Goal: Task Accomplishment & Management: Use online tool/utility

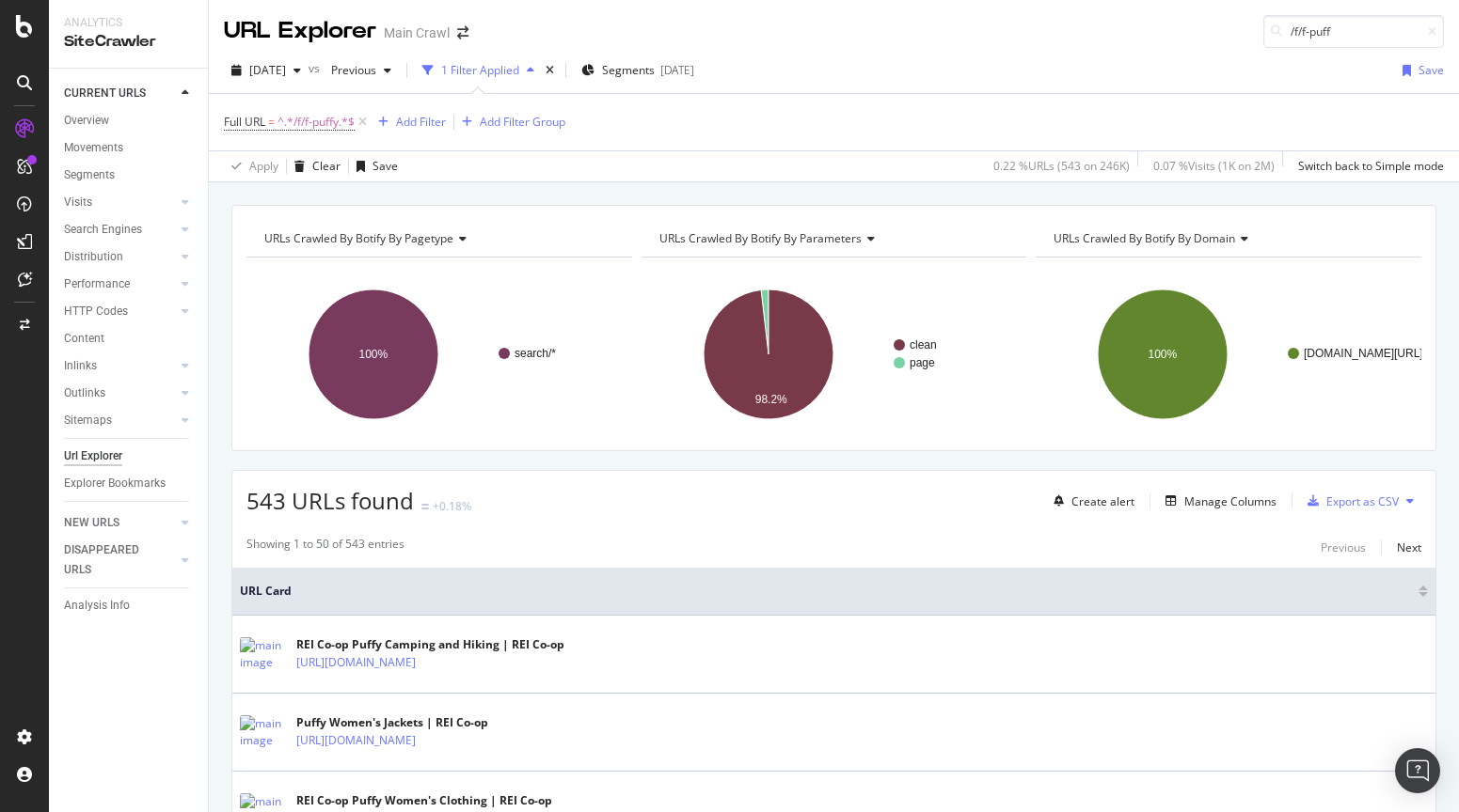
click at [318, 130] on span "^.*/f/f-puffy.*$" at bounding box center [317, 122] width 77 height 26
click at [312, 203] on input "/f/f-puffy" at bounding box center [330, 200] width 178 height 30
click at [586, 195] on div "URLs Crawled By Botify By pagetype Chart (by Value) Table Expand Export as CSV …" at bounding box center [833, 204] width 1250 height 45
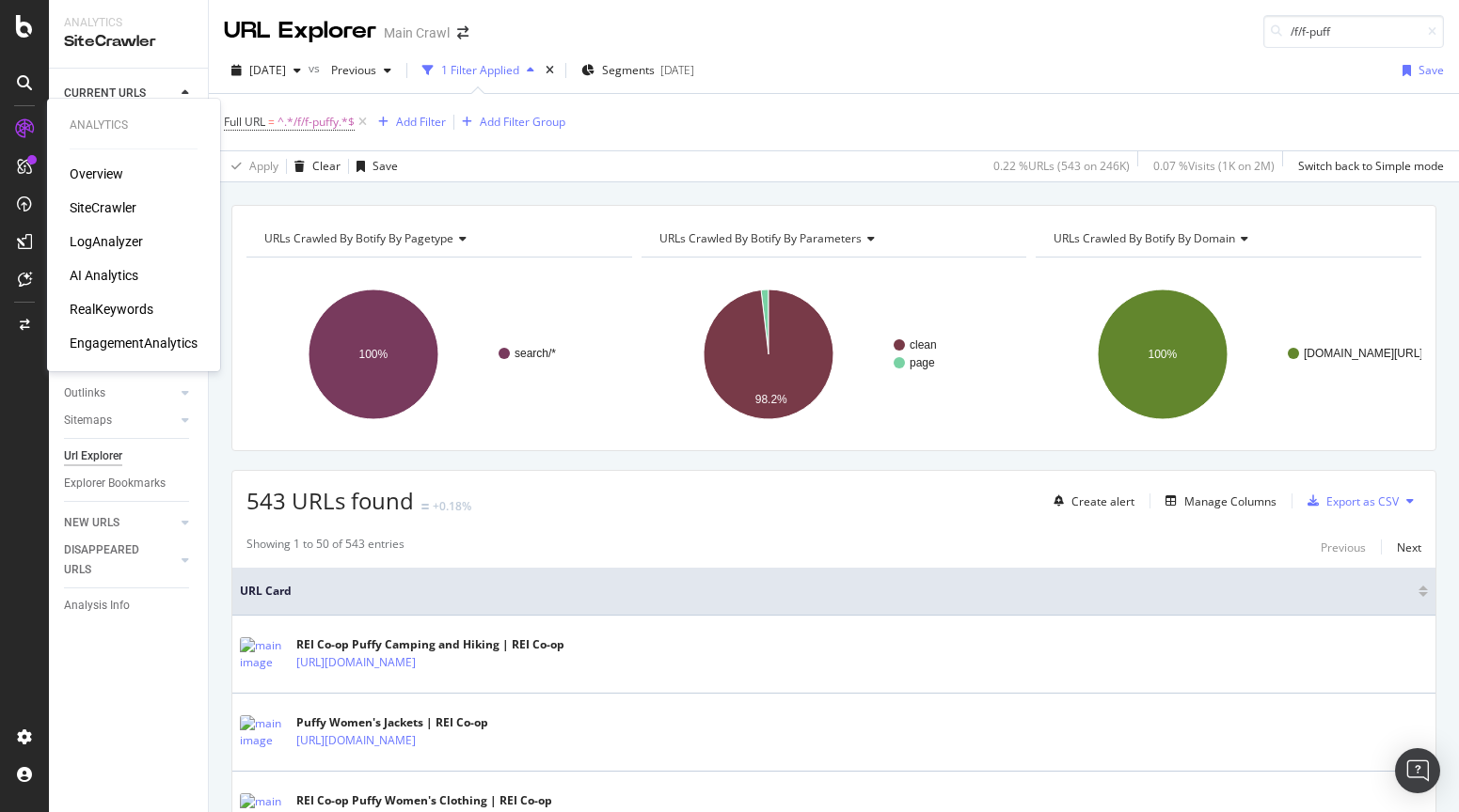
click at [111, 245] on div "LogAnalyzer" at bounding box center [106, 241] width 73 height 18
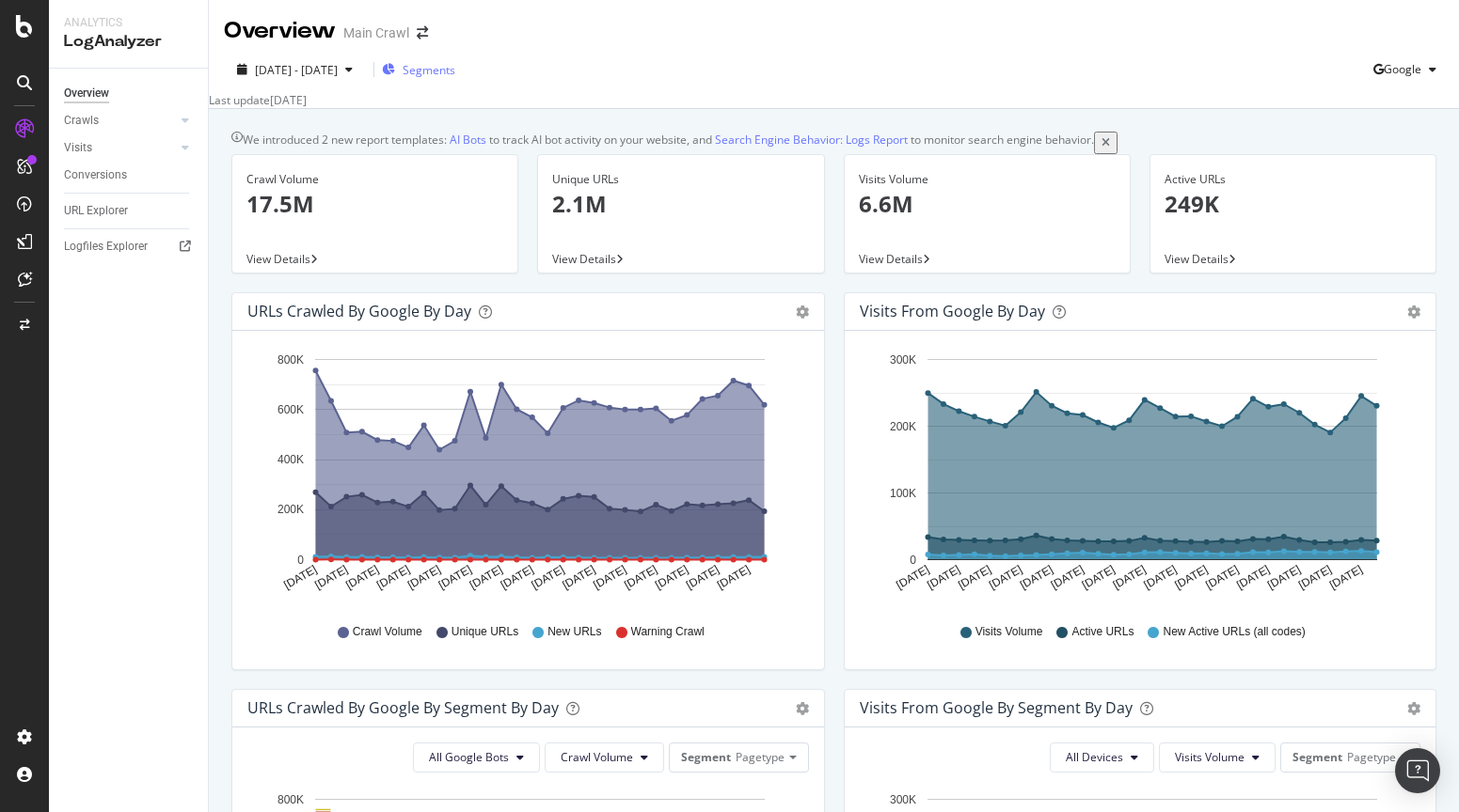
click at [455, 79] on div "Segments" at bounding box center [419, 69] width 73 height 28
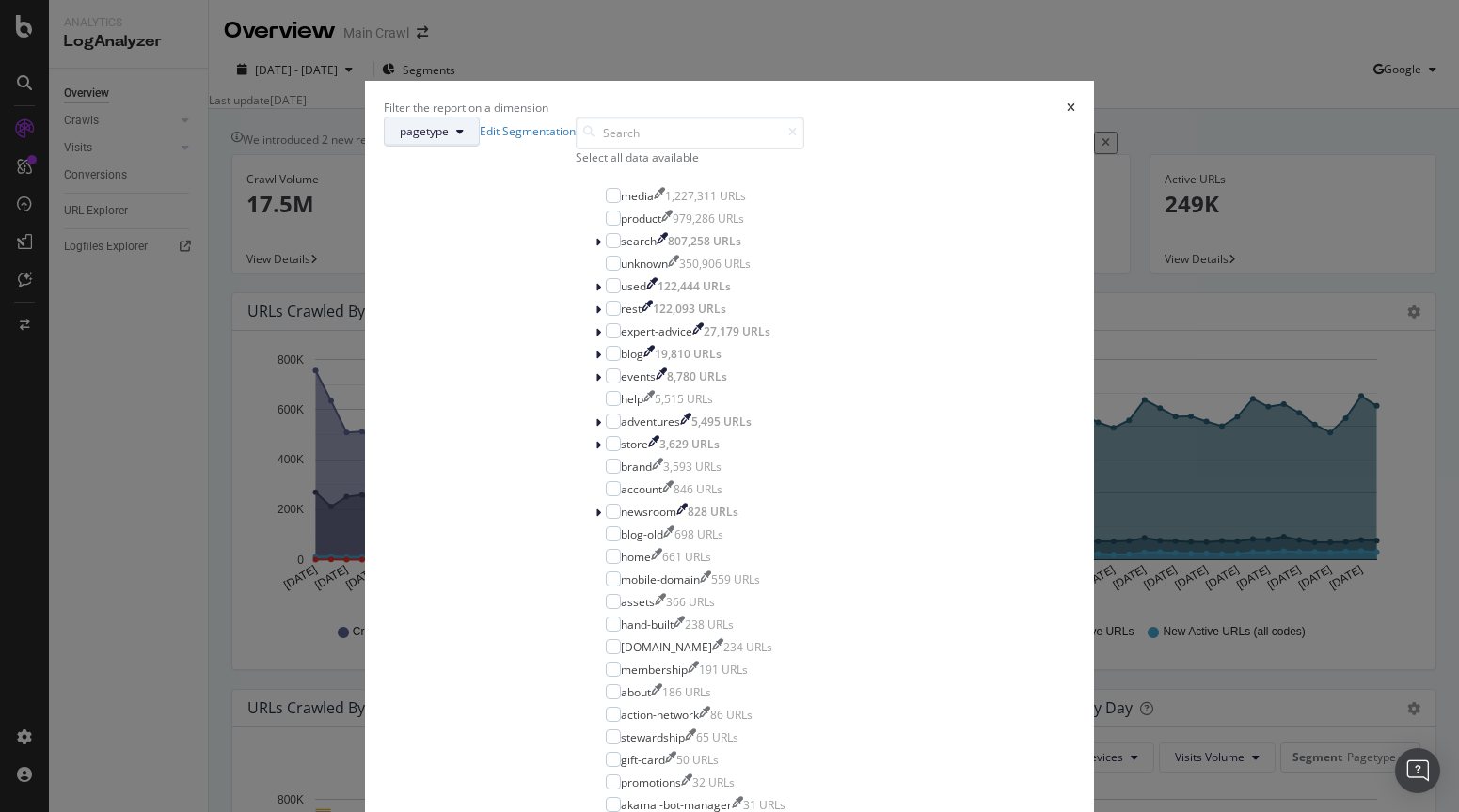
click at [480, 147] on button "pagetype" at bounding box center [431, 131] width 96 height 30
click at [712, 116] on div "Filter the report on a dimension" at bounding box center [730, 107] width 692 height 16
click at [606, 248] on div "modal" at bounding box center [614, 241] width 15 height 15
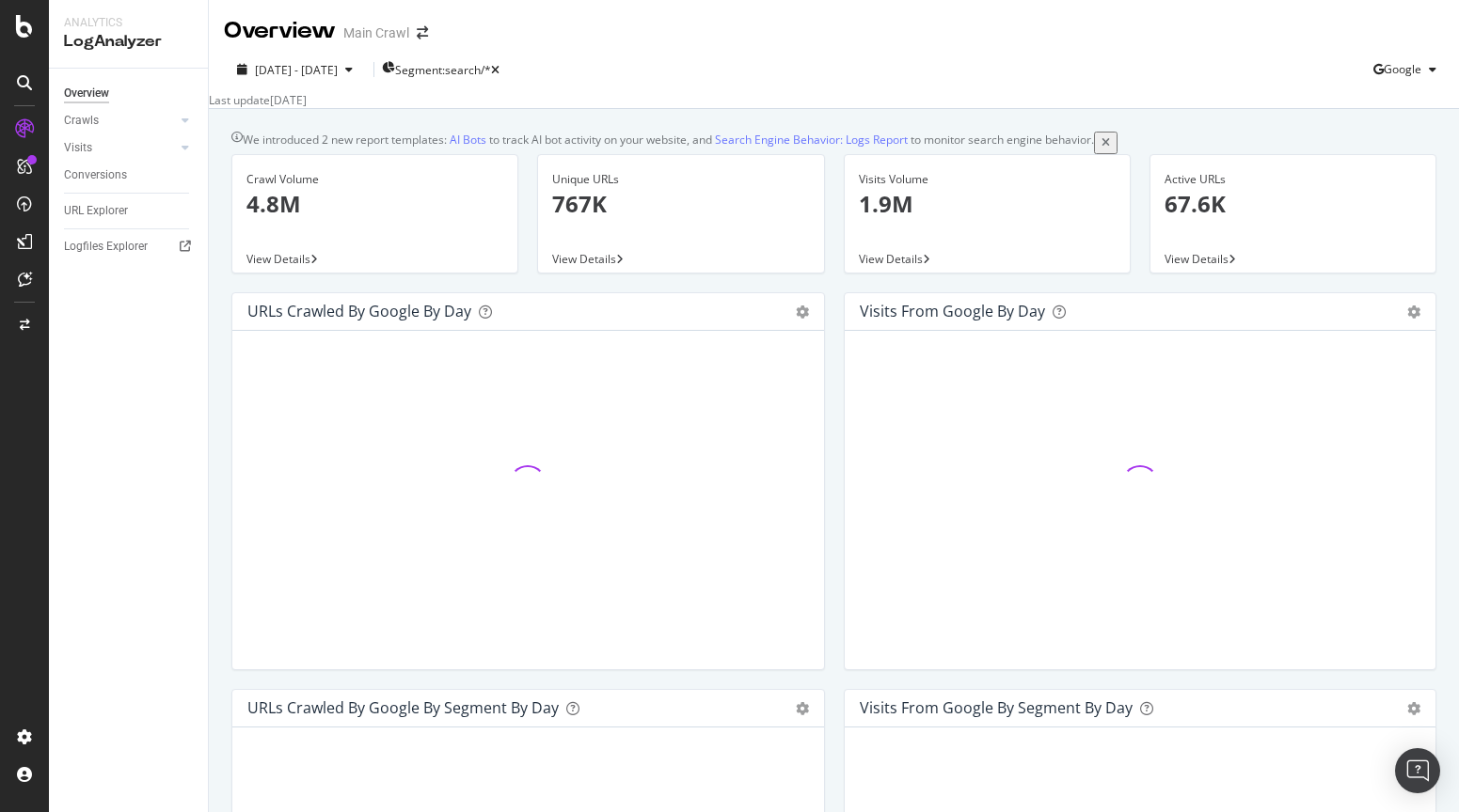
click at [569, 220] on p "767K" at bounding box center [680, 203] width 257 height 32
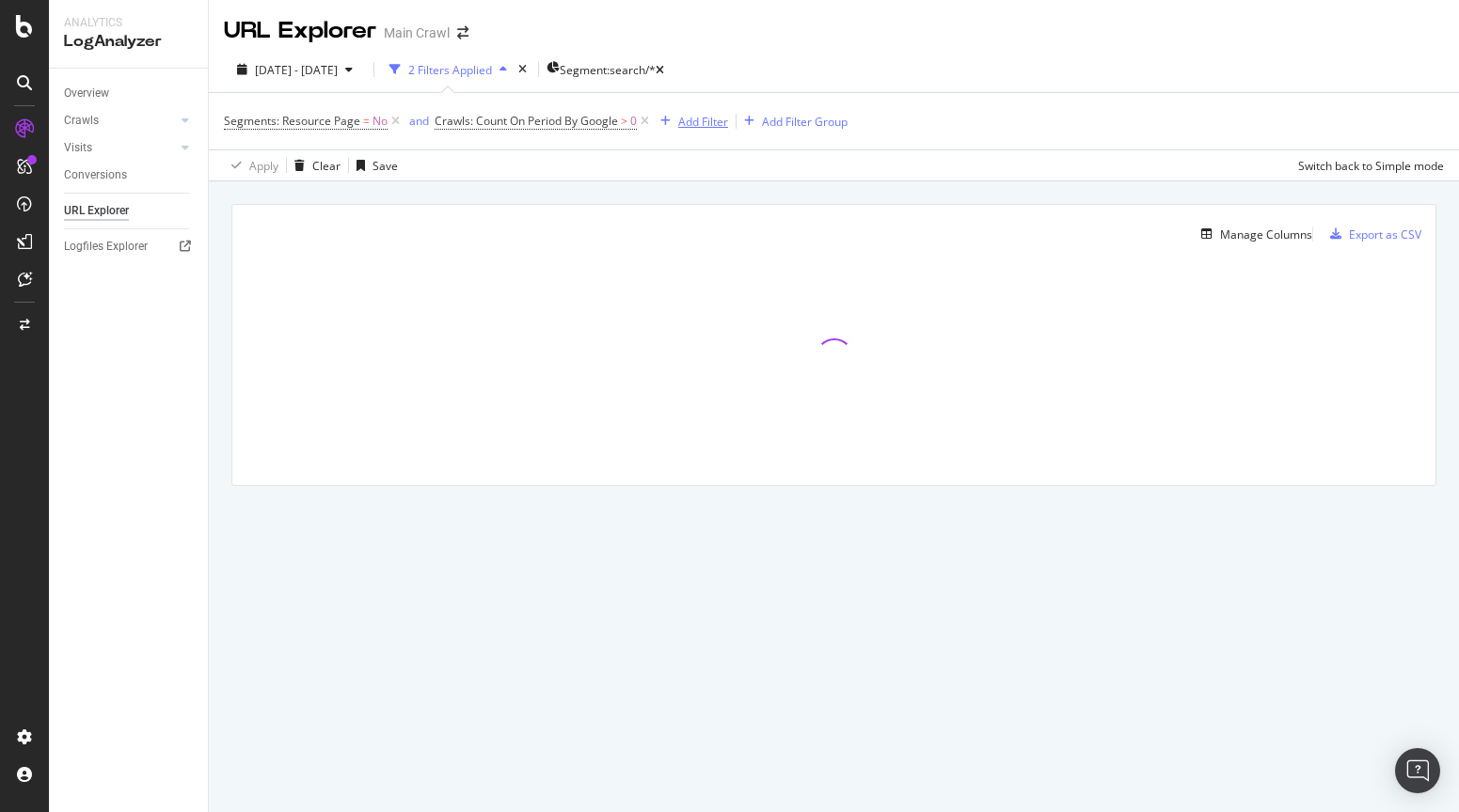
click at [699, 125] on div "Add Filter" at bounding box center [703, 122] width 50 height 16
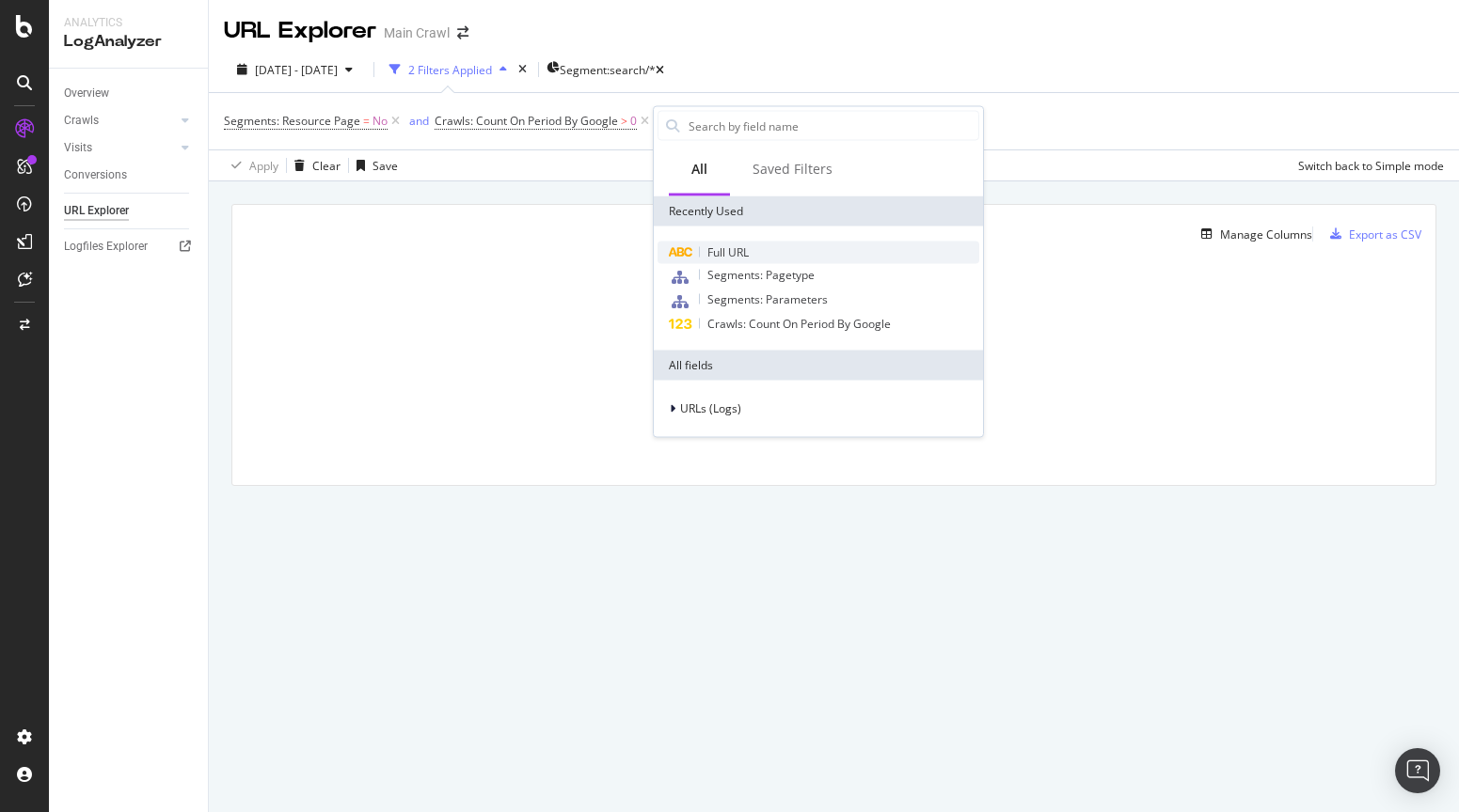
click at [716, 250] on span "Full URL" at bounding box center [728, 252] width 41 height 16
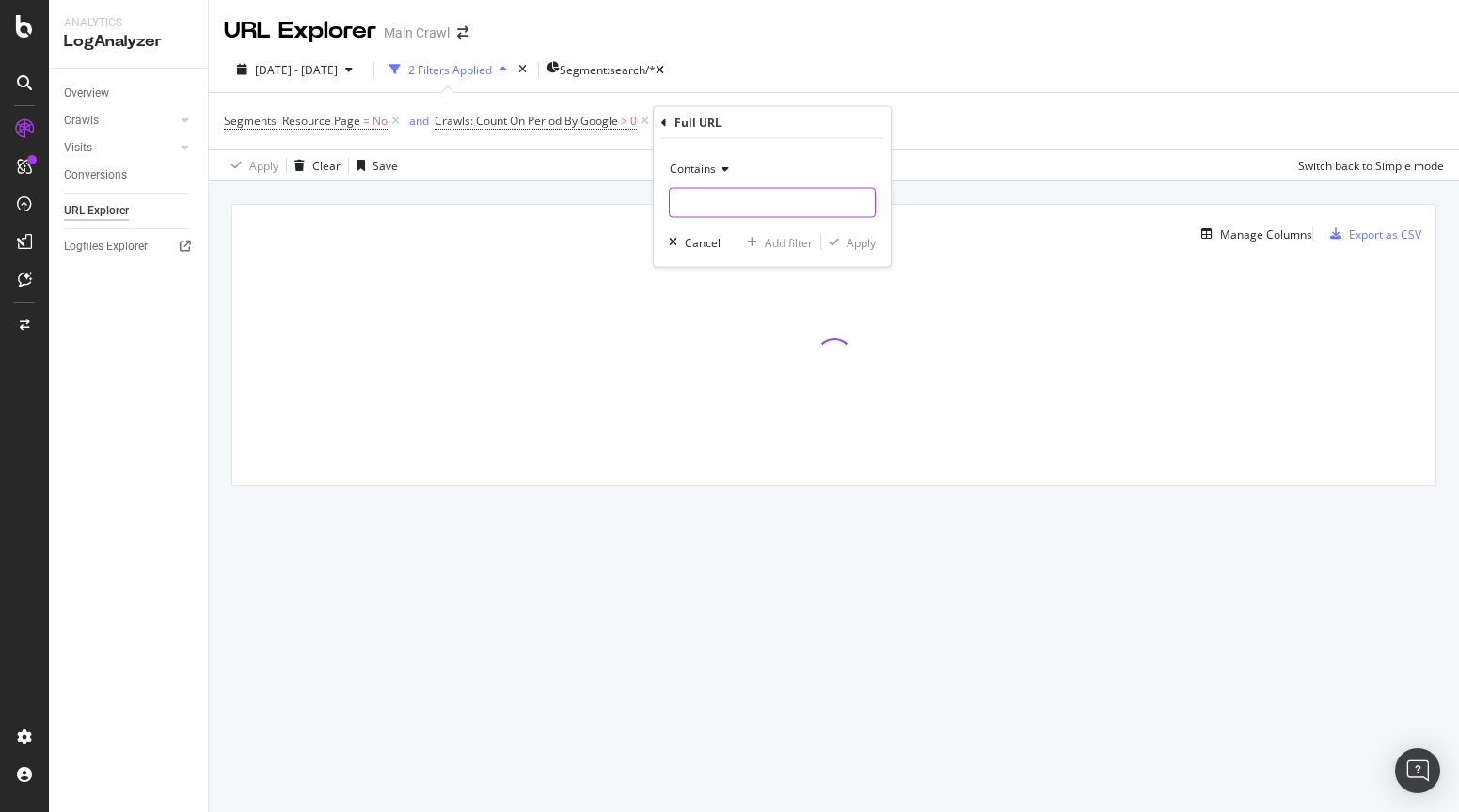
click at [708, 205] on input "text" at bounding box center [772, 203] width 205 height 30
paste input "/f/f-puffy"
type input "/f/f-puffy"
click at [849, 243] on div "Apply" at bounding box center [861, 242] width 29 height 16
click at [1052, 61] on div "2025 Sep. 15th - Oct. 14th 3 Filters Applied Segment: search/*" at bounding box center [833, 73] width 1250 height 38
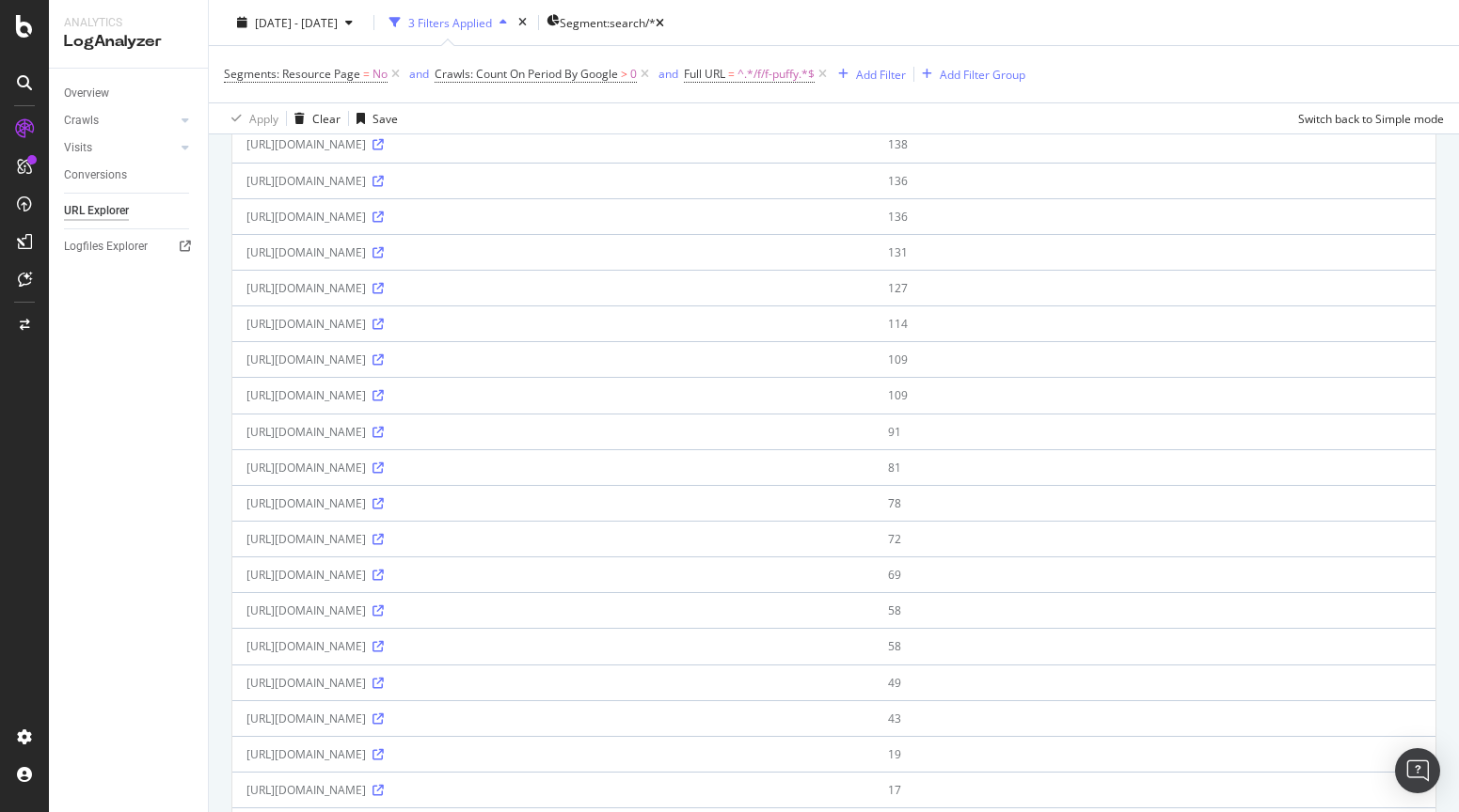
scroll to position [347, 0]
click at [384, 688] on icon at bounding box center [378, 682] width 12 height 12
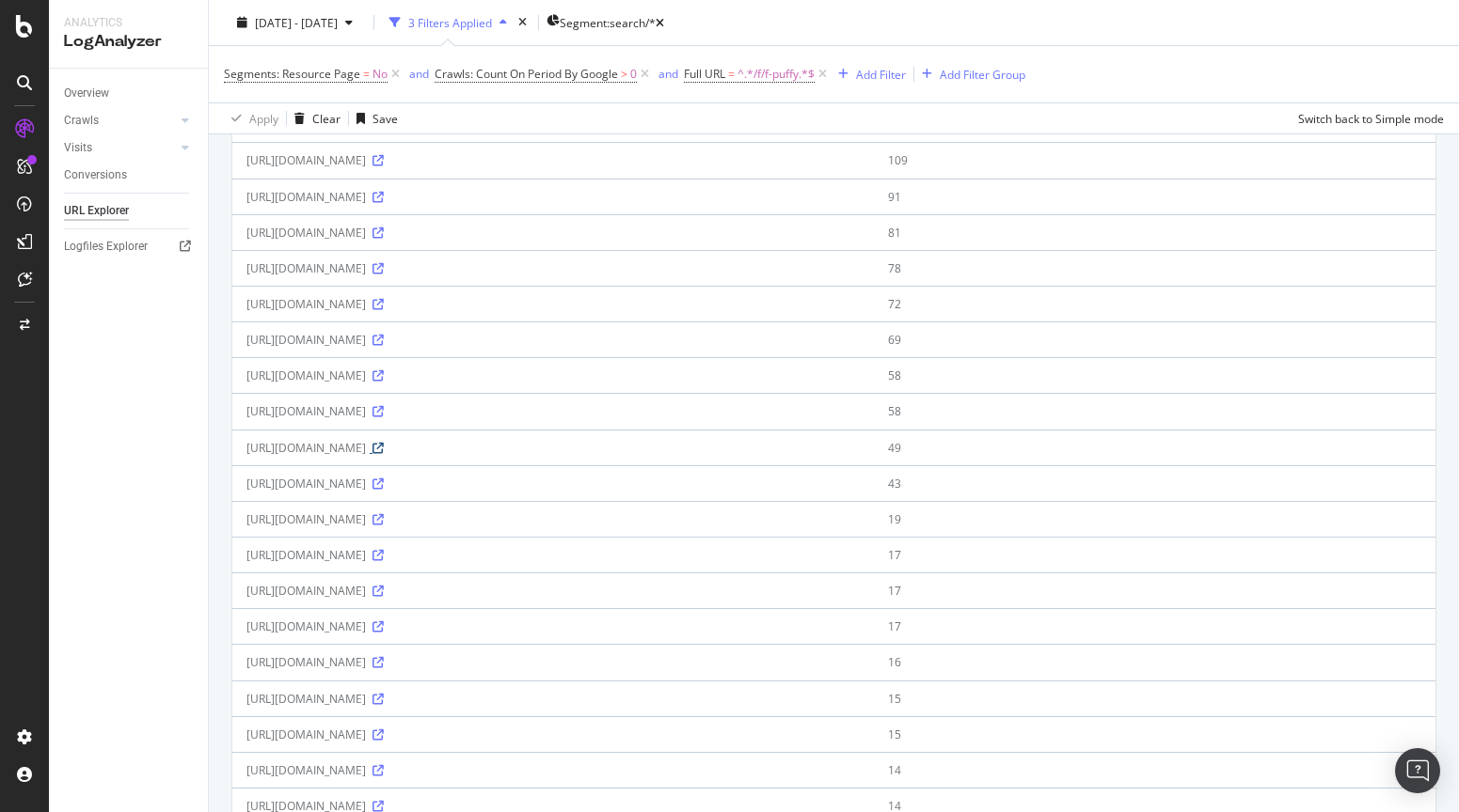
scroll to position [582, 0]
click at [384, 558] on icon at bounding box center [378, 553] width 12 height 12
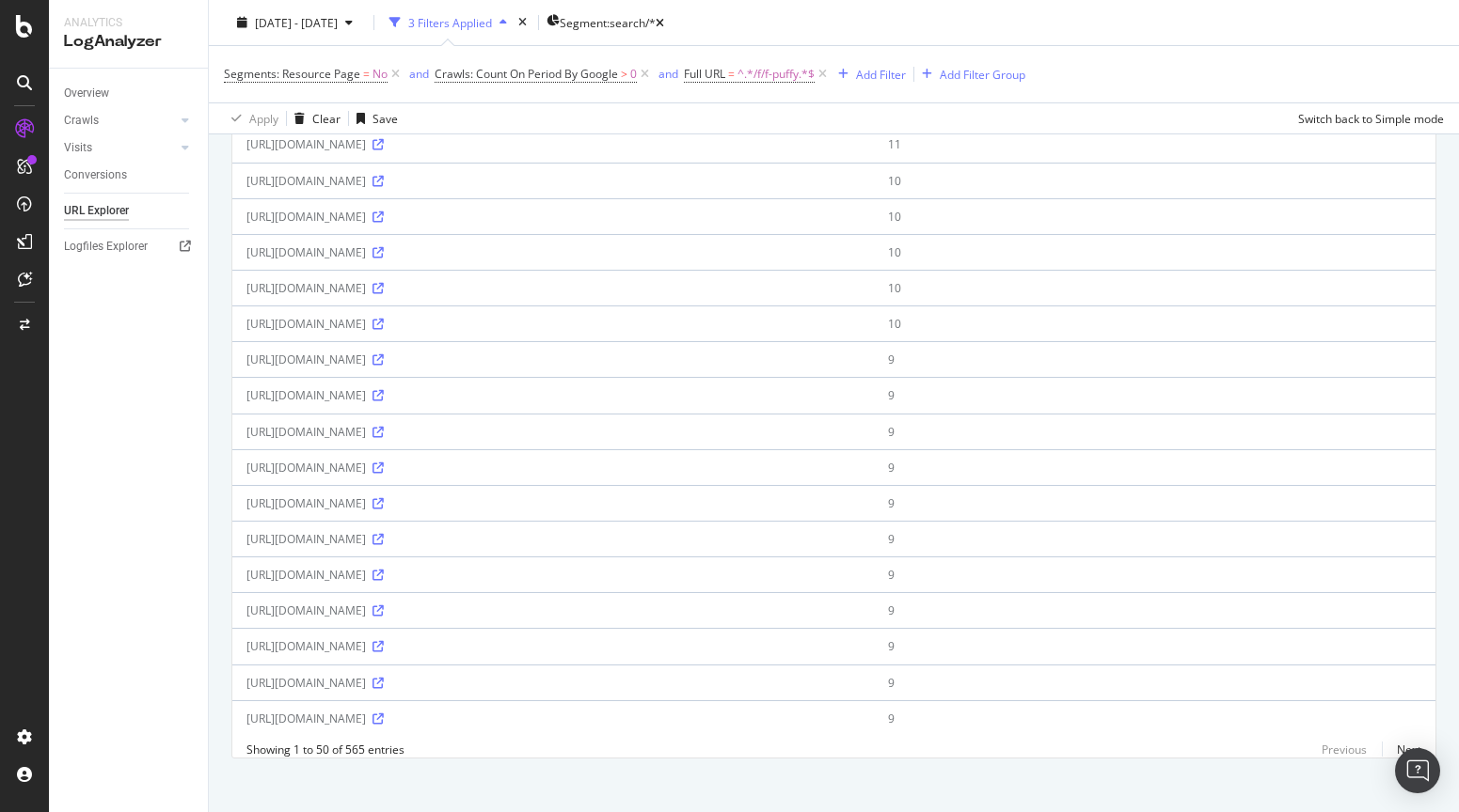
scroll to position [1407, 0]
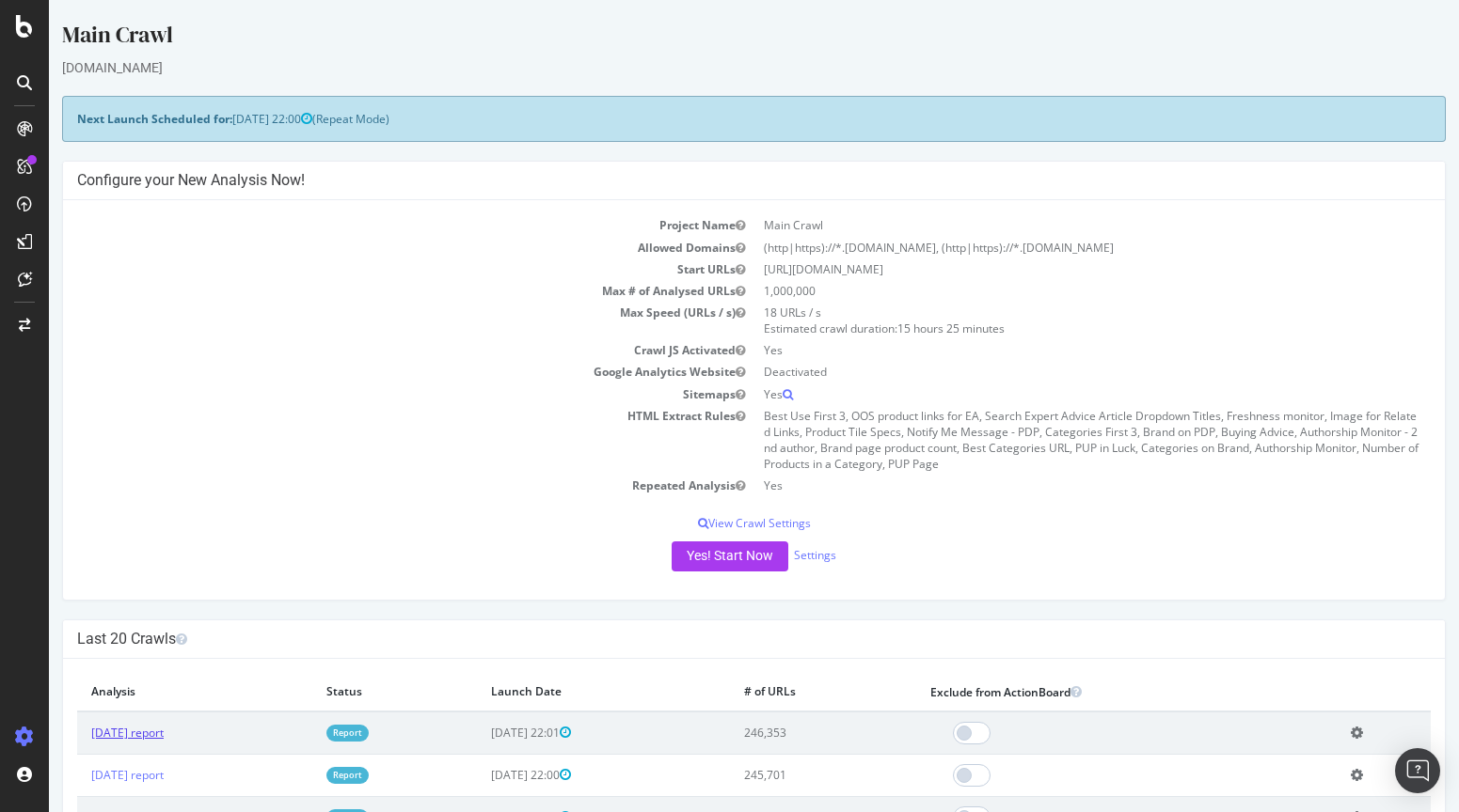
click at [164, 732] on link "[DATE] report" at bounding box center [127, 733] width 72 height 16
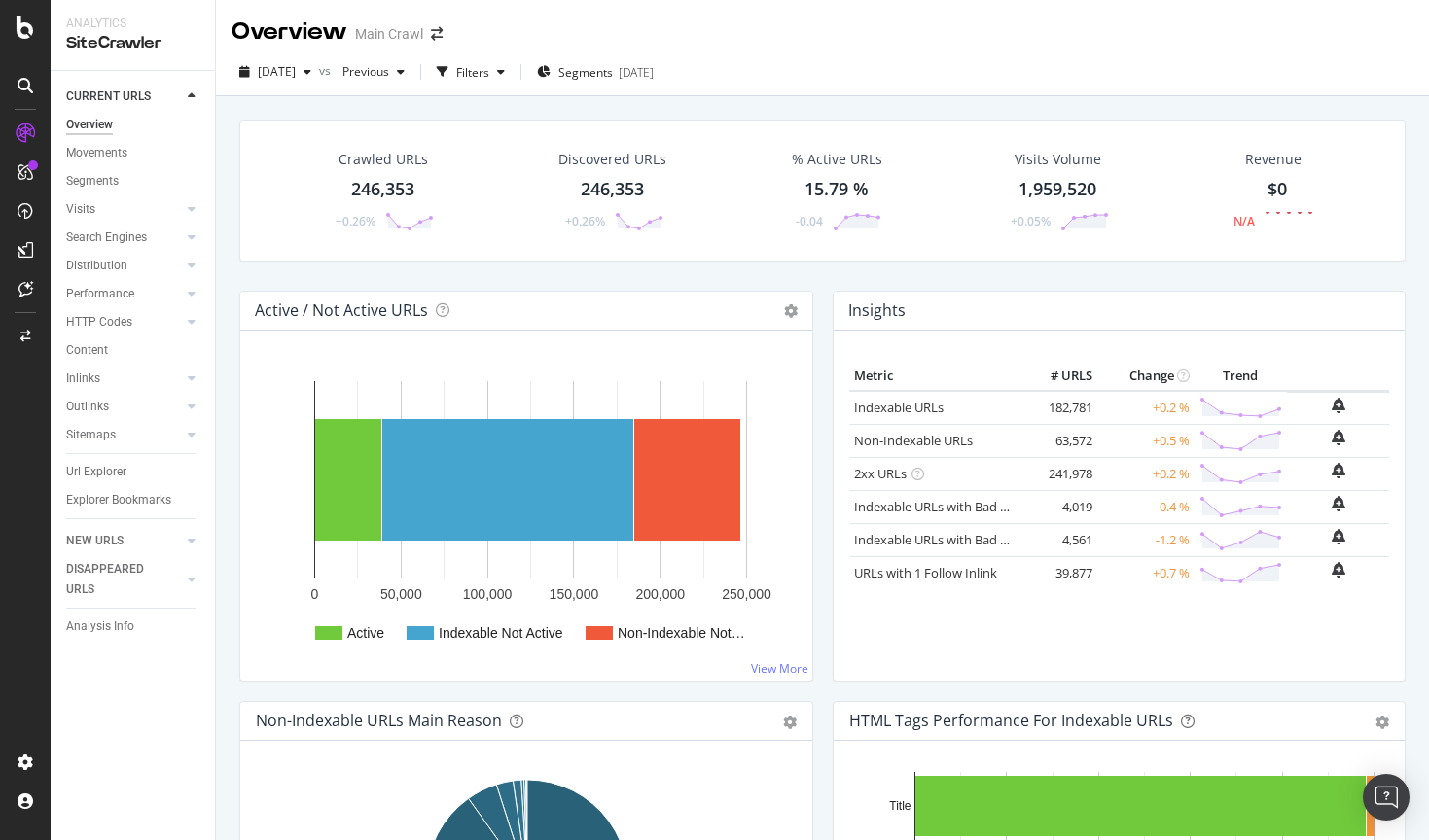
click at [400, 173] on div "Crawled URLs 246,353 +0.26%" at bounding box center [382, 190] width 141 height 101
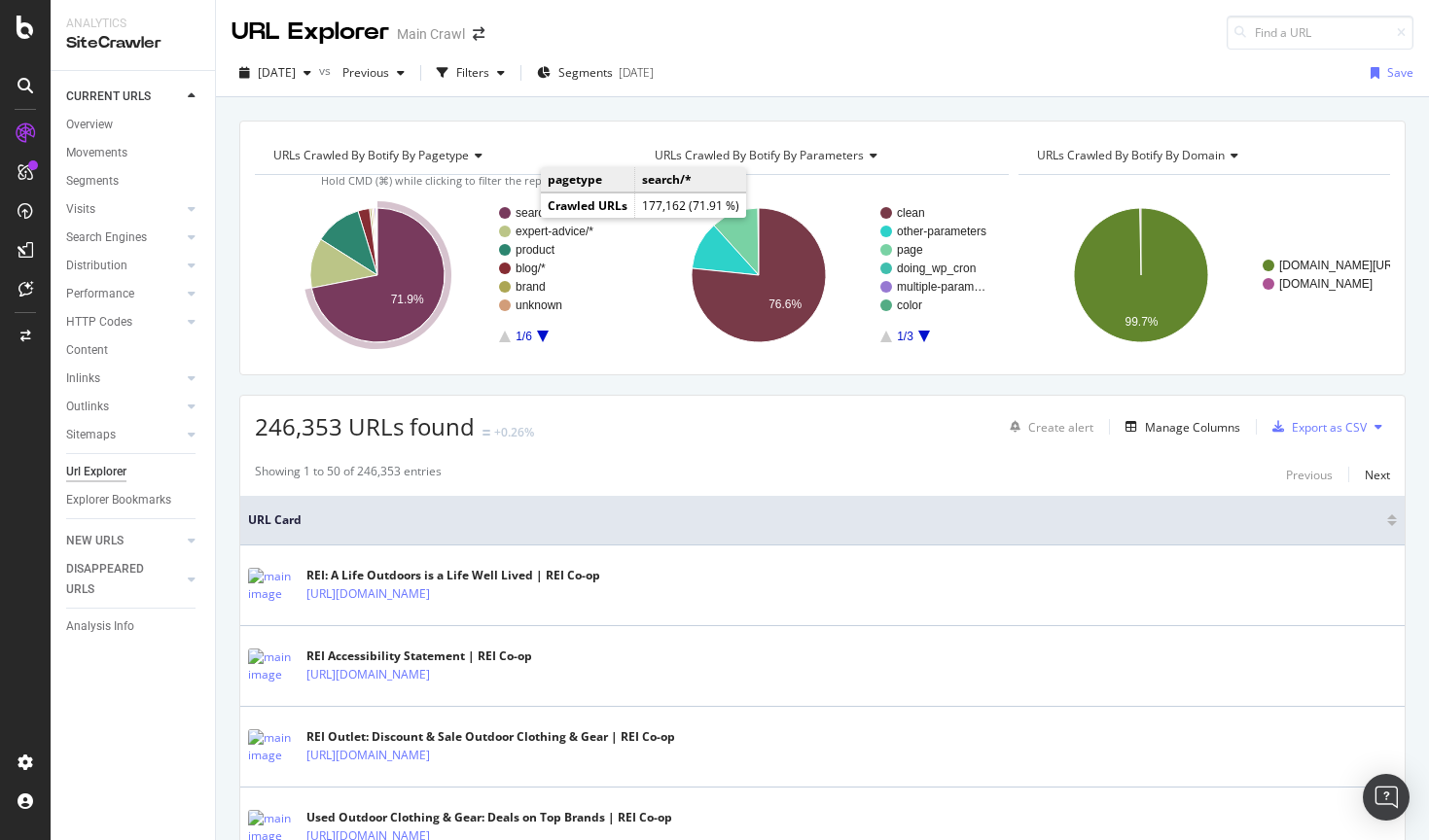
click at [524, 213] on text "search/*" at bounding box center [537, 213] width 43 height 14
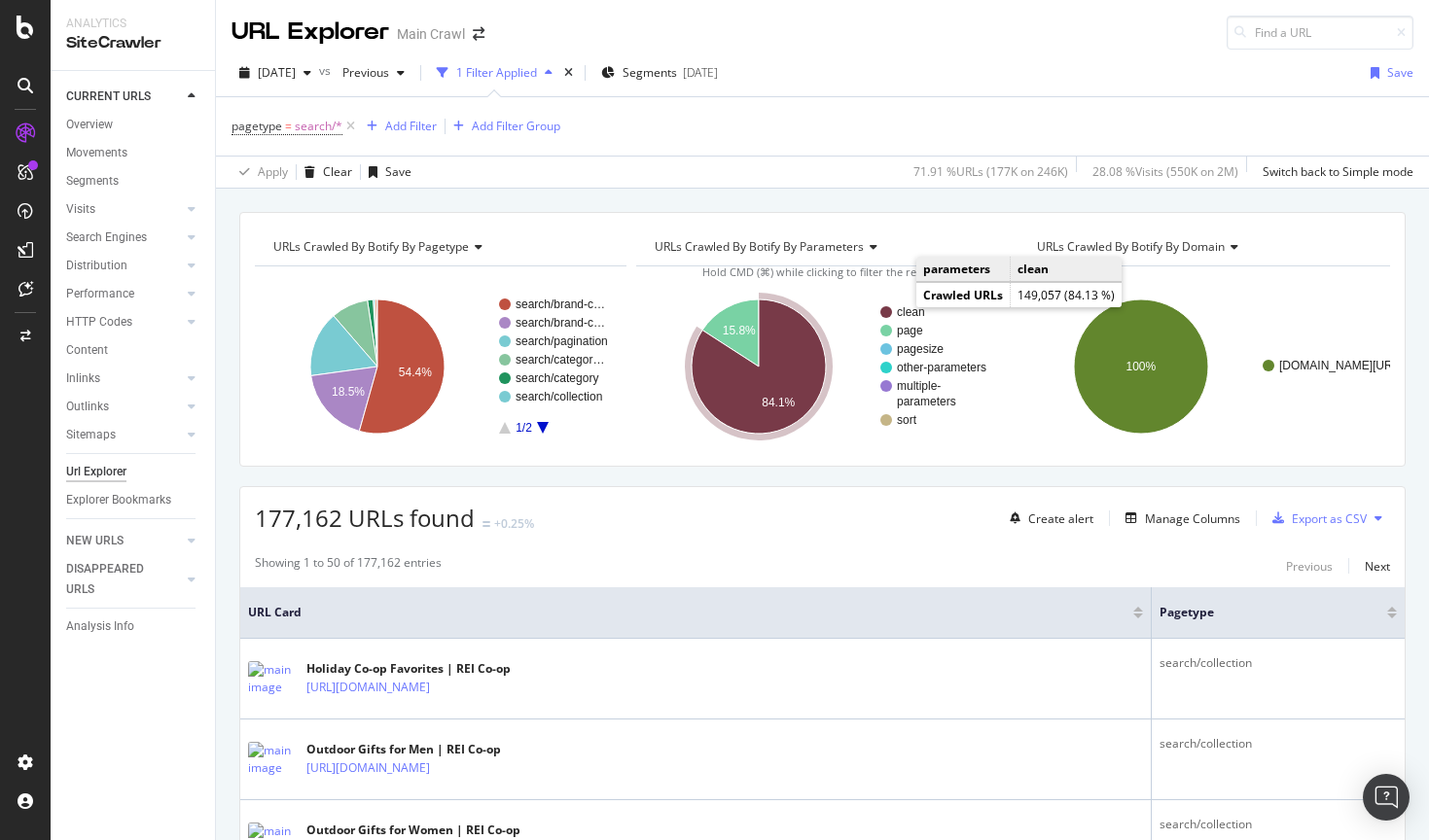
click at [900, 308] on text "clean" at bounding box center [911, 312] width 28 height 14
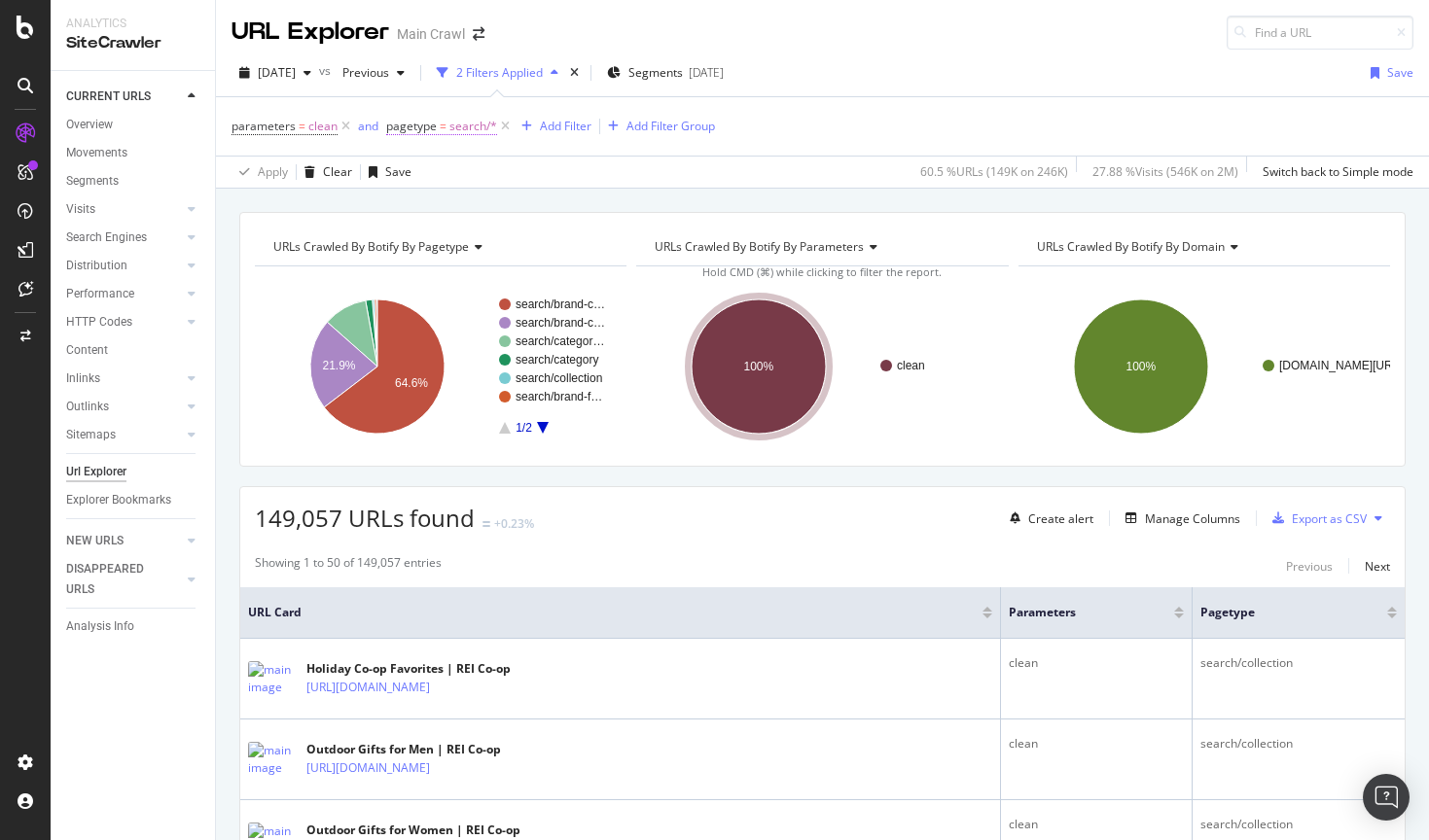
click at [449, 128] on span "search/*" at bounding box center [473, 126] width 48 height 27
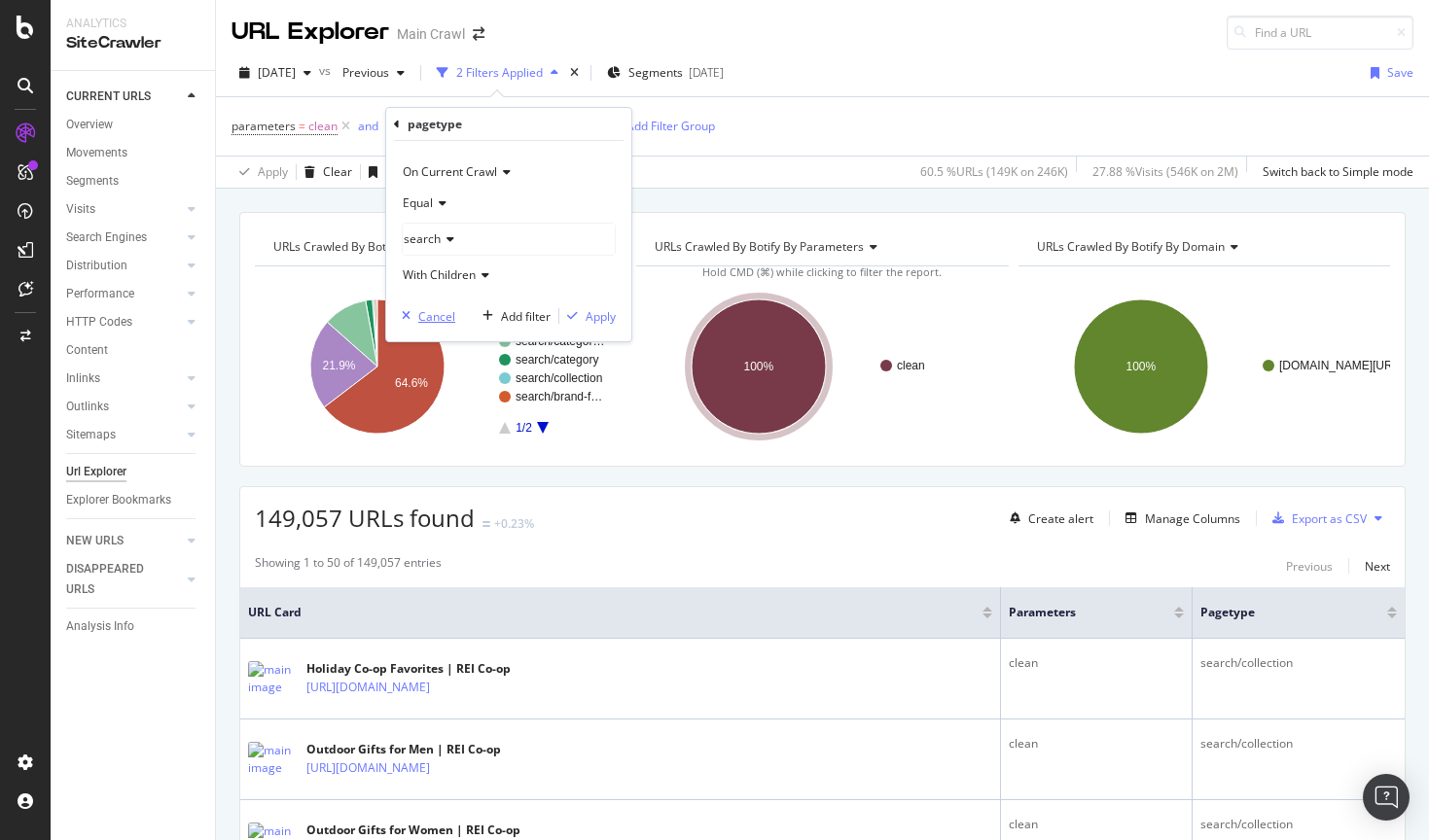
click at [449, 311] on div "Cancel" at bounding box center [436, 316] width 37 height 17
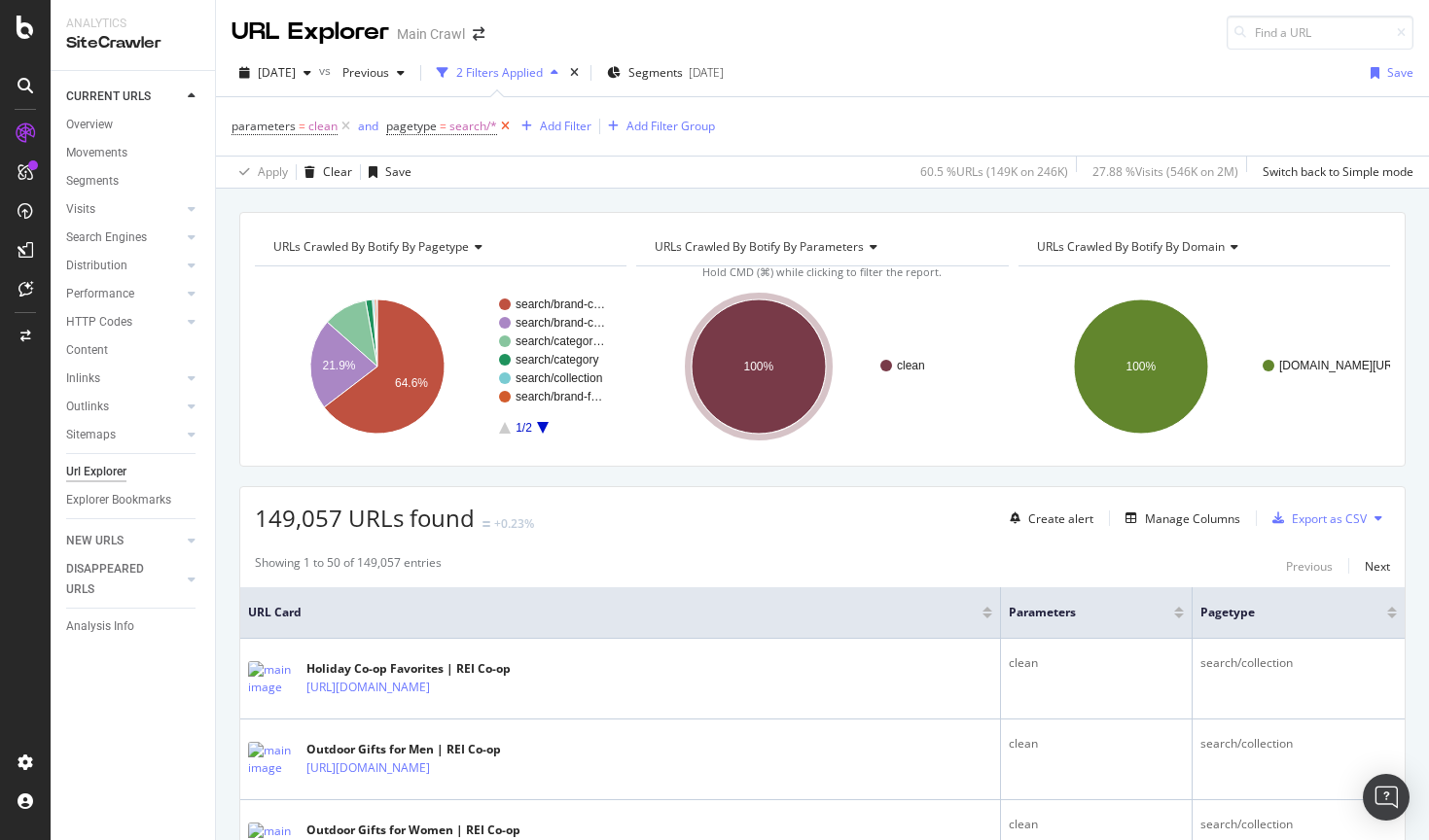
click at [501, 128] on icon at bounding box center [505, 126] width 17 height 19
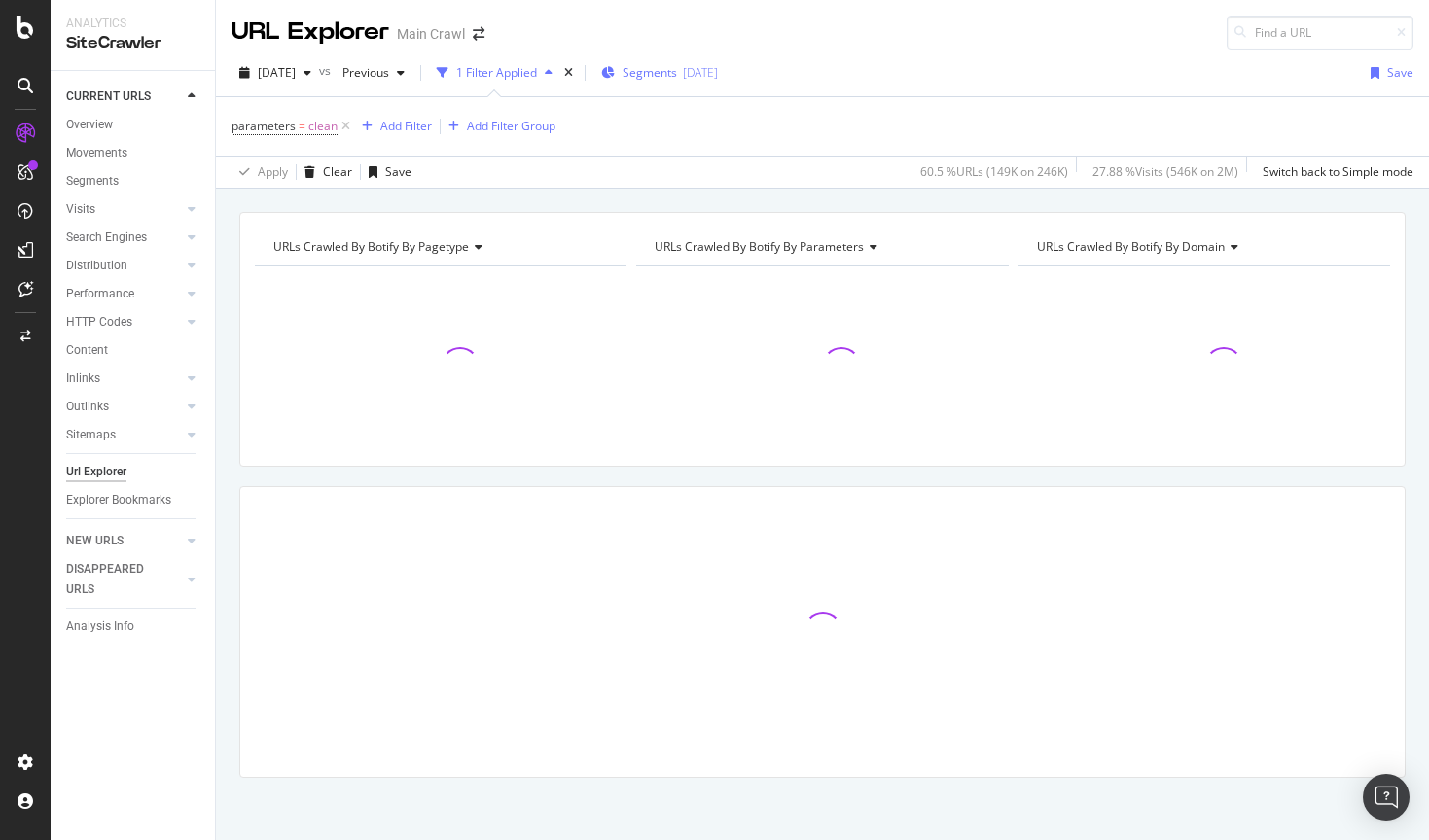
click at [677, 76] on span "Segments" at bounding box center [650, 72] width 55 height 17
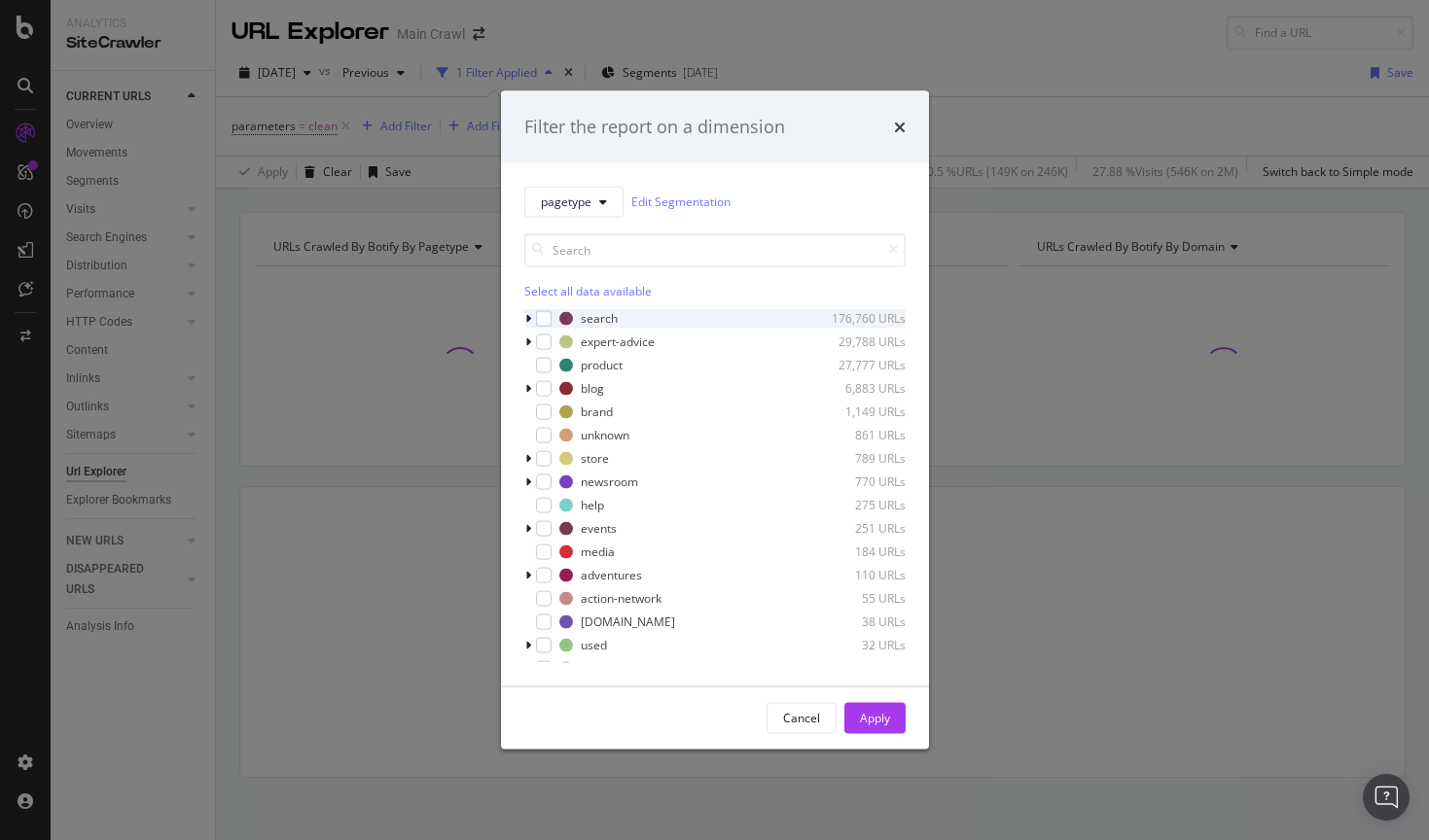
click at [529, 320] on icon "modal" at bounding box center [528, 318] width 6 height 12
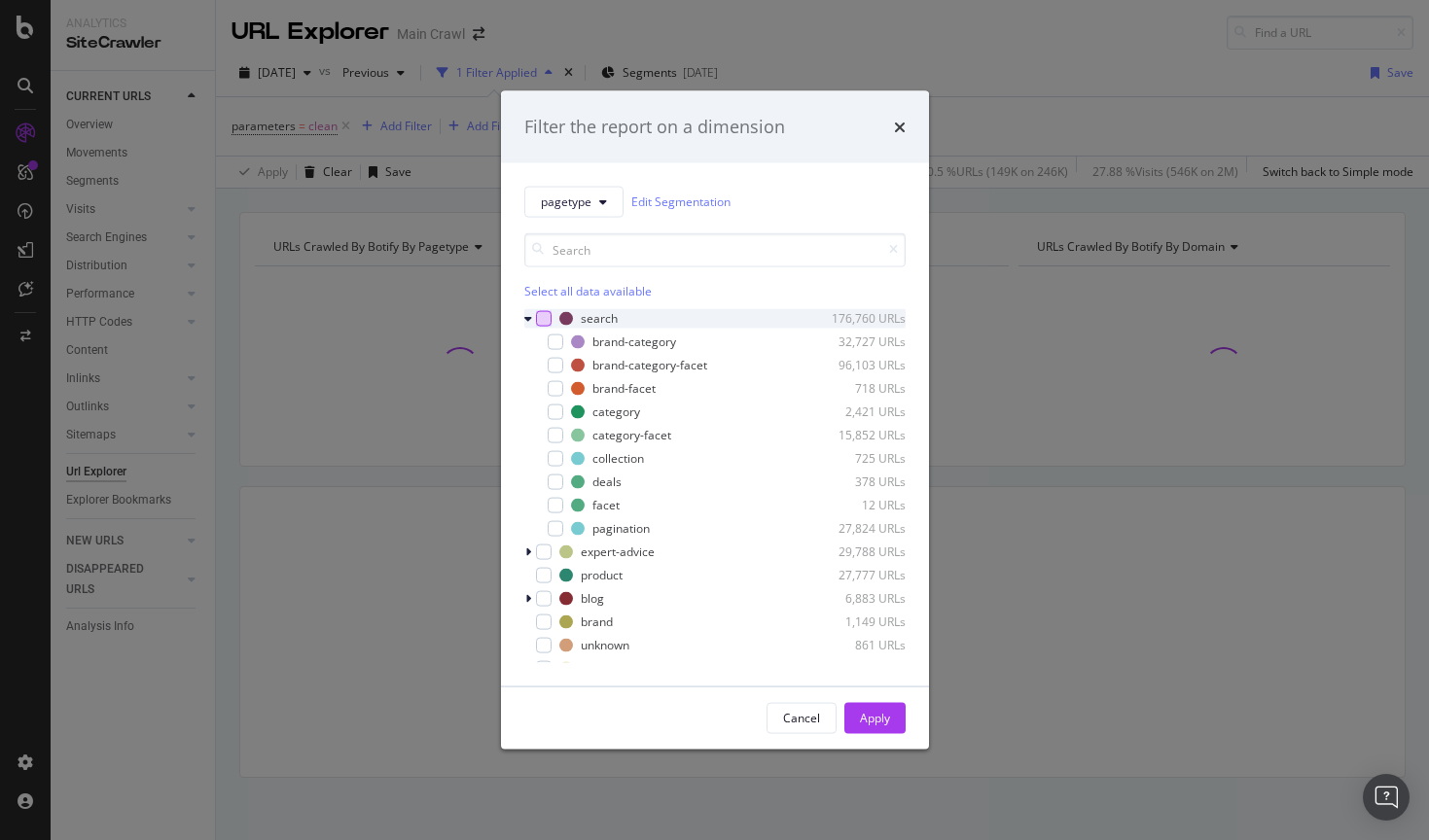
click at [543, 323] on div "modal" at bounding box center [544, 318] width 16 height 16
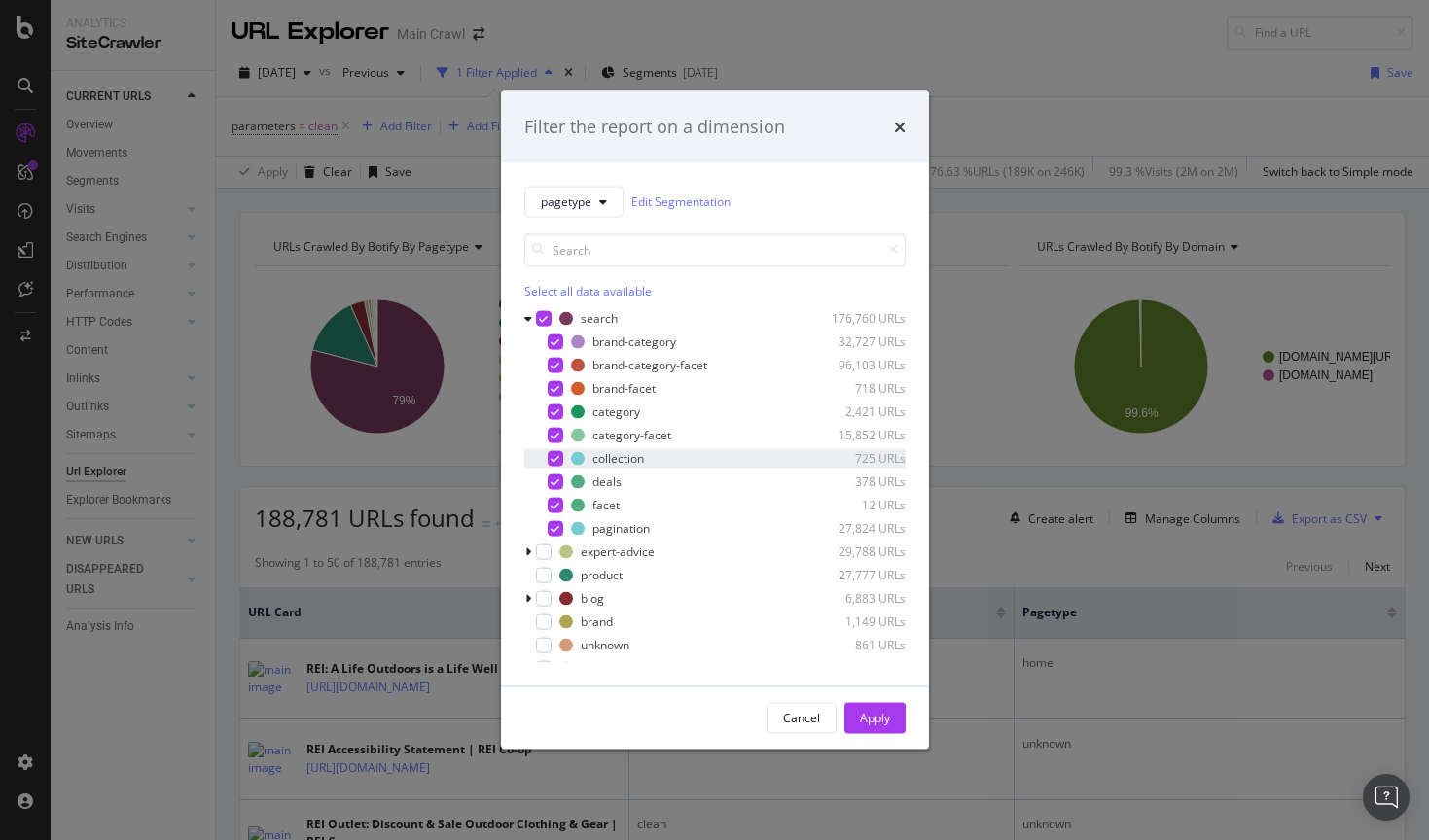
click at [555, 455] on icon "modal" at bounding box center [555, 458] width 9 height 10
click at [551, 526] on icon "modal" at bounding box center [555, 528] width 9 height 10
click at [894, 717] on button "Apply" at bounding box center [874, 717] width 61 height 31
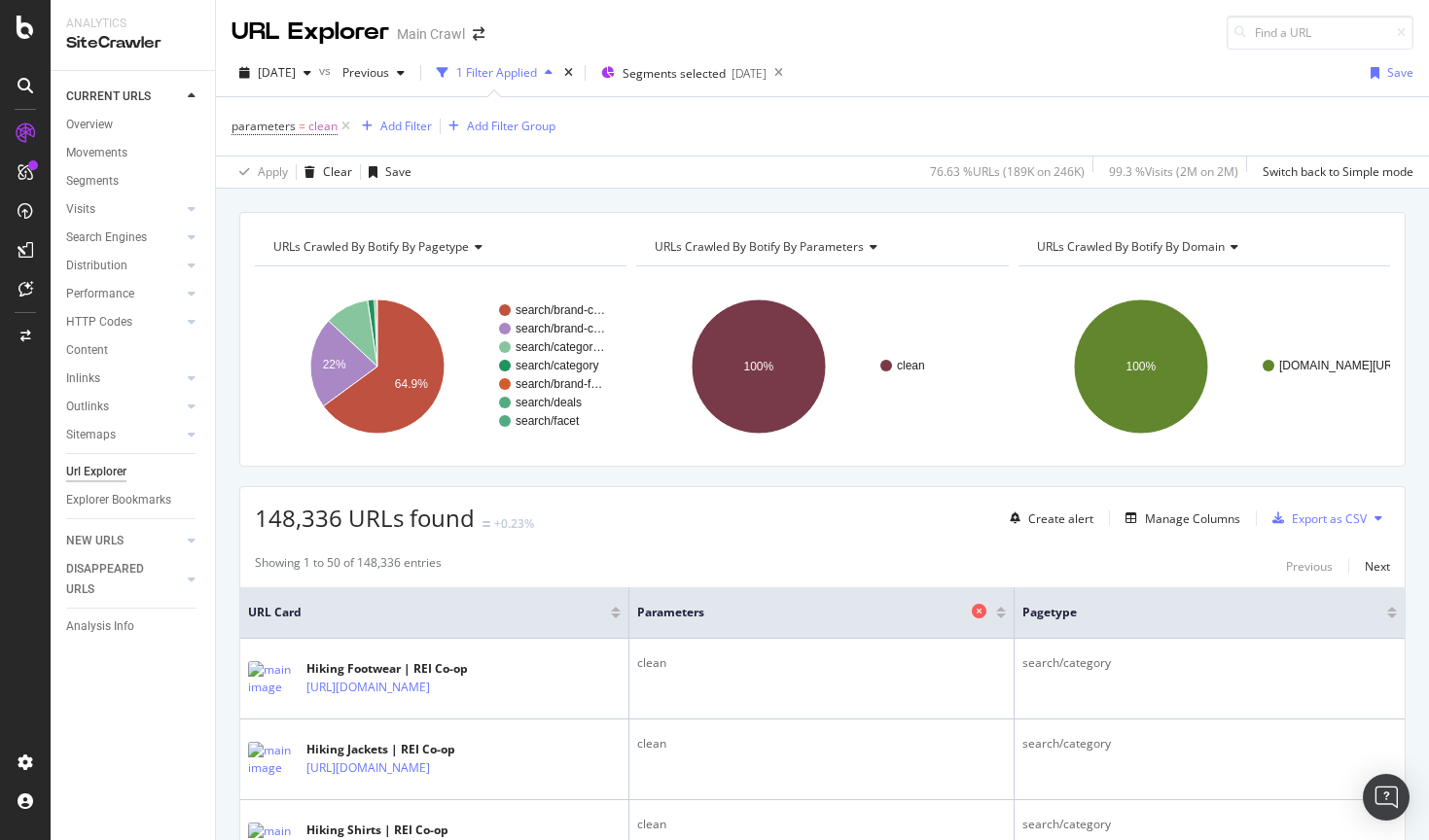
click at [975, 612] on icon at bounding box center [979, 611] width 15 height 15
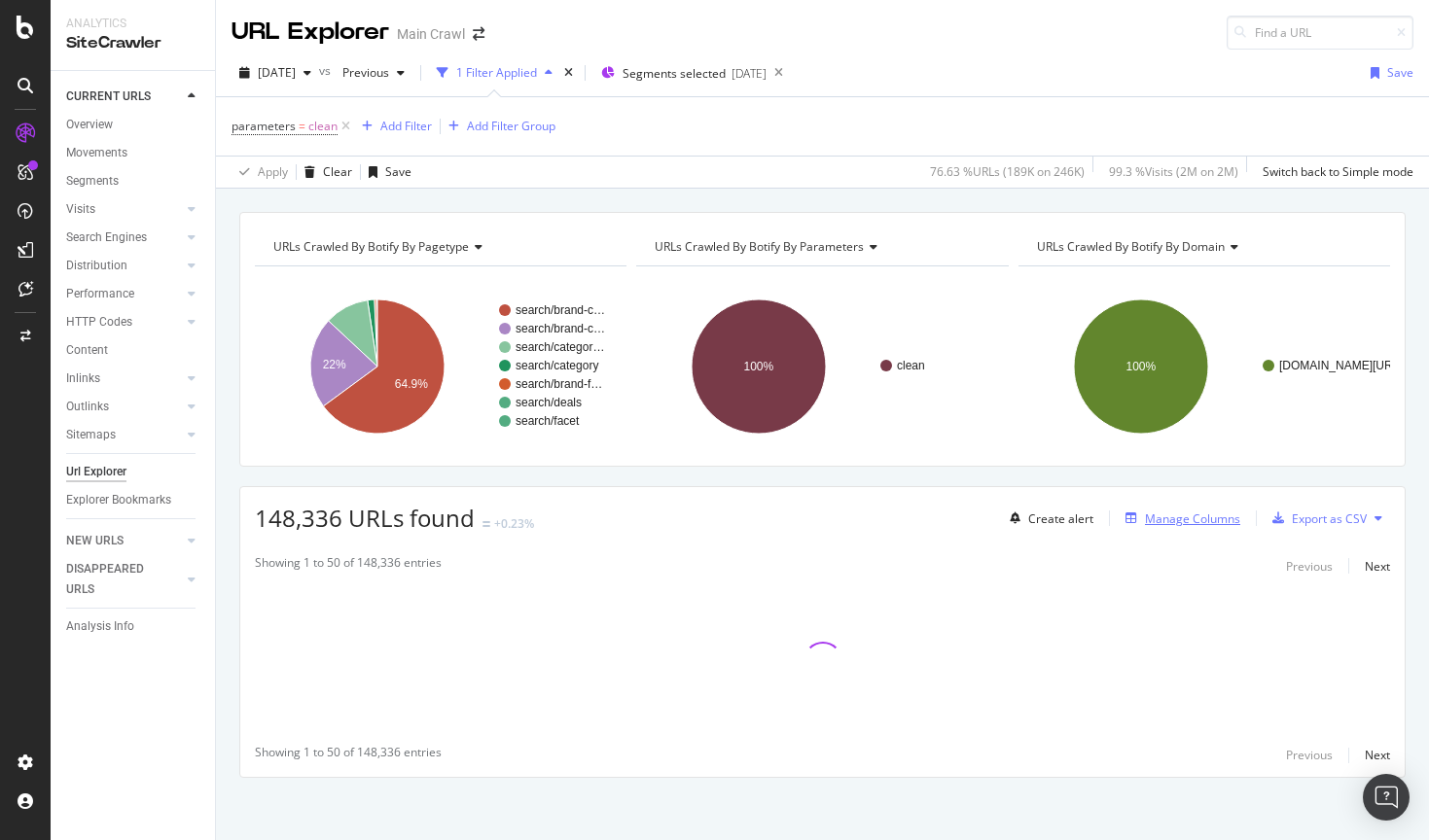
click at [1192, 520] on div "Manage Columns" at bounding box center [1192, 519] width 96 height 17
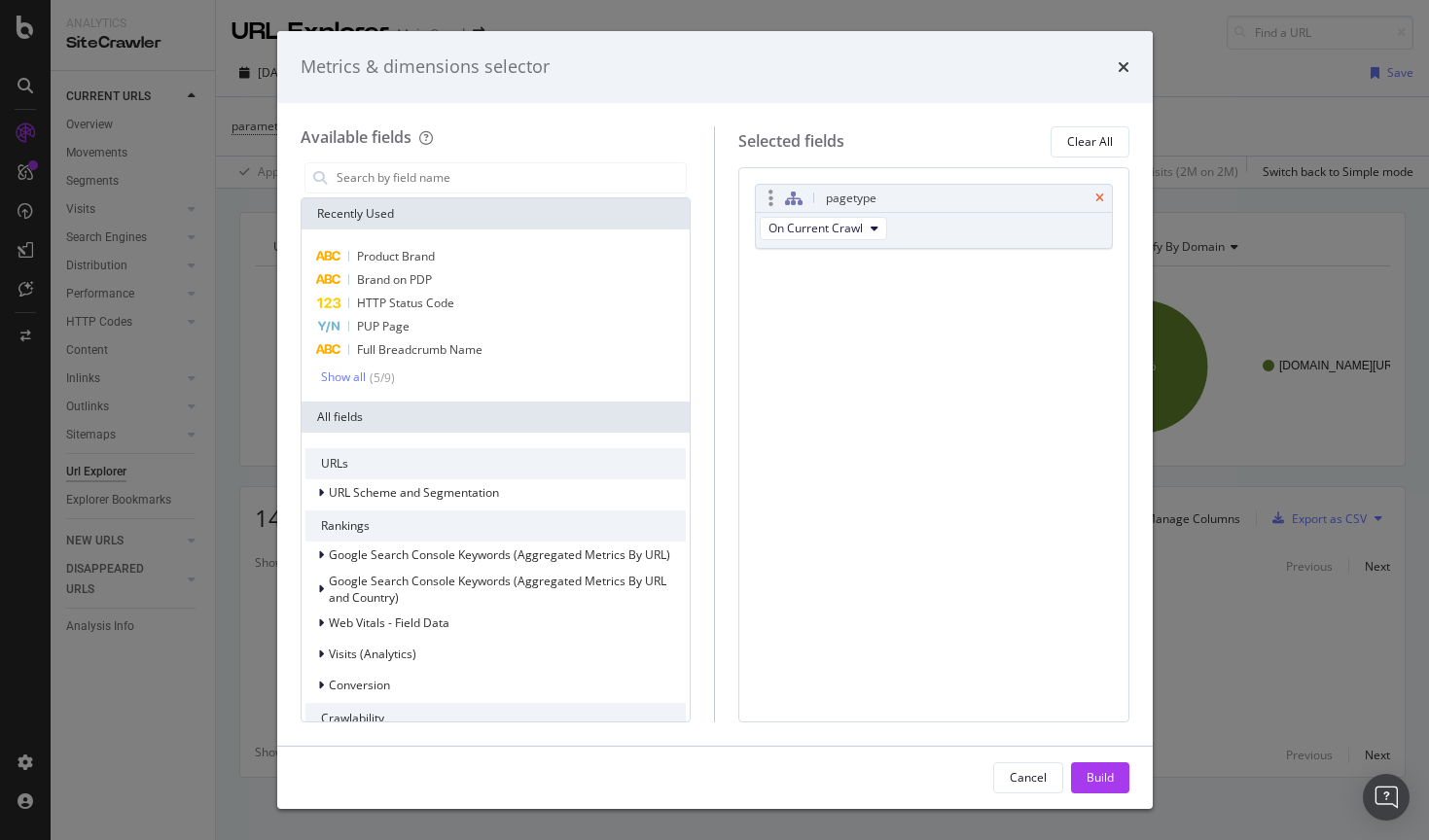
click at [1100, 194] on icon "times" at bounding box center [1100, 199] width 9 height 12
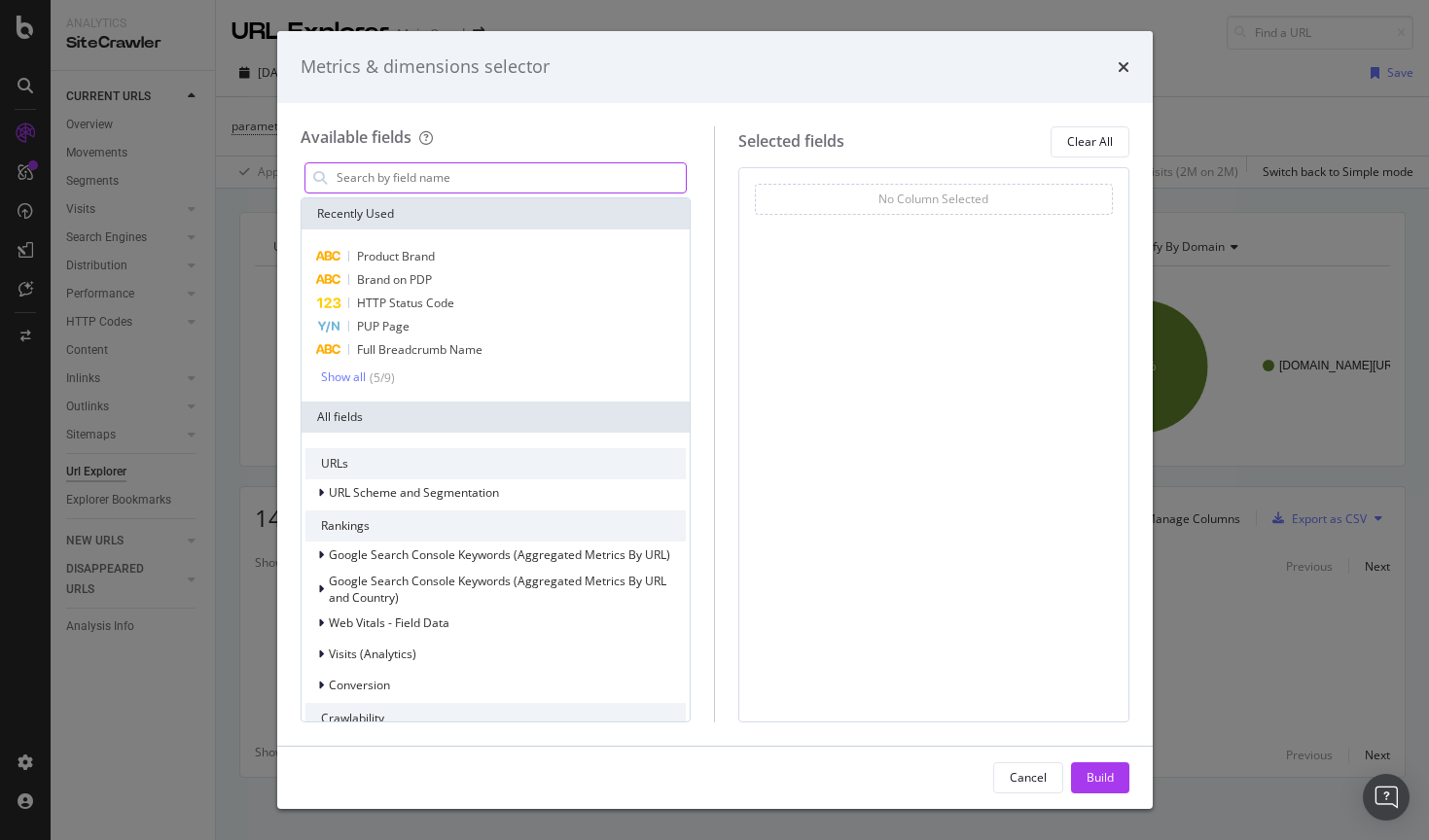
click at [652, 187] on input "modal" at bounding box center [510, 178] width 352 height 29
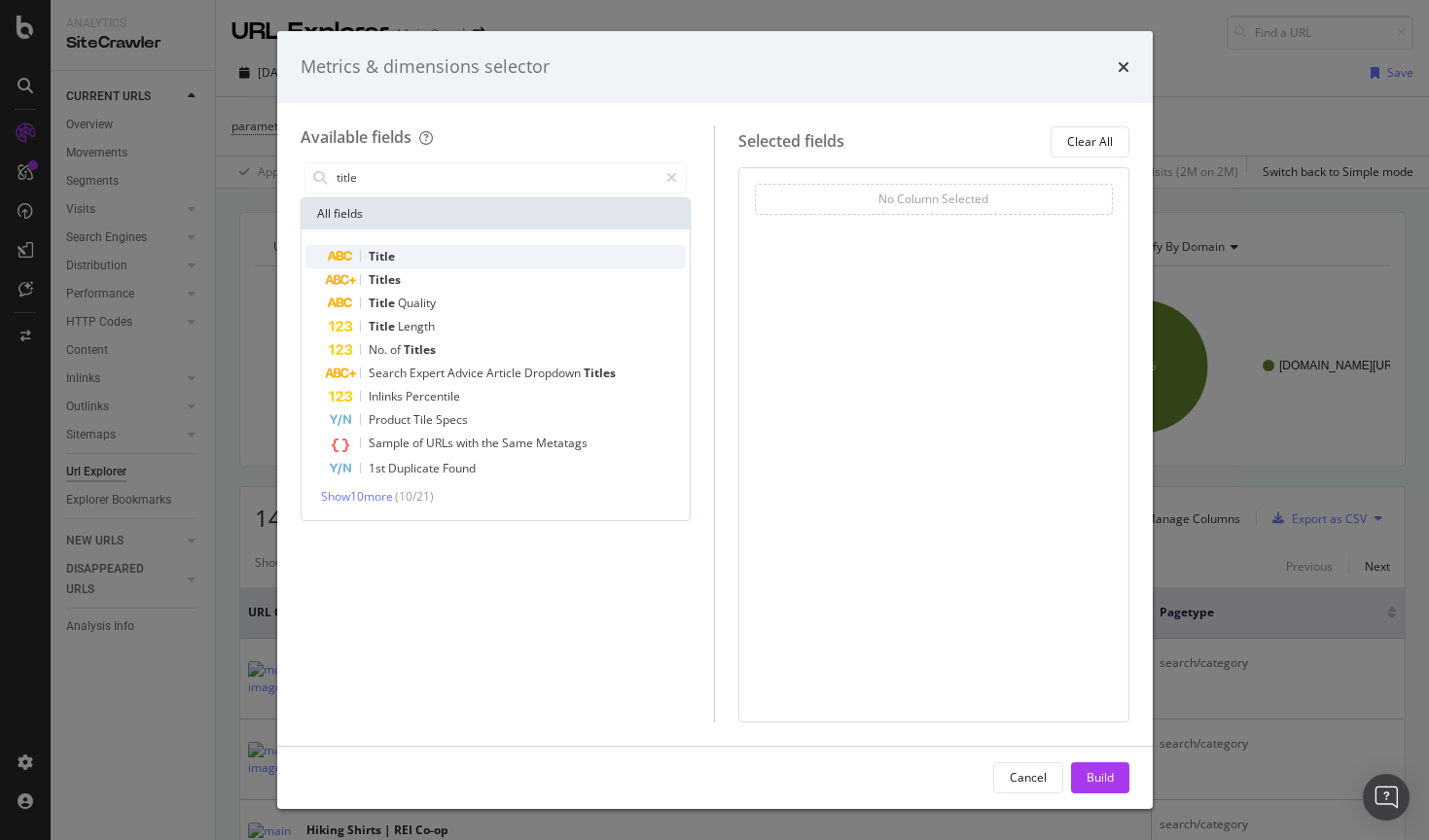
click at [556, 258] on div "Title" at bounding box center [507, 256] width 358 height 23
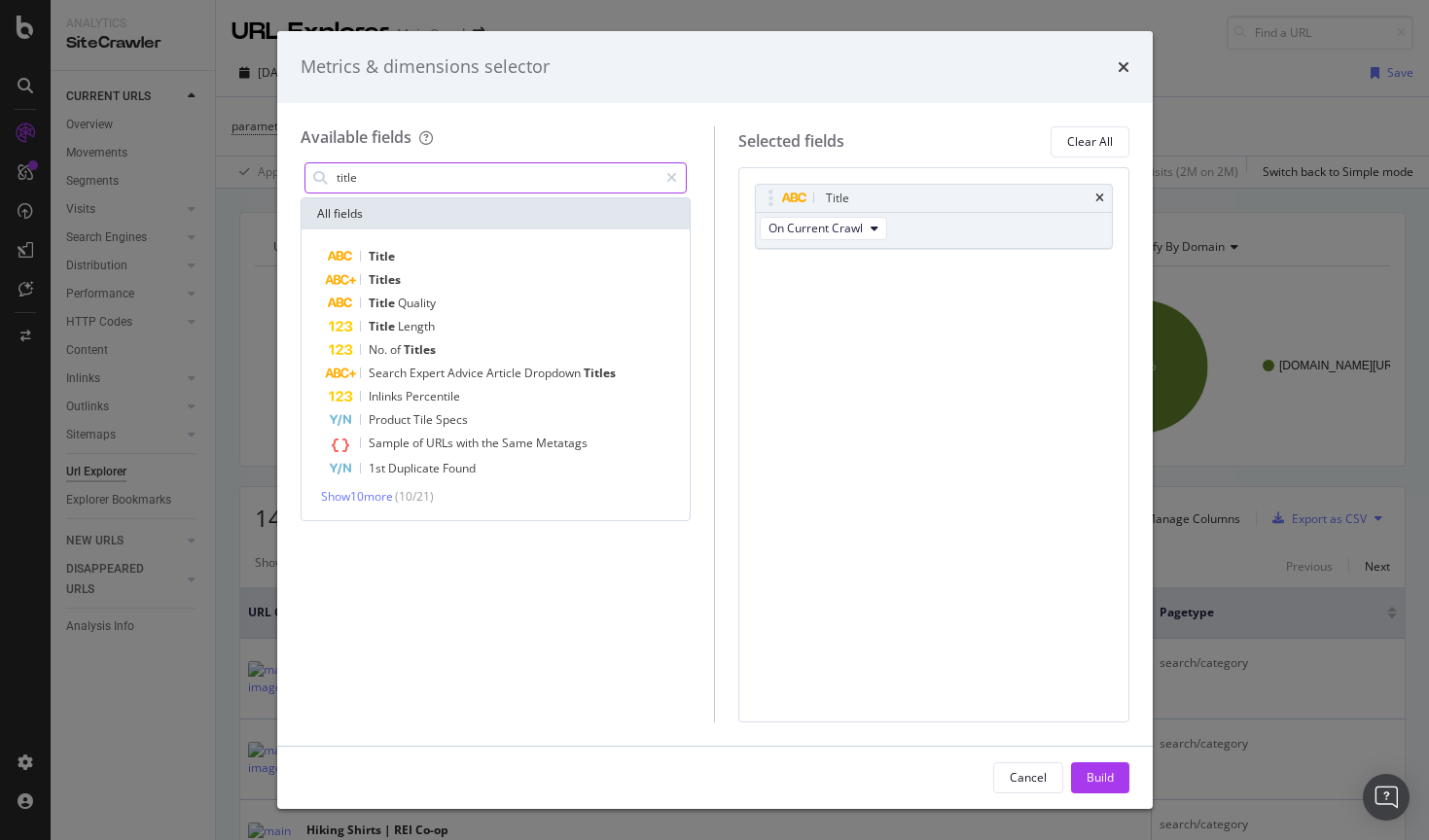
click at [515, 178] on input "title" at bounding box center [496, 178] width 324 height 29
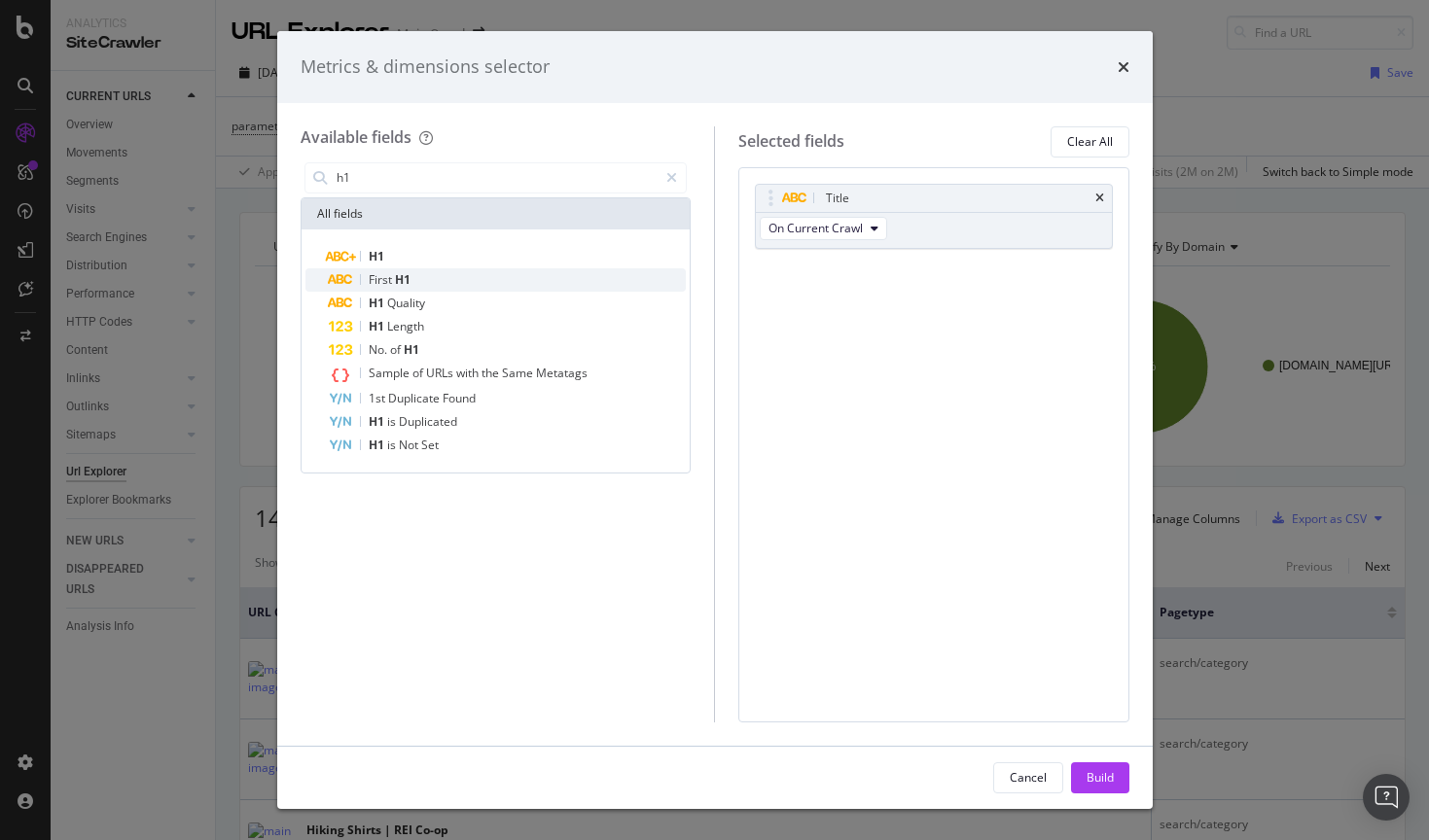
click at [468, 276] on div "First H1" at bounding box center [507, 279] width 358 height 23
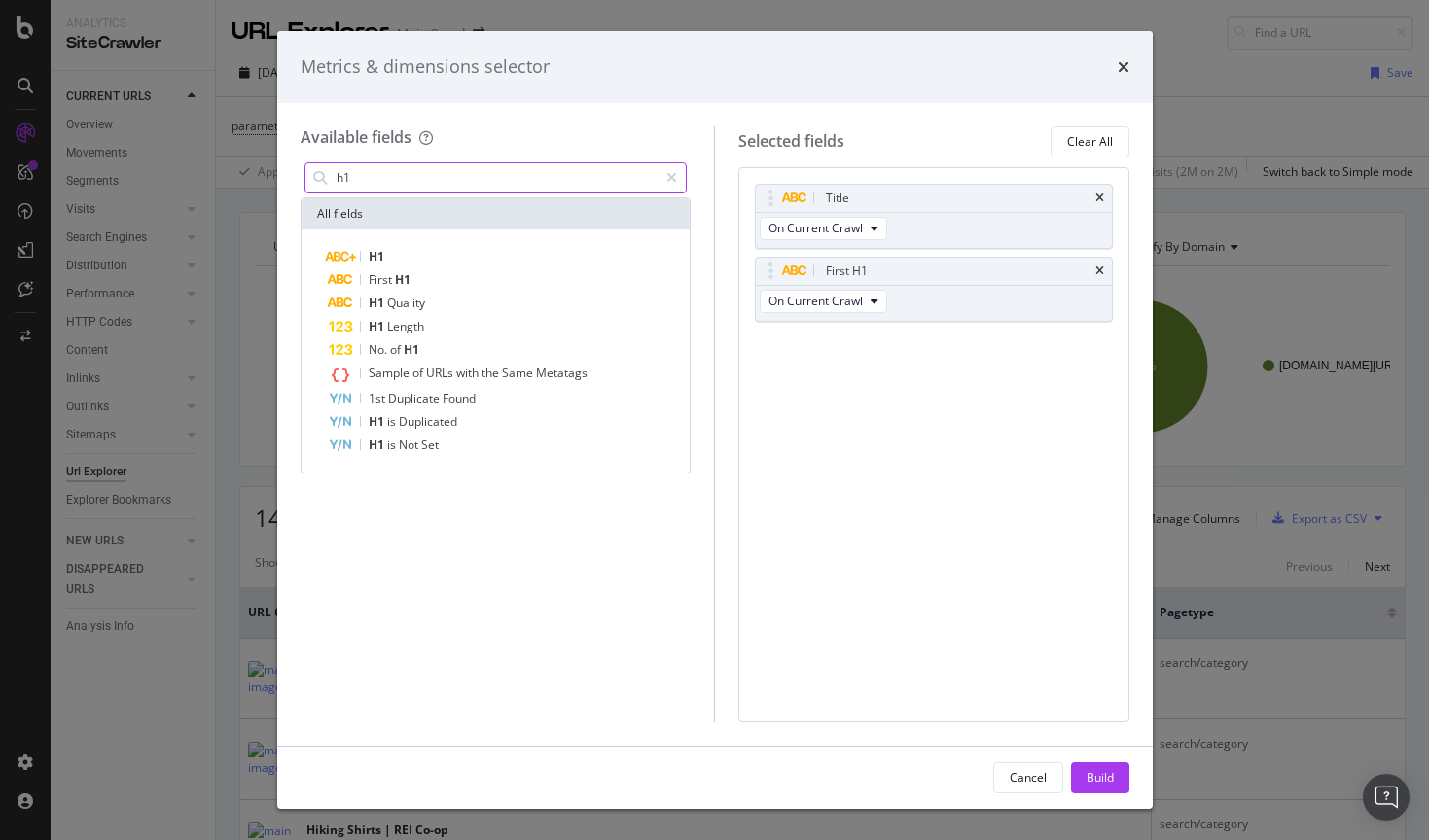
click at [469, 180] on input "h1" at bounding box center [496, 178] width 324 height 29
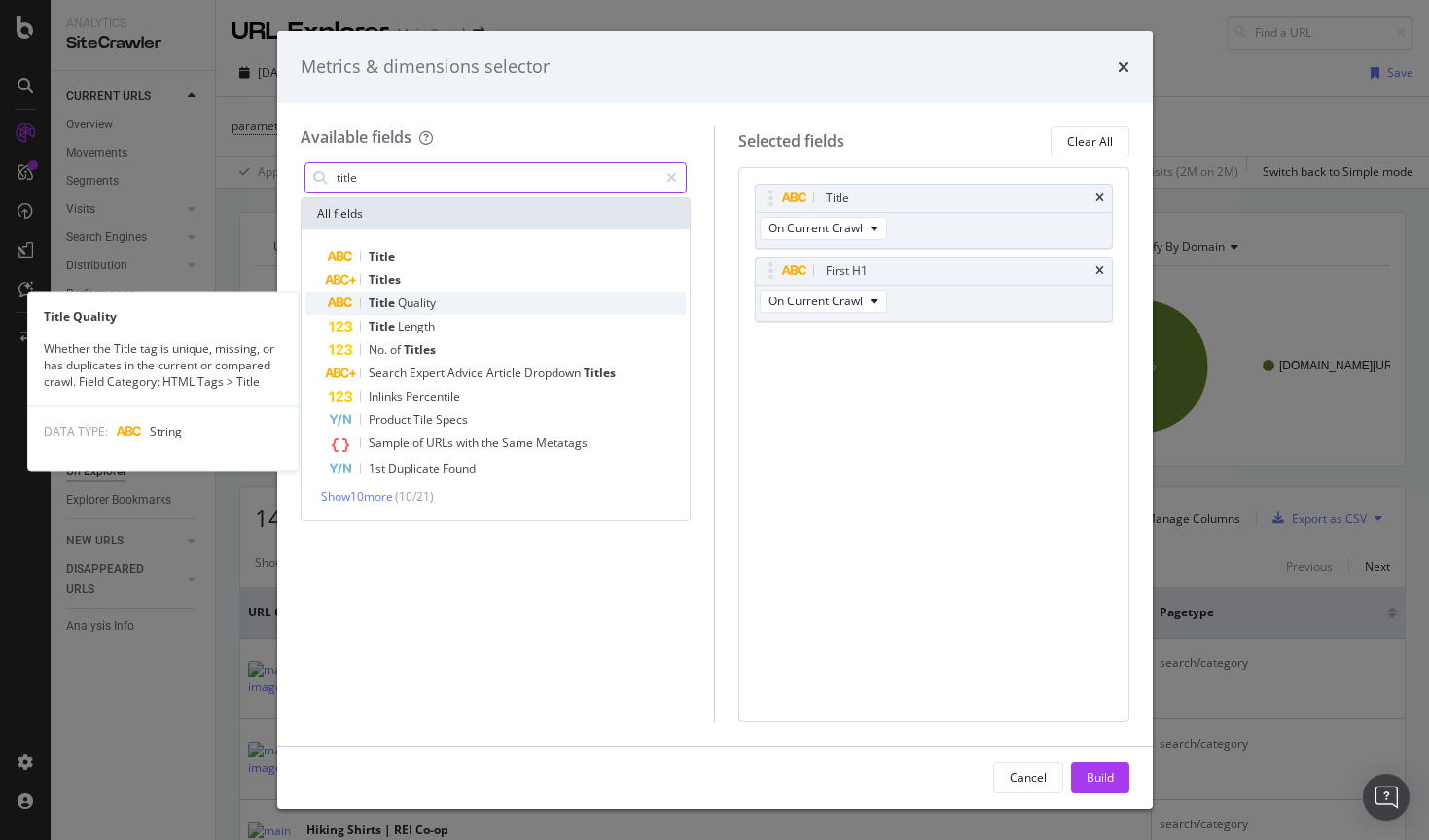
type input "title"
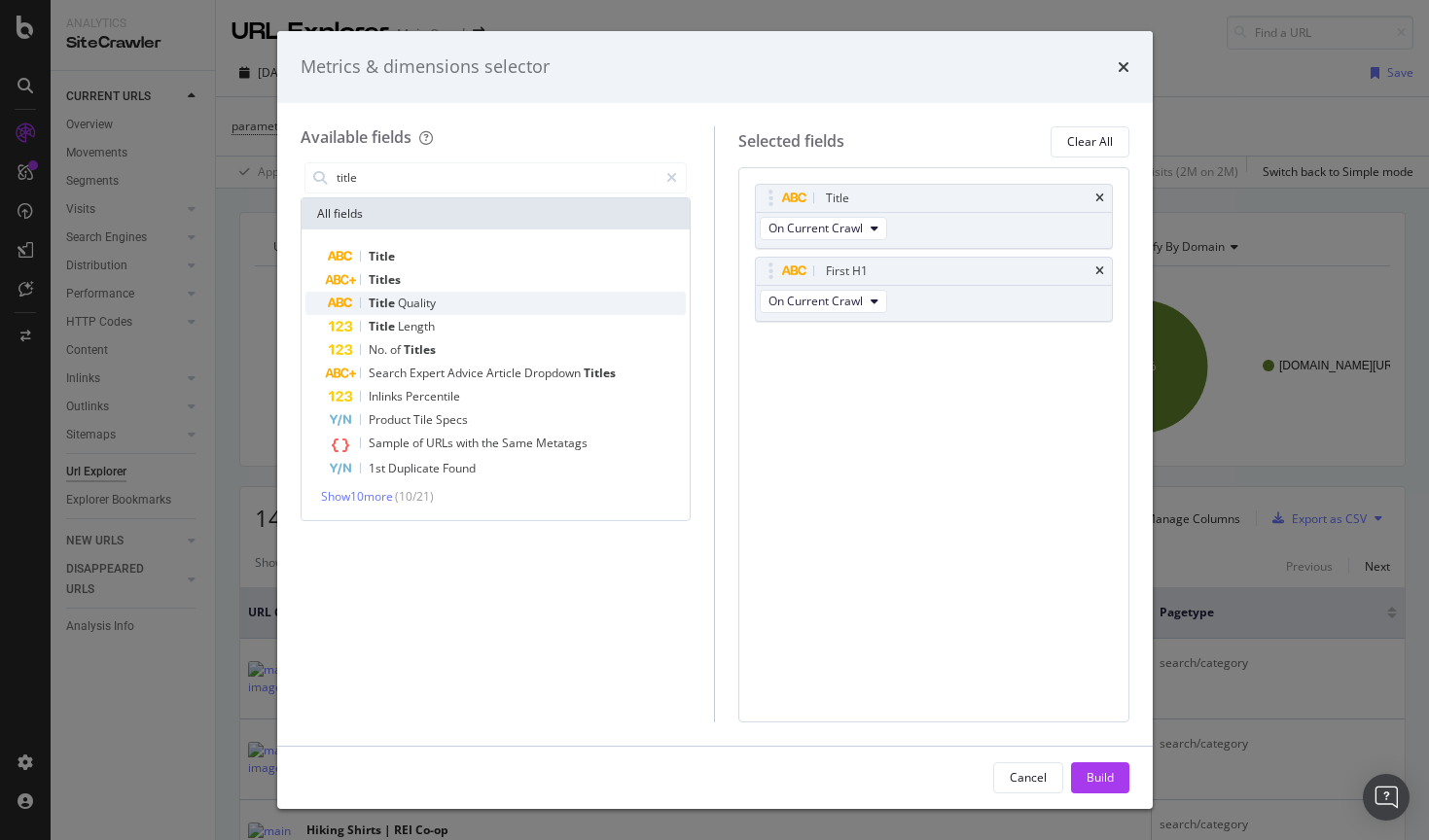
click at [458, 302] on div "Title Quality" at bounding box center [507, 302] width 358 height 23
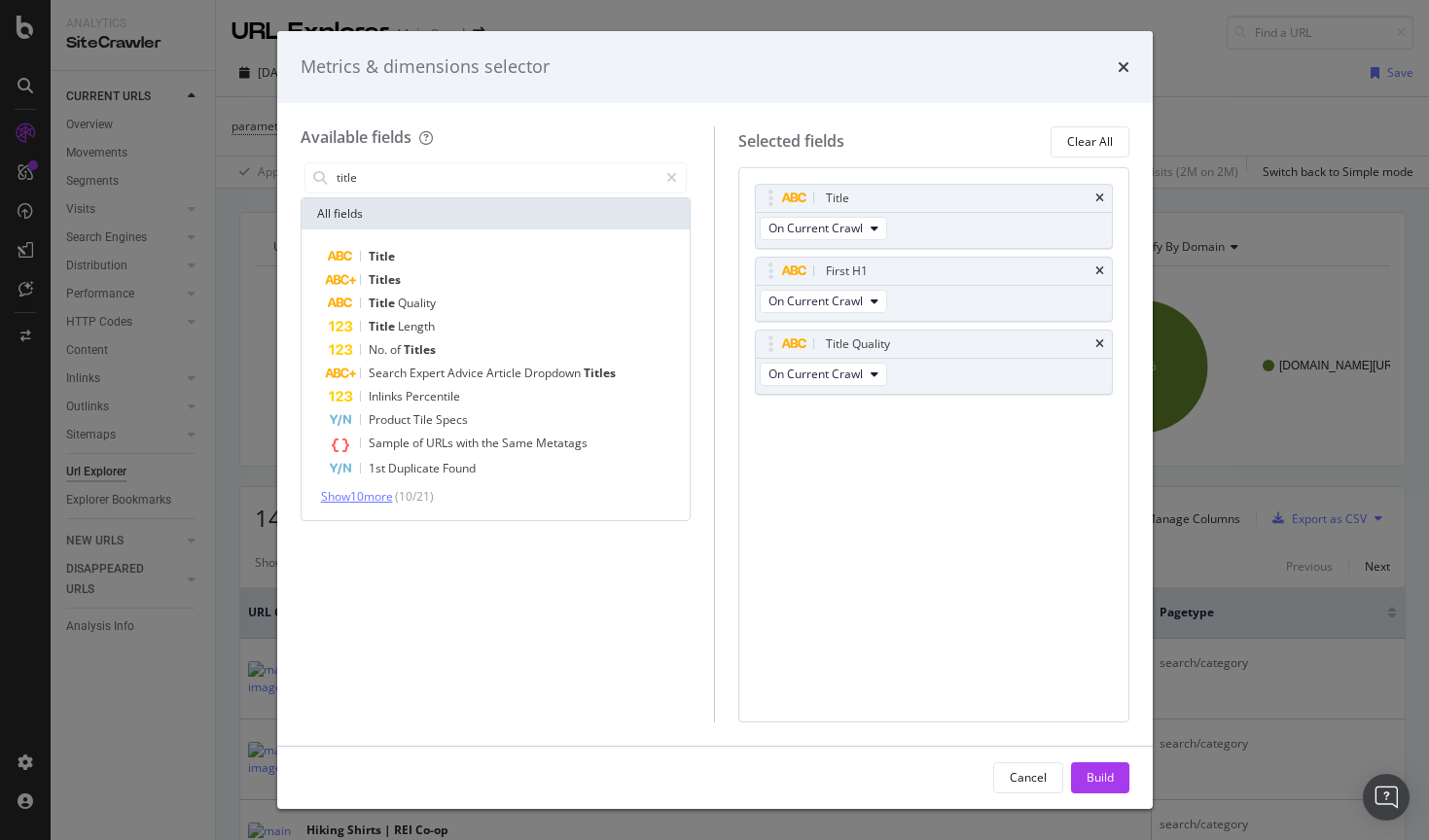
click at [378, 501] on span "Show 10 more" at bounding box center [357, 496] width 72 height 17
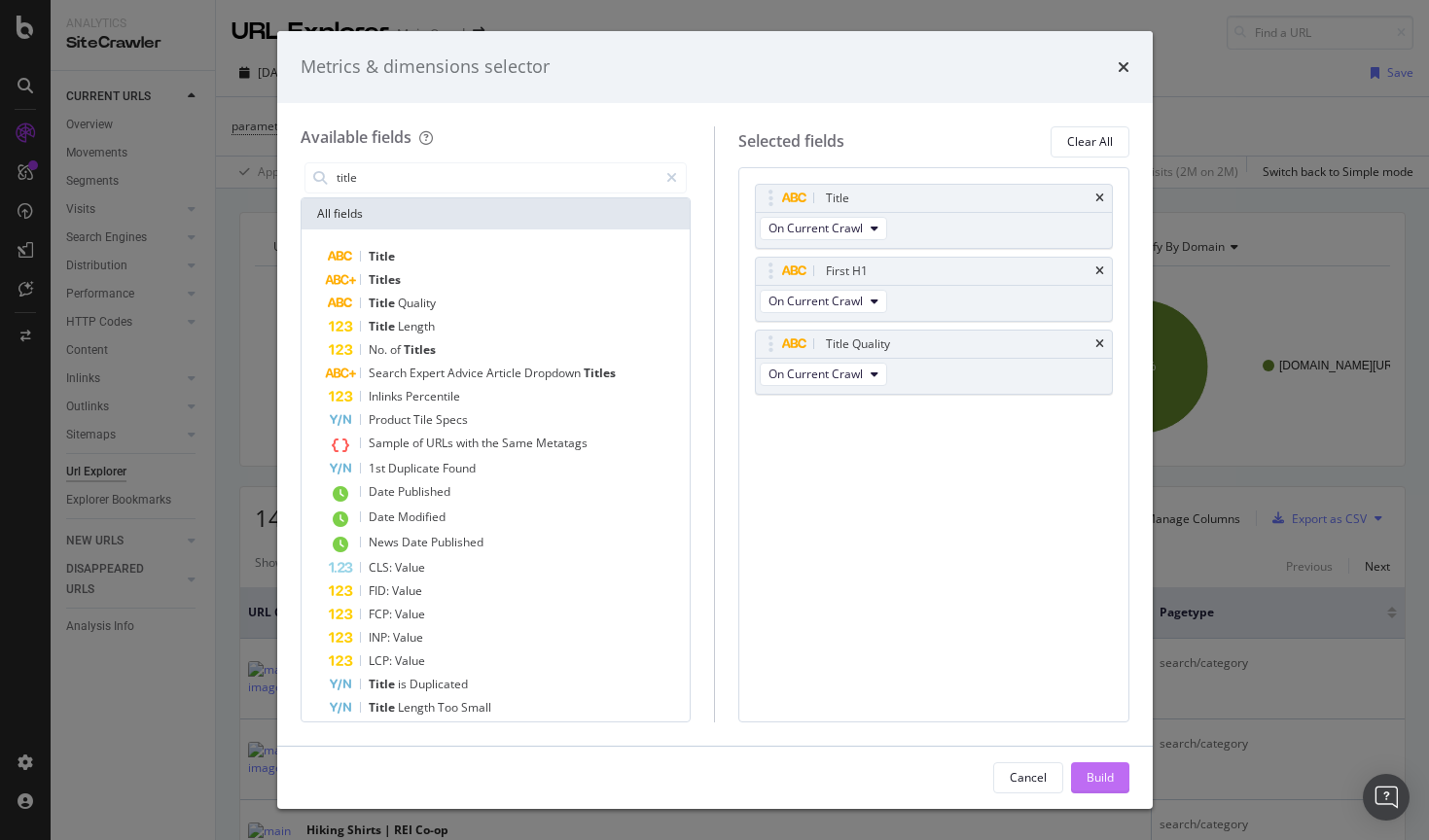
click at [1111, 776] on div "Build" at bounding box center [1100, 777] width 27 height 17
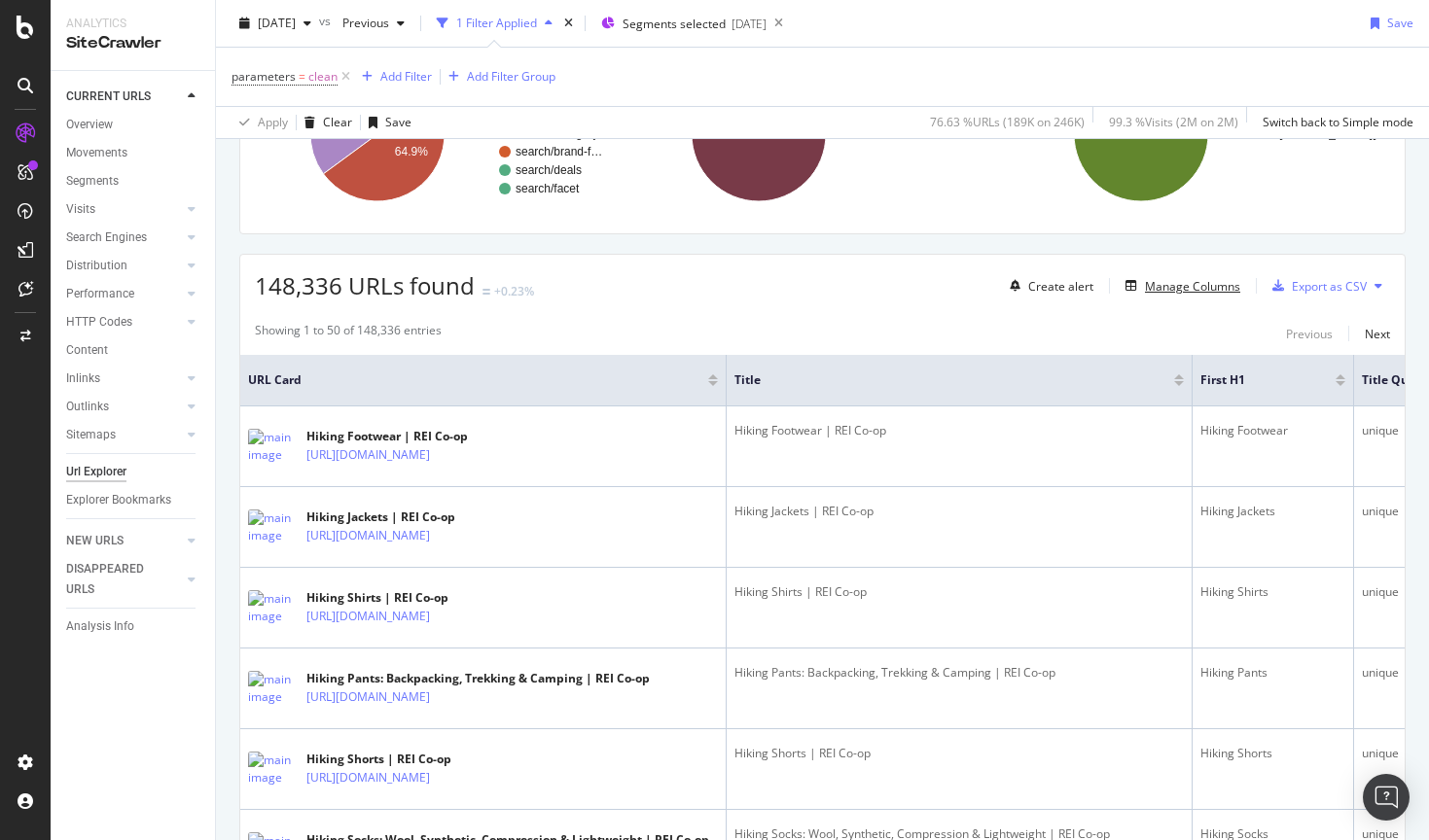
scroll to position [235, 0]
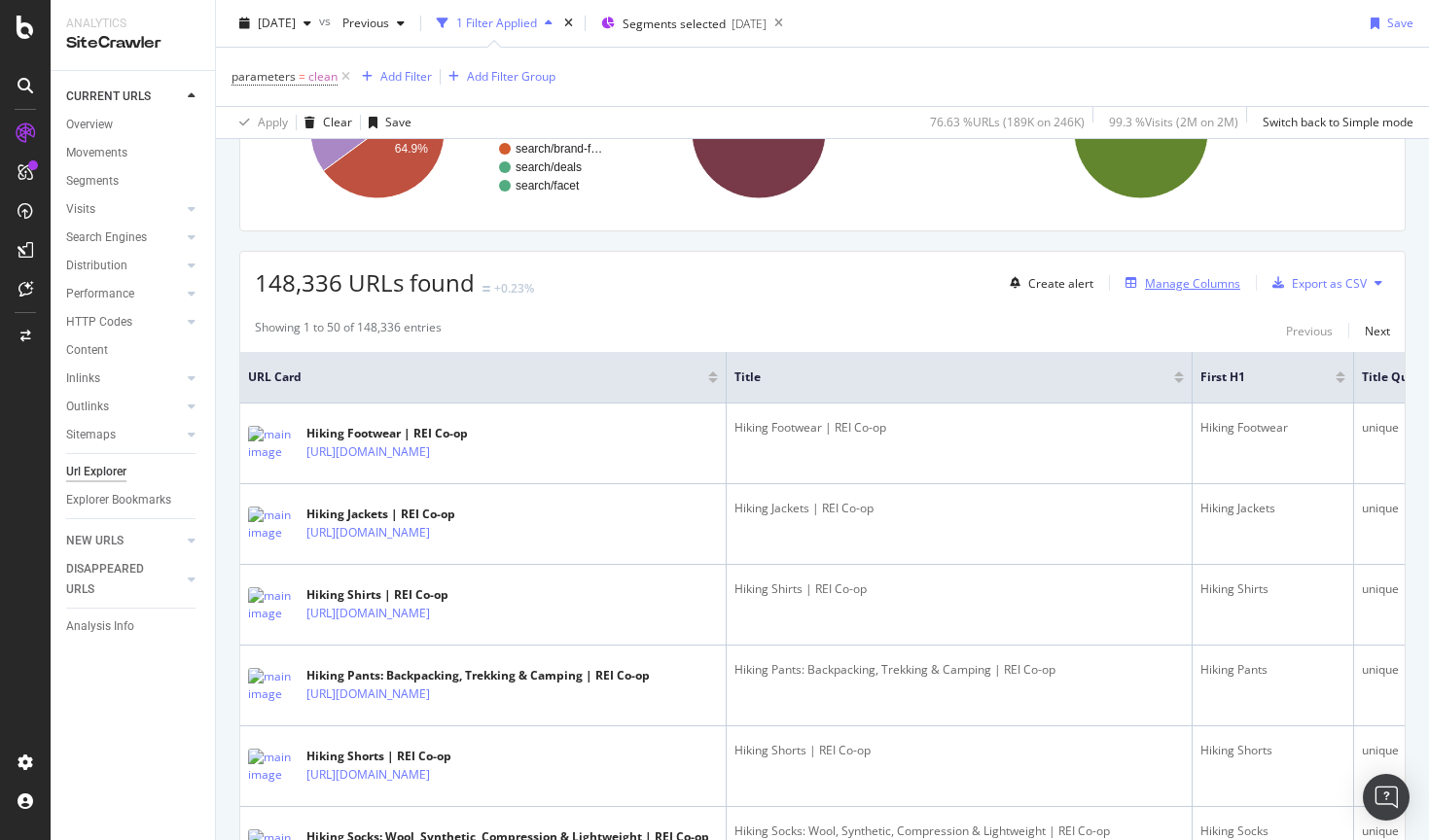
click at [1194, 290] on div "Manage Columns" at bounding box center [1192, 283] width 96 height 17
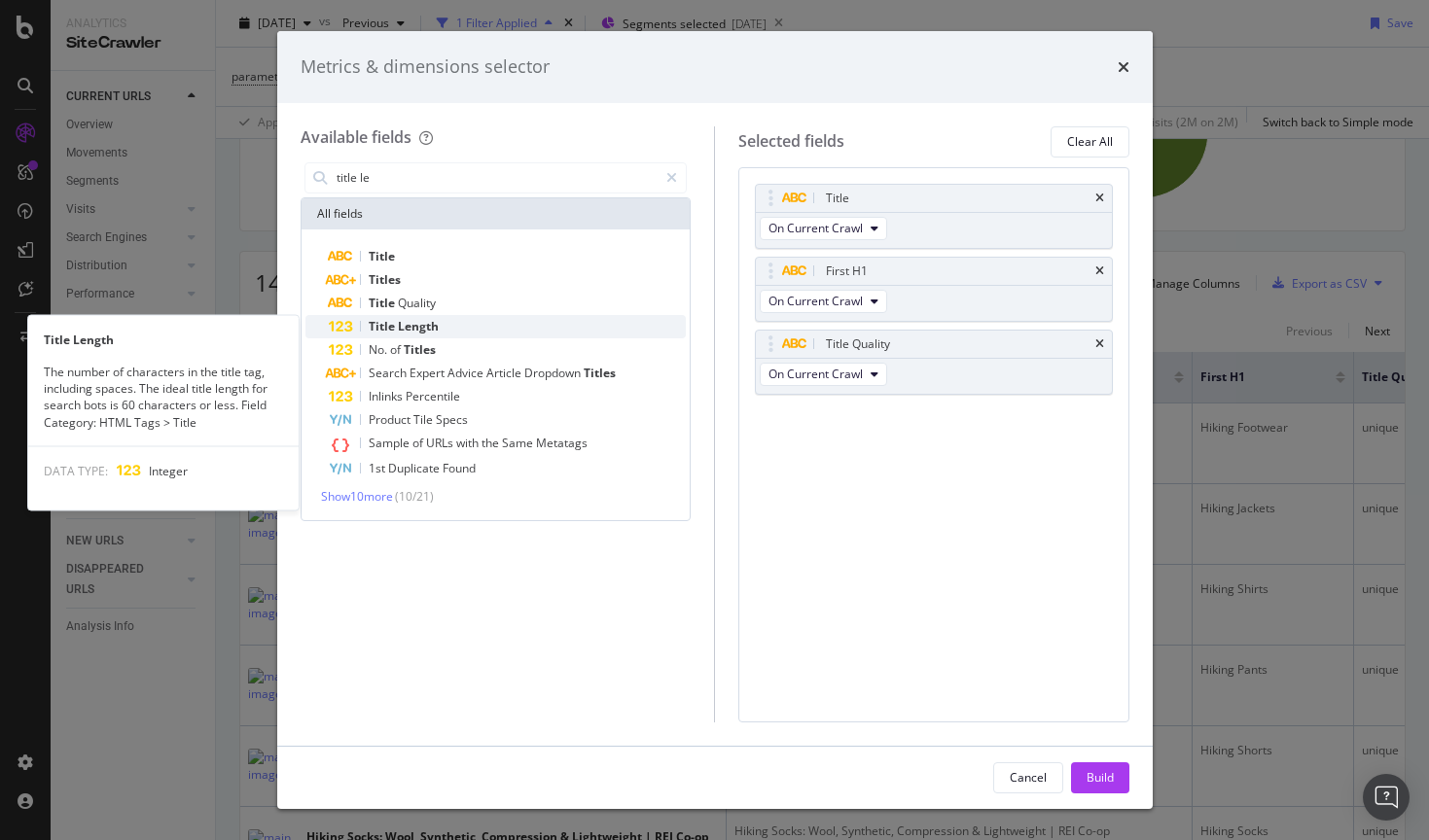
type input "title le"
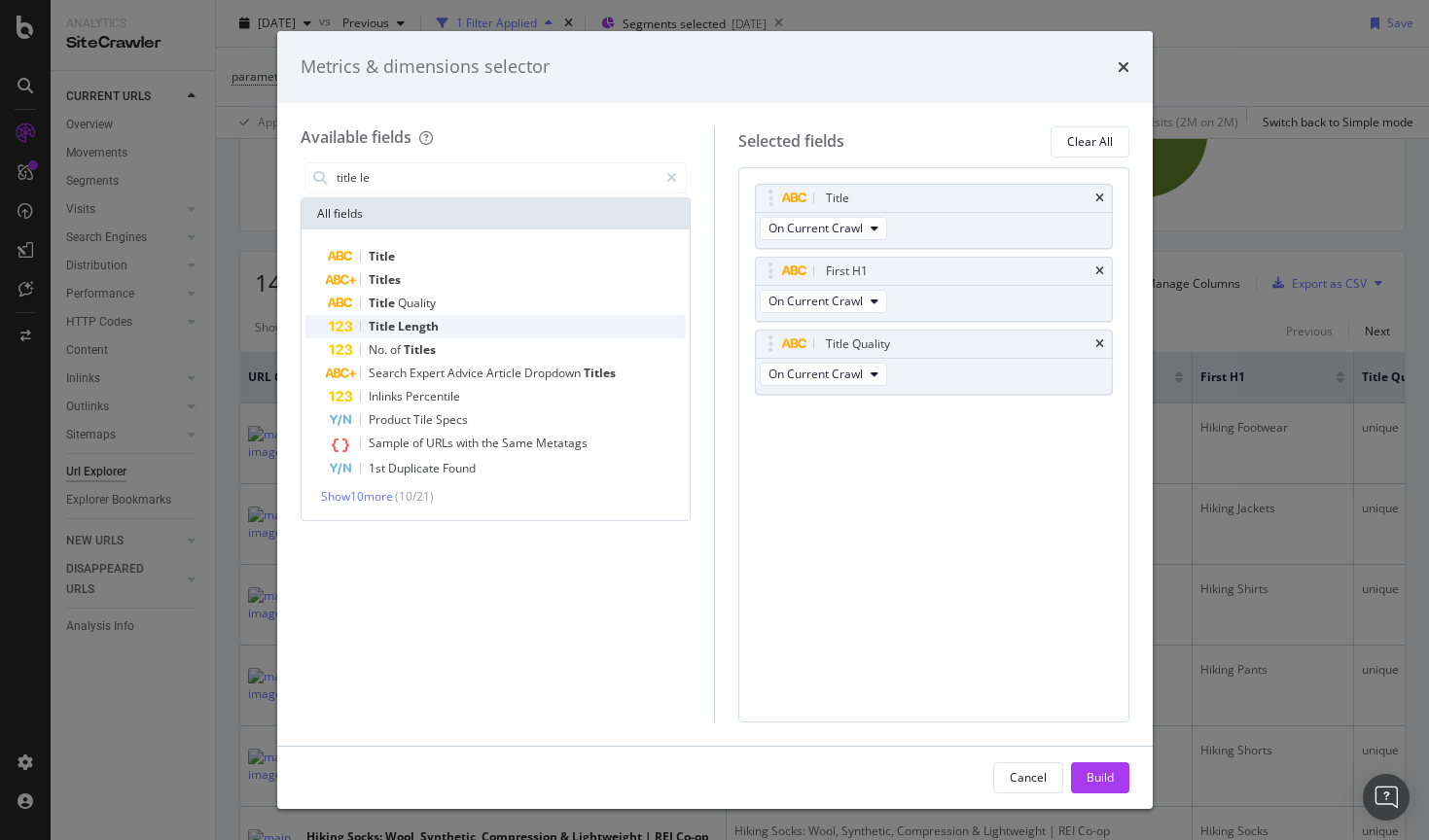
click at [422, 327] on span "Length" at bounding box center [418, 326] width 41 height 17
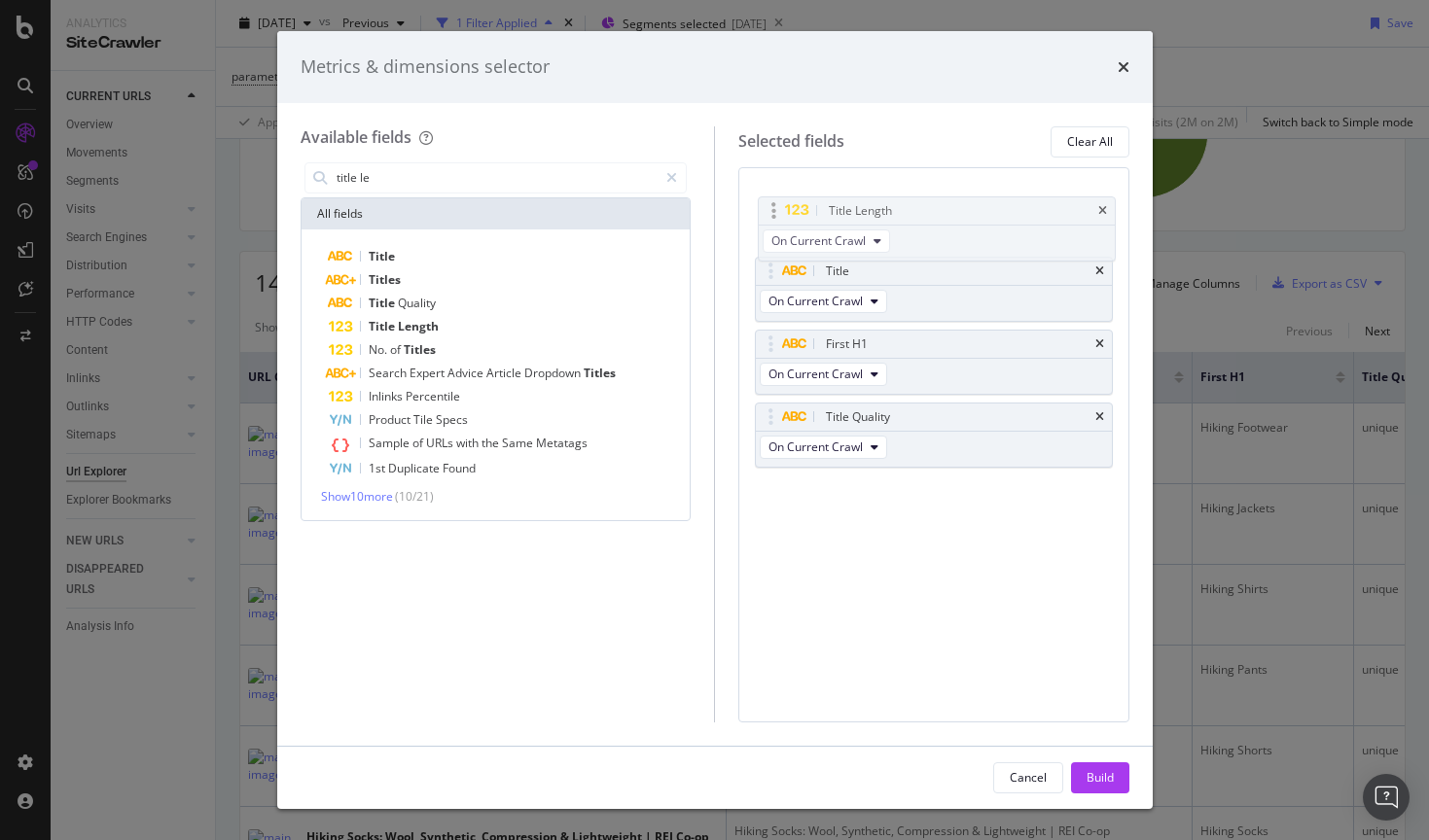
drag, startPoint x: 772, startPoint y: 411, endPoint x: 775, endPoint y: 205, distance: 206.0
click at [775, 205] on body "Analytics SiteCrawler CURRENT URLS Overview Movements Segments Visits Analysis …" at bounding box center [714, 420] width 1429 height 840
click at [1103, 785] on div "Build" at bounding box center [1100, 777] width 27 height 17
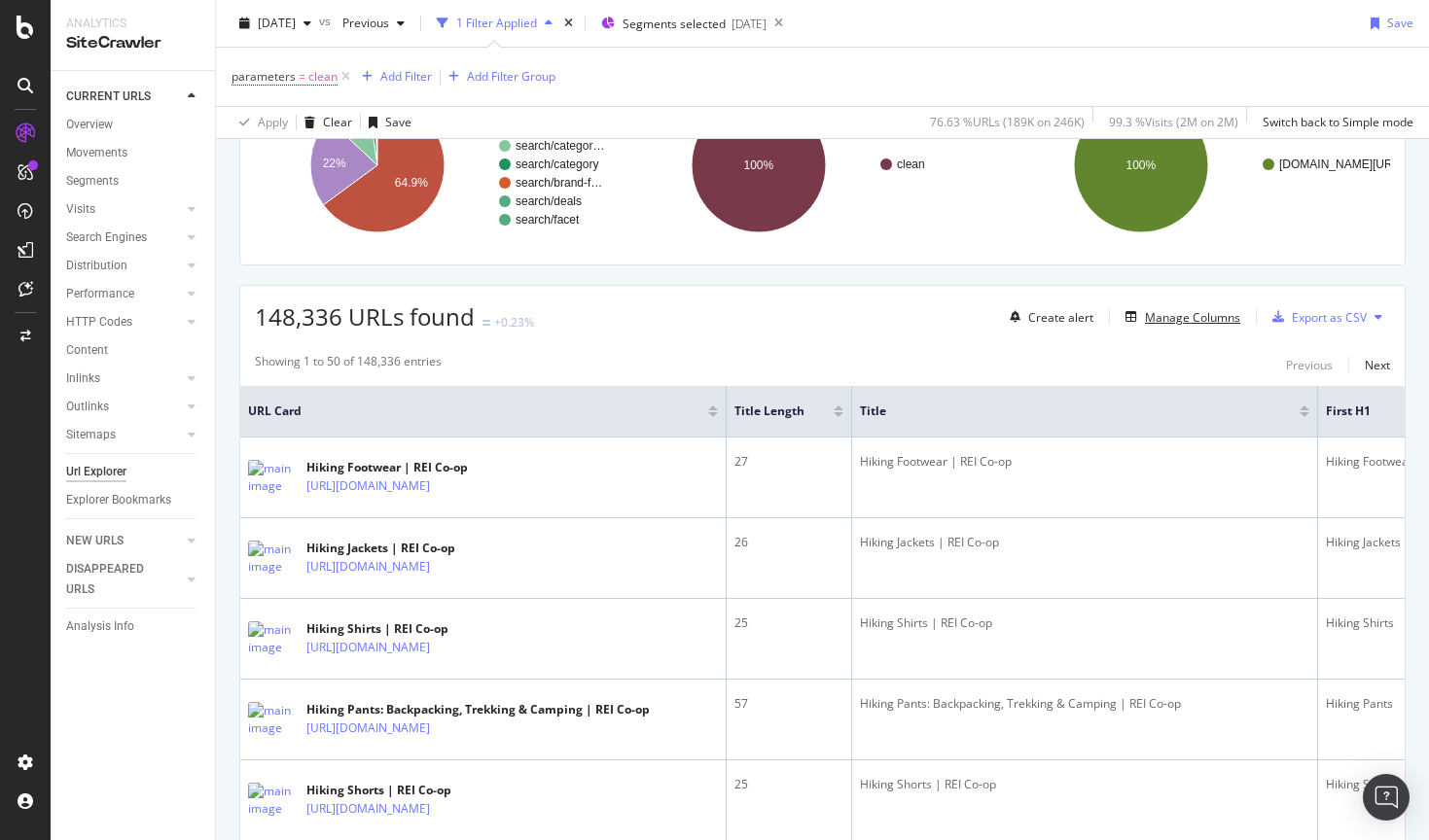
scroll to position [213, 0]
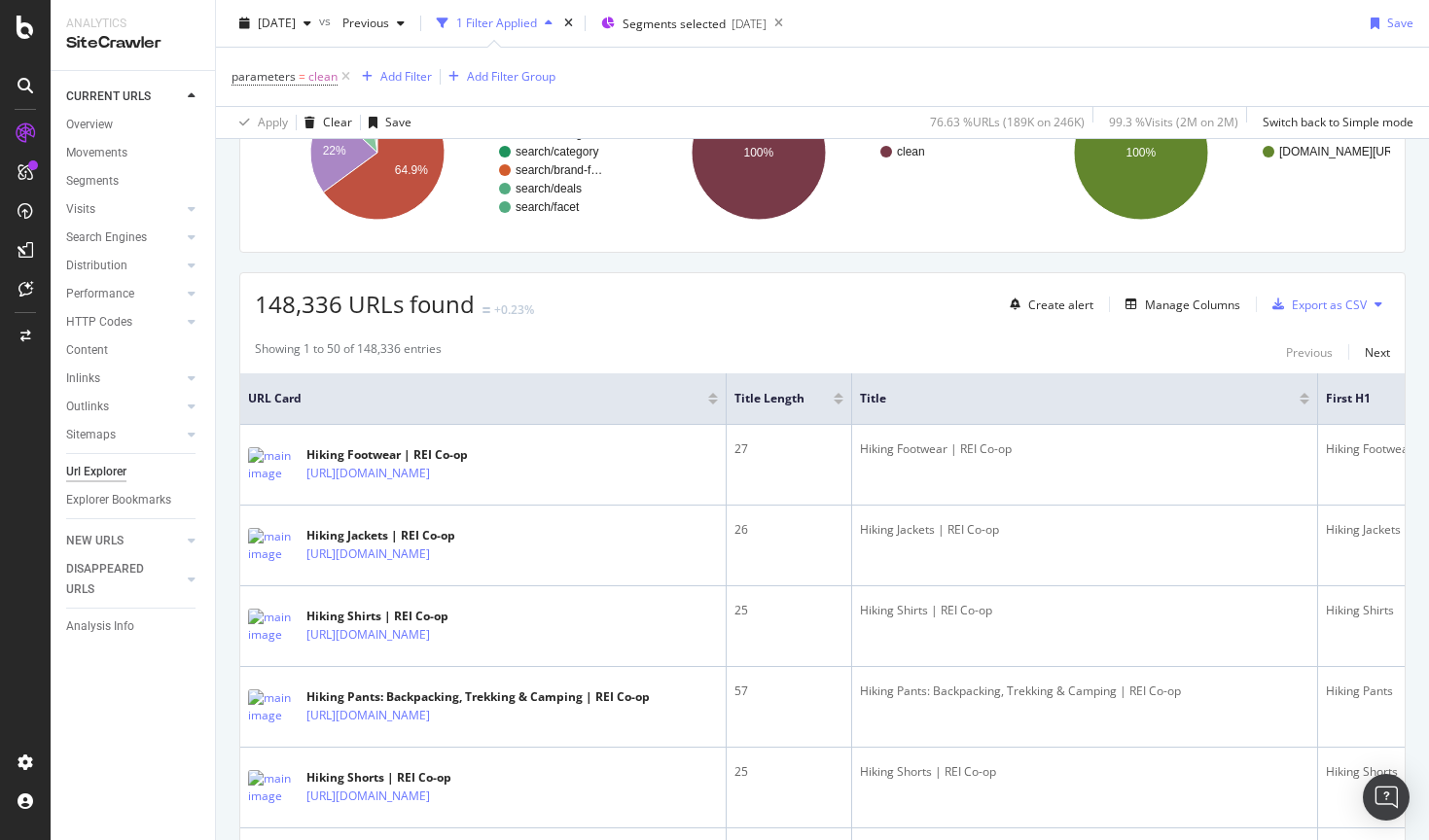
click at [837, 404] on div at bounding box center [838, 402] width 10 height 5
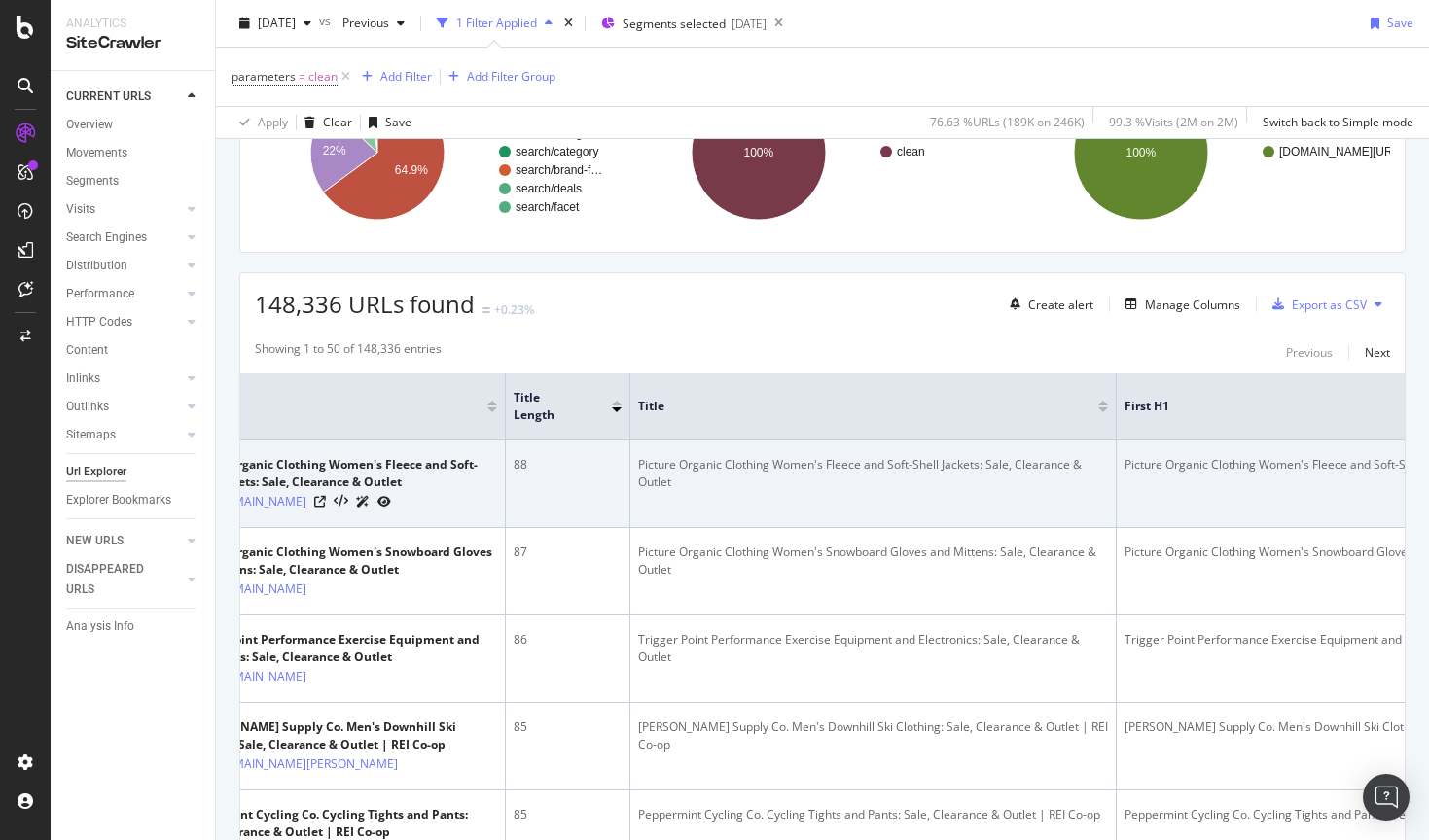
scroll to position [0, 120]
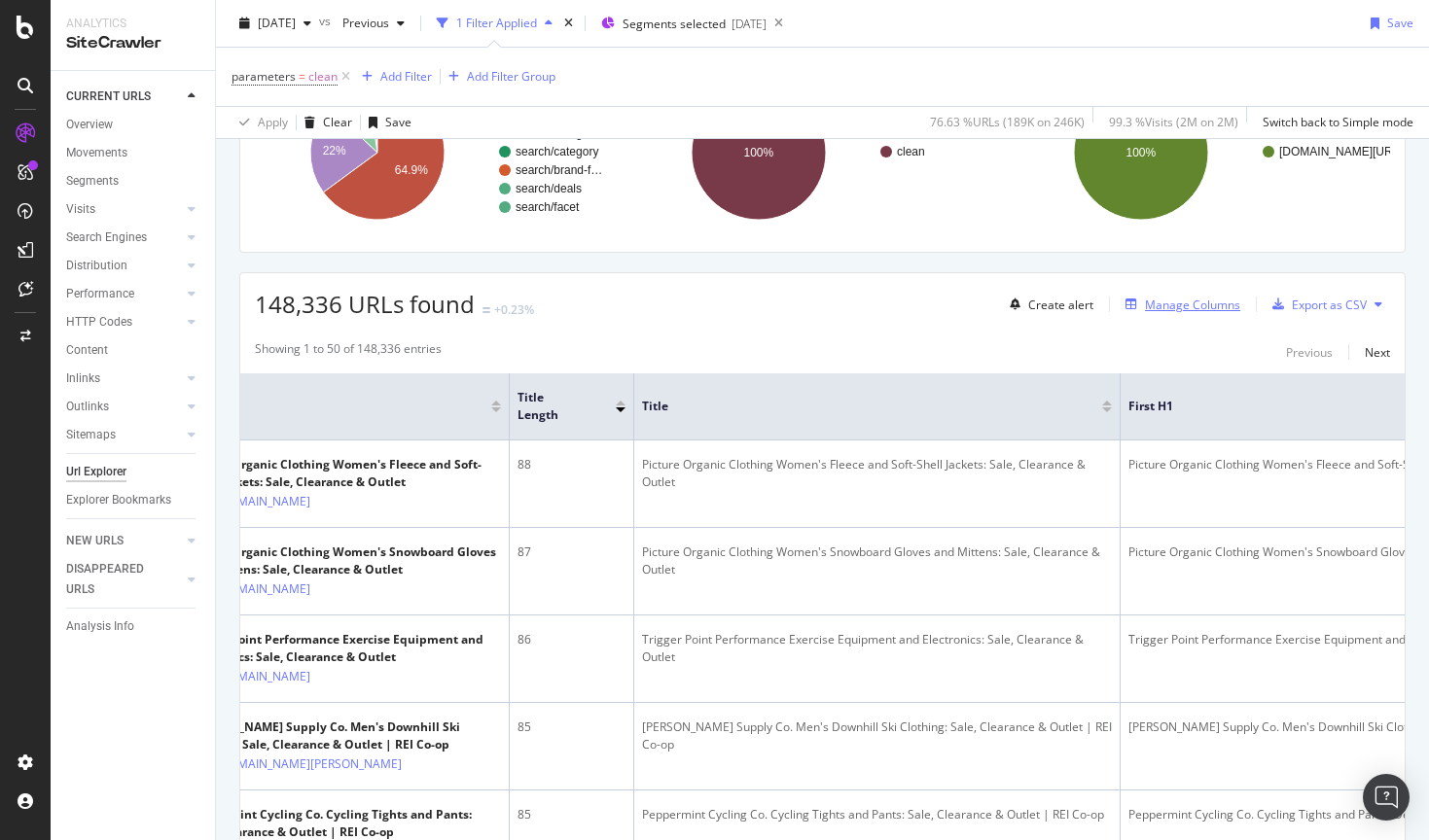
click at [1192, 313] on div "Manage Columns" at bounding box center [1179, 303] width 123 height 21
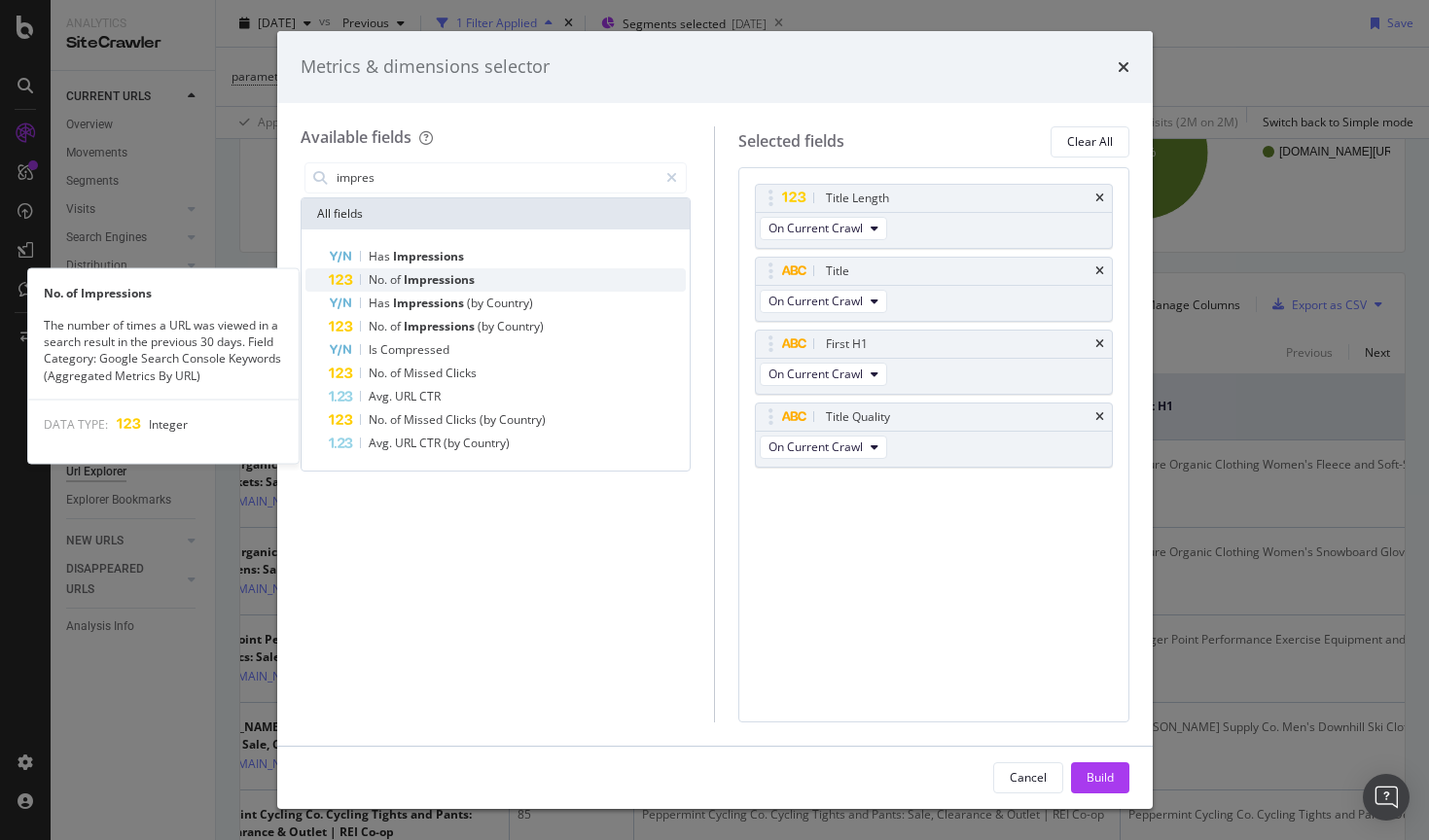
type input "impres"
click at [481, 277] on div "No. of Impressions" at bounding box center [507, 279] width 358 height 23
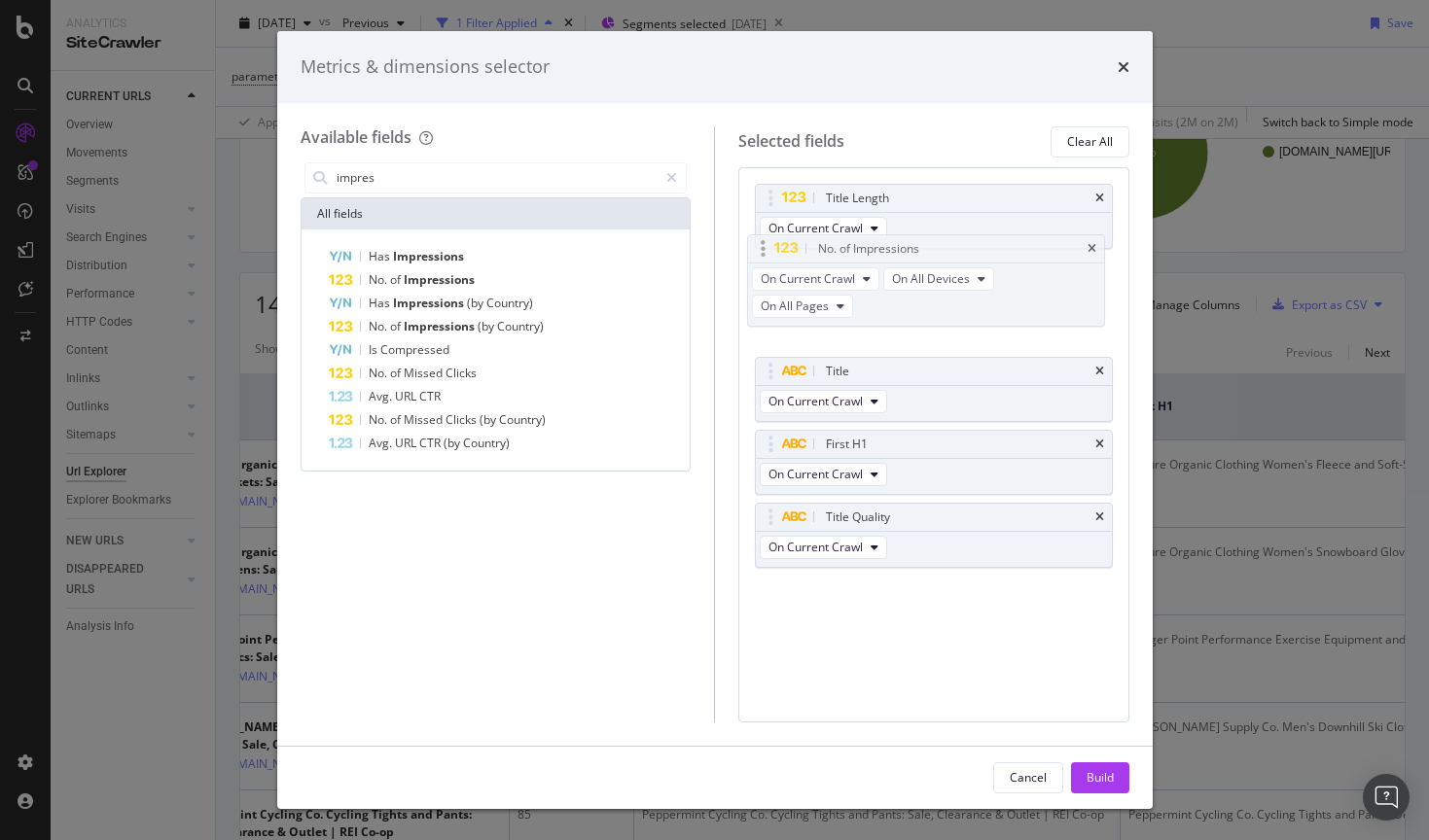
drag, startPoint x: 770, startPoint y: 494, endPoint x: 763, endPoint y: 258, distance: 236.1
click at [763, 258] on body "Analytics SiteCrawler CURRENT URLS Overview Movements Segments Visits Analysis …" at bounding box center [714, 420] width 1429 height 840
click at [1104, 776] on div "Build" at bounding box center [1100, 777] width 27 height 17
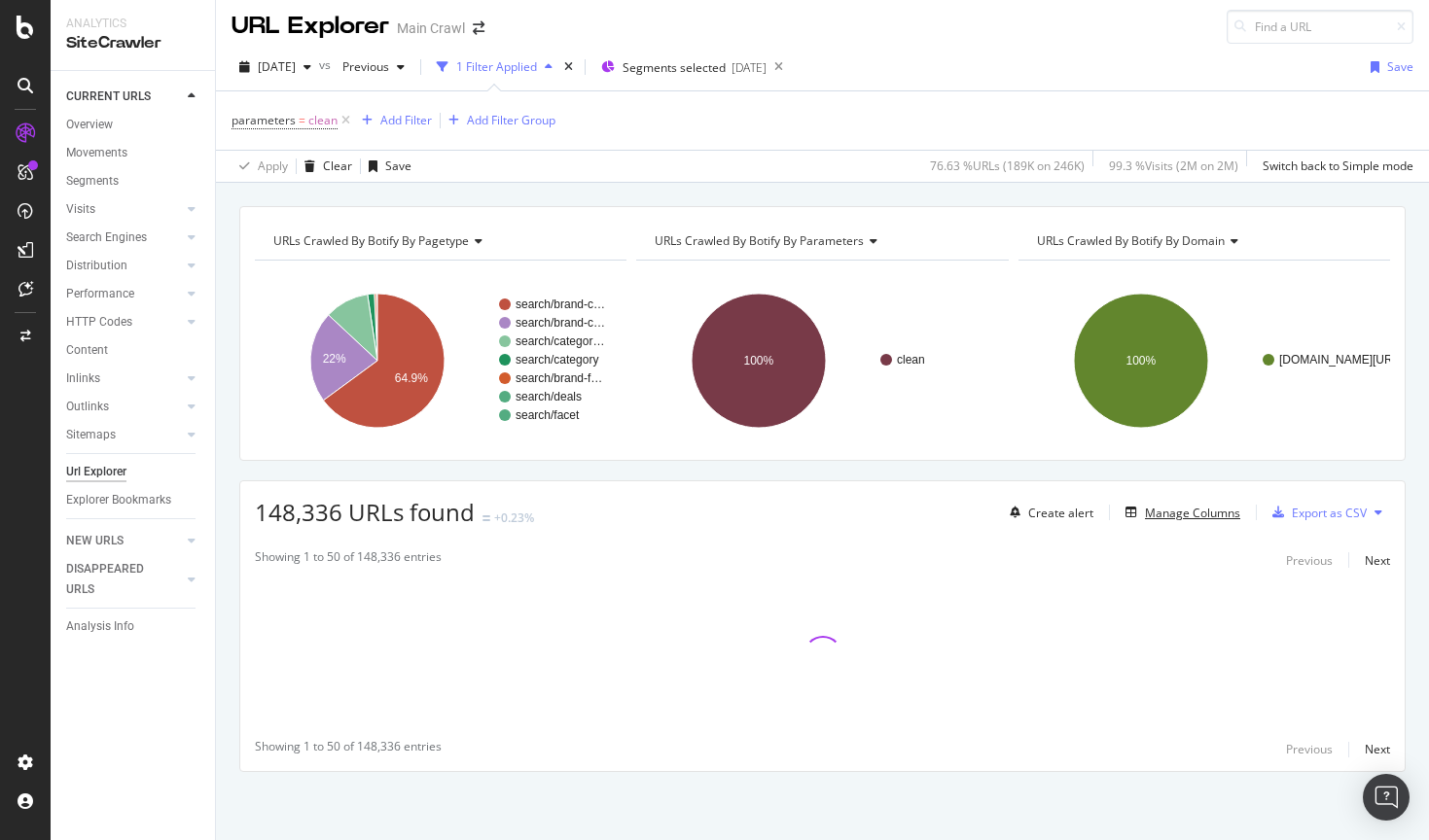
scroll to position [6, 0]
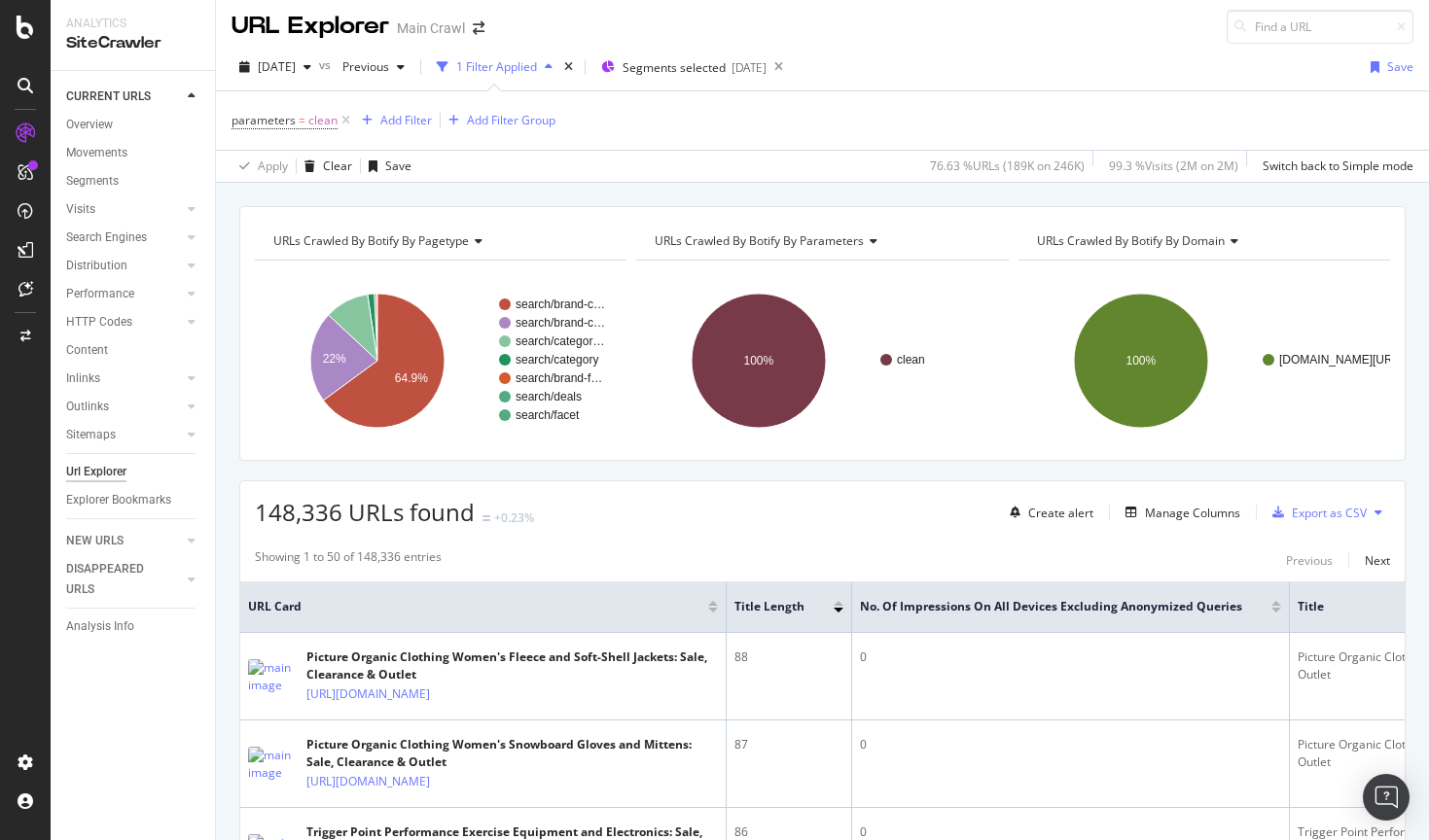
click at [1275, 611] on div at bounding box center [1276, 610] width 10 height 5
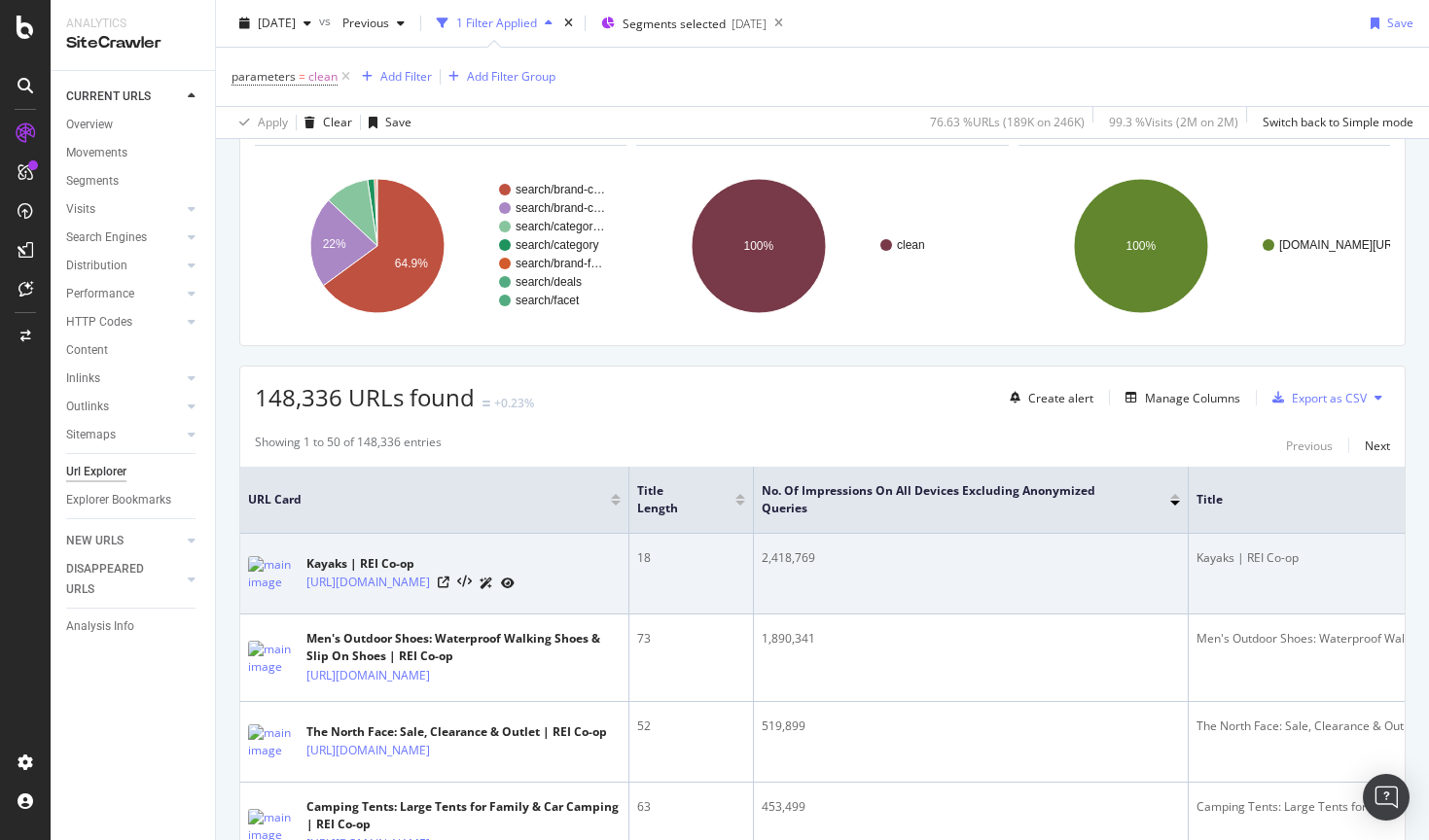
scroll to position [122, 0]
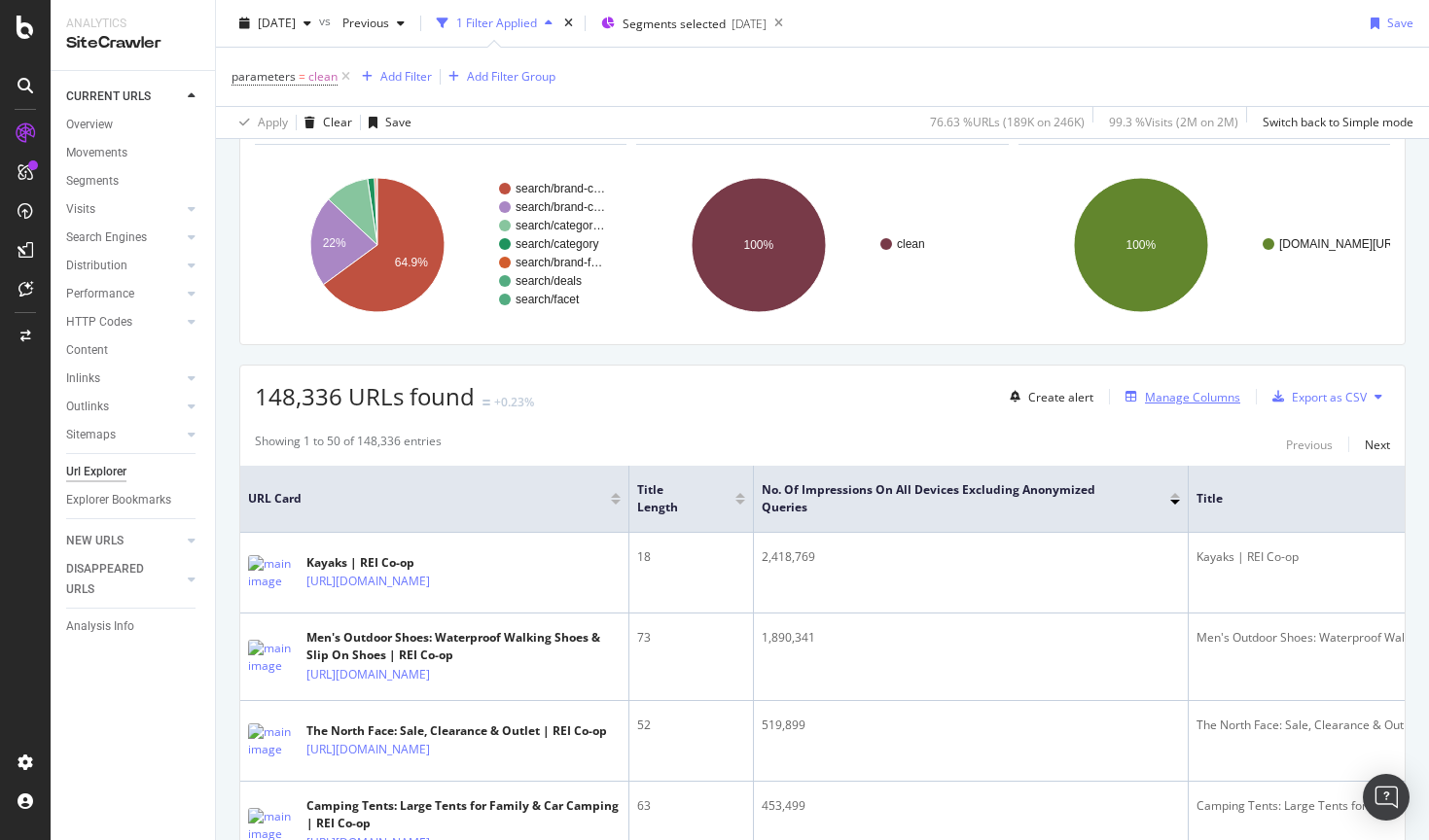
click at [1179, 401] on div "Manage Columns" at bounding box center [1192, 397] width 96 height 17
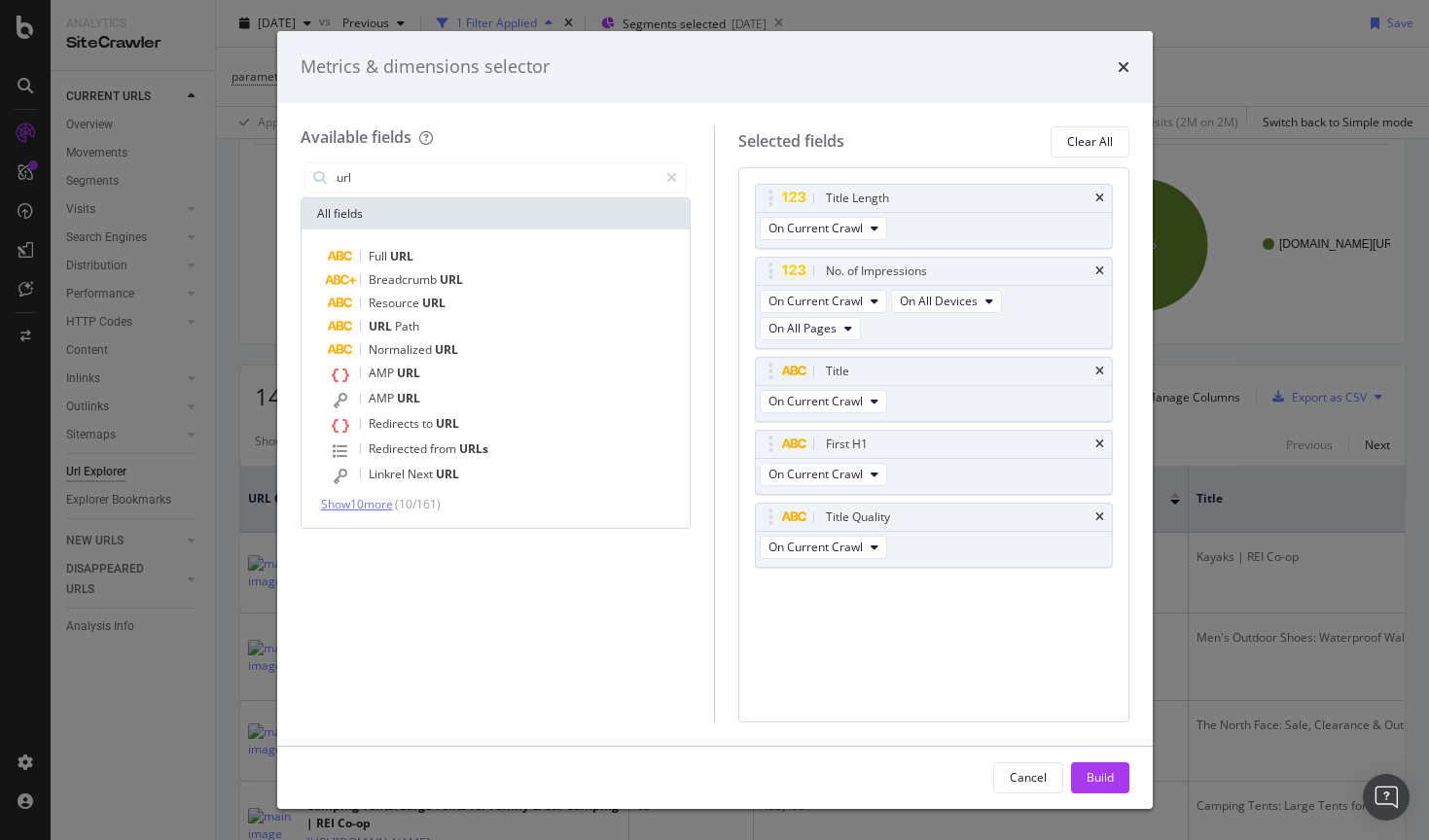
click at [389, 503] on span "Show 10 more" at bounding box center [357, 504] width 72 height 17
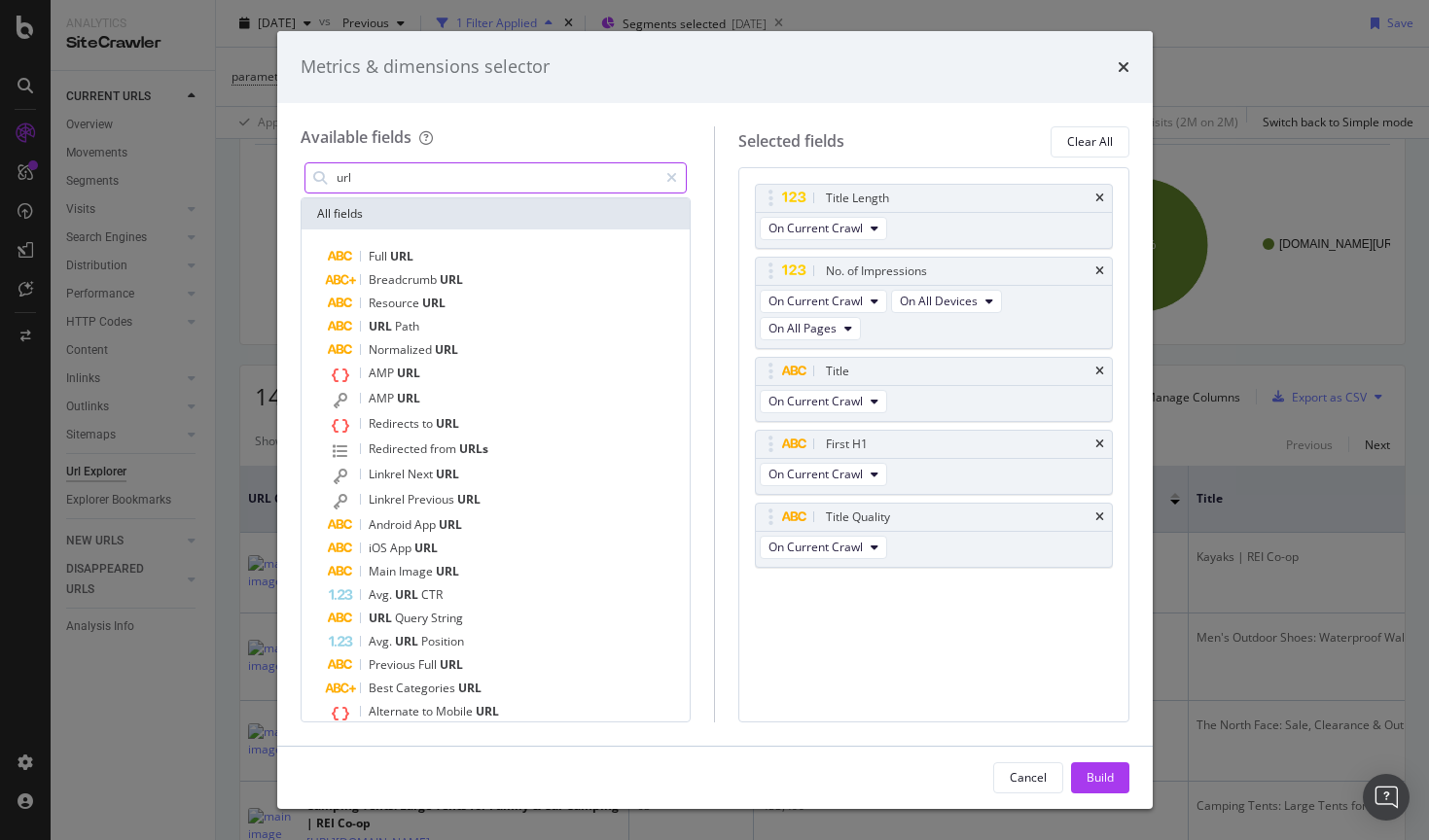
click at [501, 178] on input "url" at bounding box center [496, 178] width 324 height 29
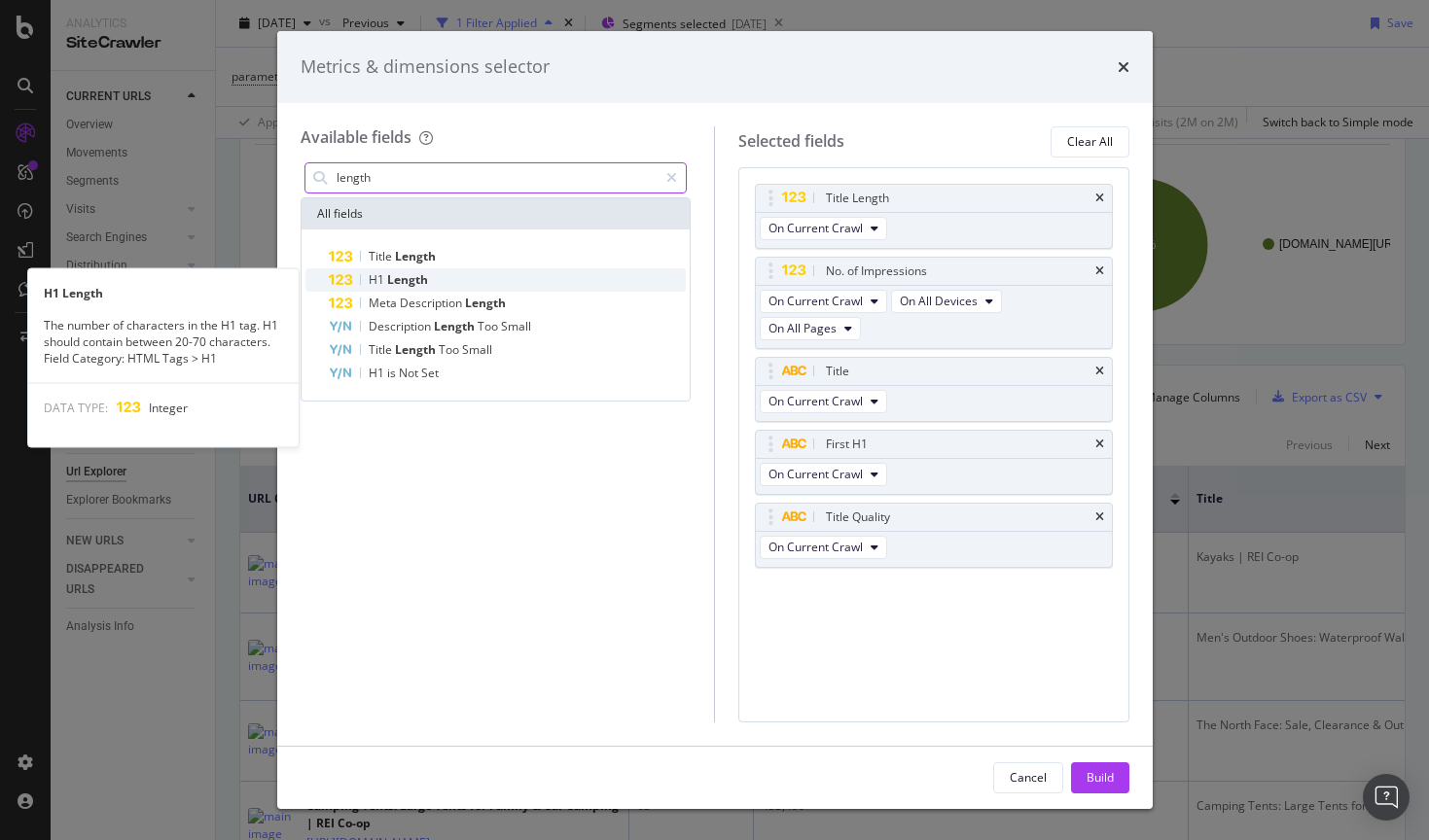
type input "length"
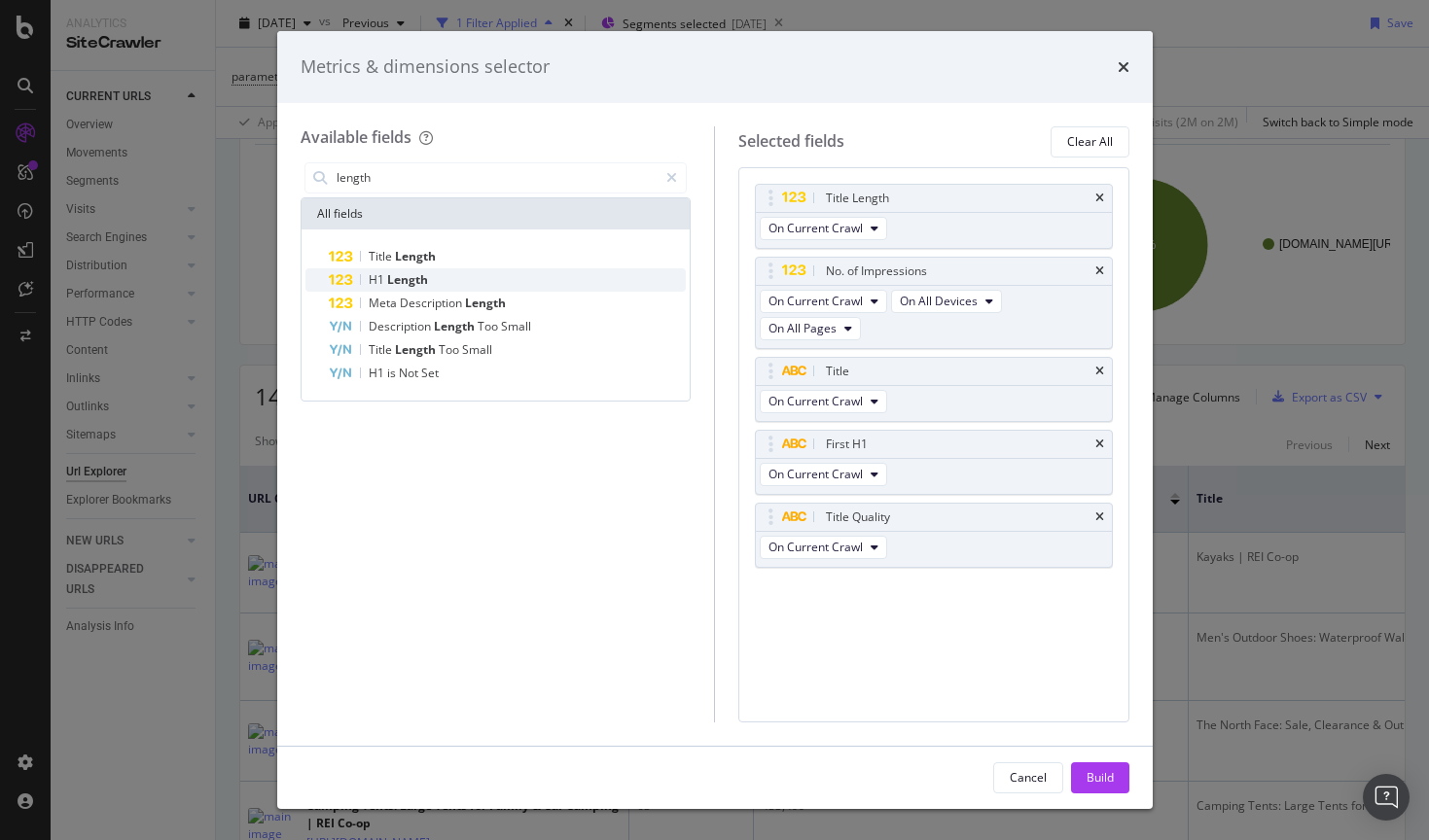
click at [484, 272] on div "H1 Length" at bounding box center [507, 279] width 358 height 23
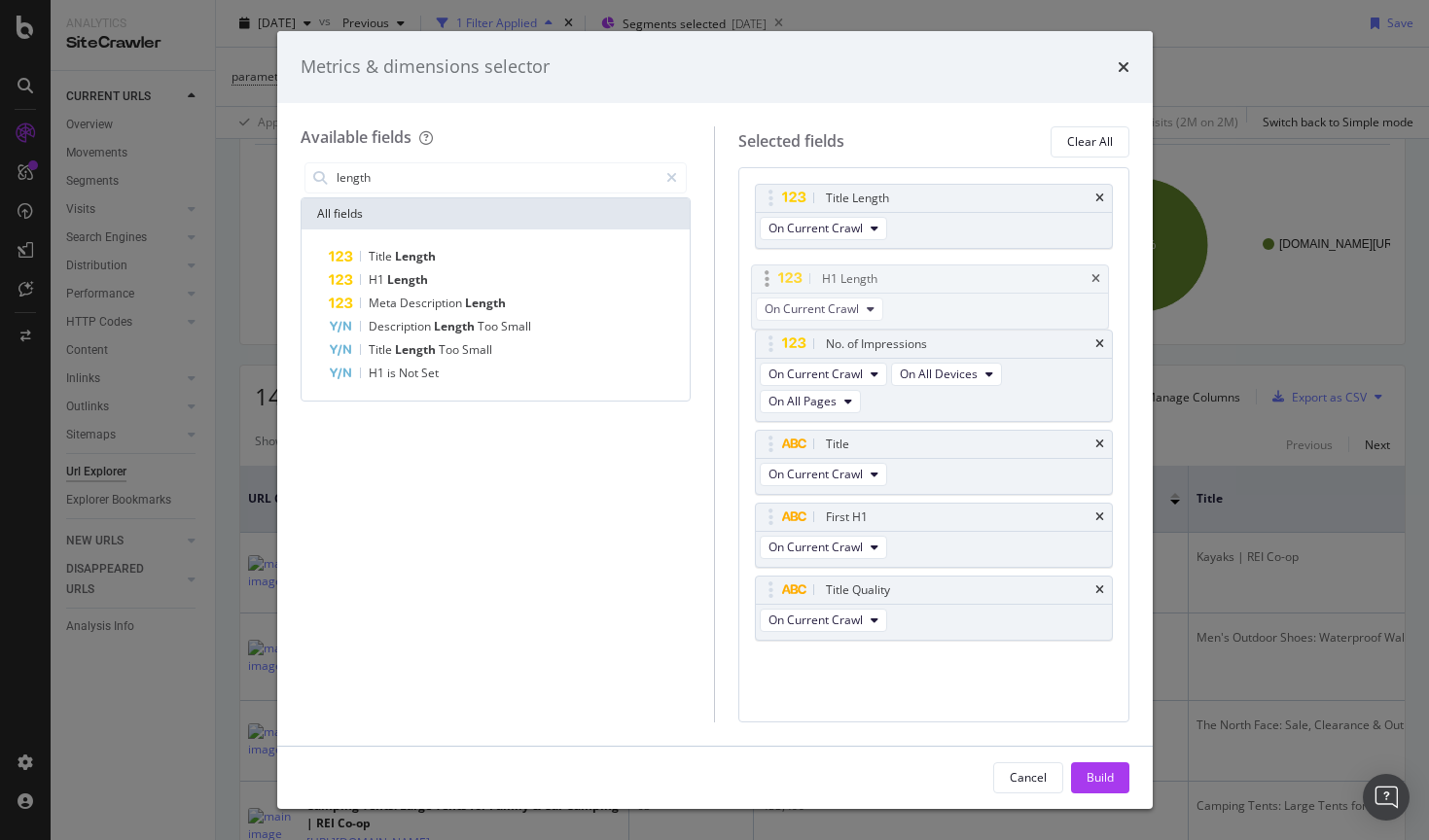
drag, startPoint x: 774, startPoint y: 597, endPoint x: 770, endPoint y: 282, distance: 315.0
click at [770, 282] on body "Analytics SiteCrawler CURRENT URLS Overview Movements Segments Visits Analysis …" at bounding box center [714, 420] width 1429 height 840
click at [1097, 772] on div "Build" at bounding box center [1100, 777] width 27 height 17
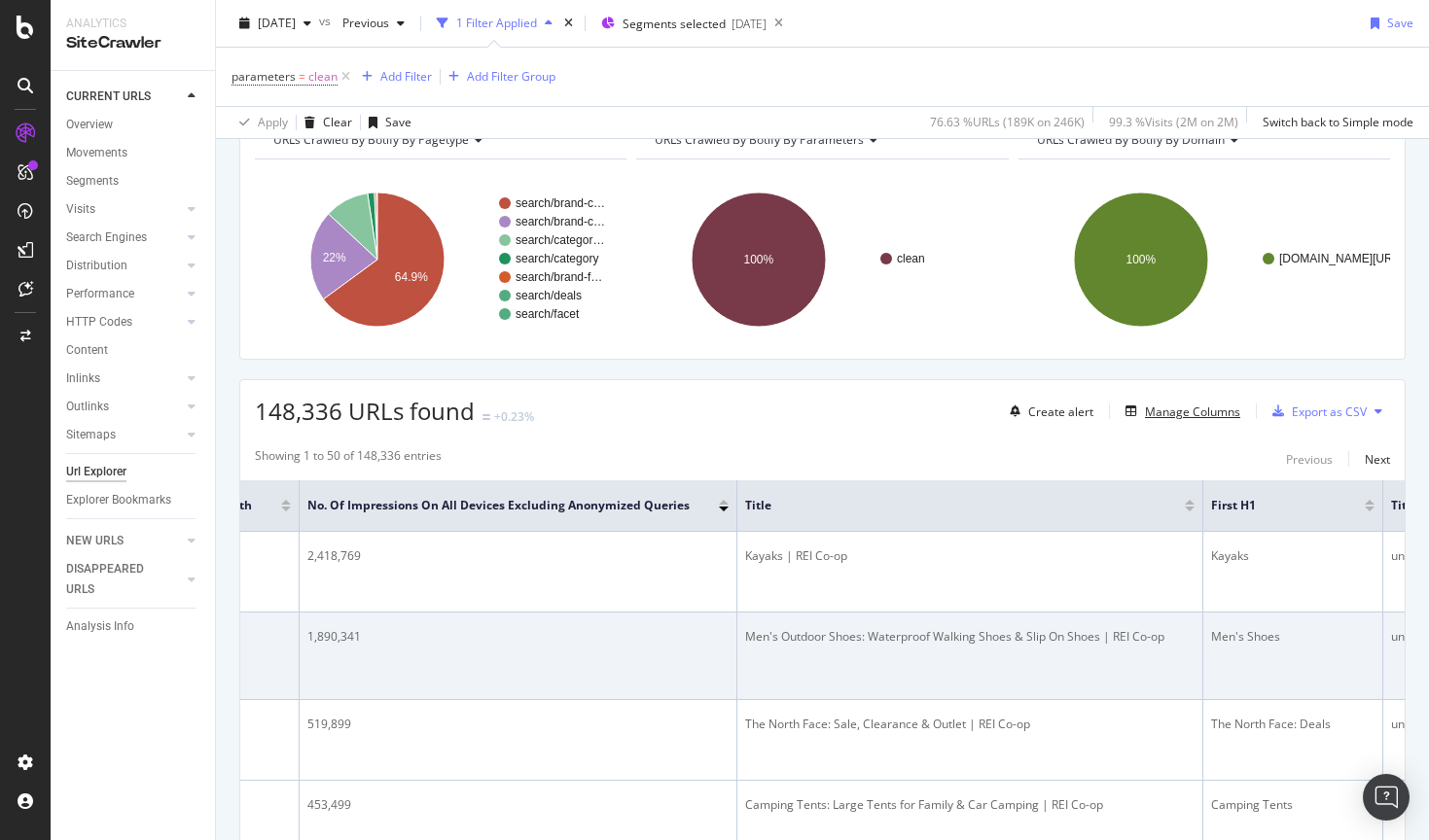
scroll to position [0, 714]
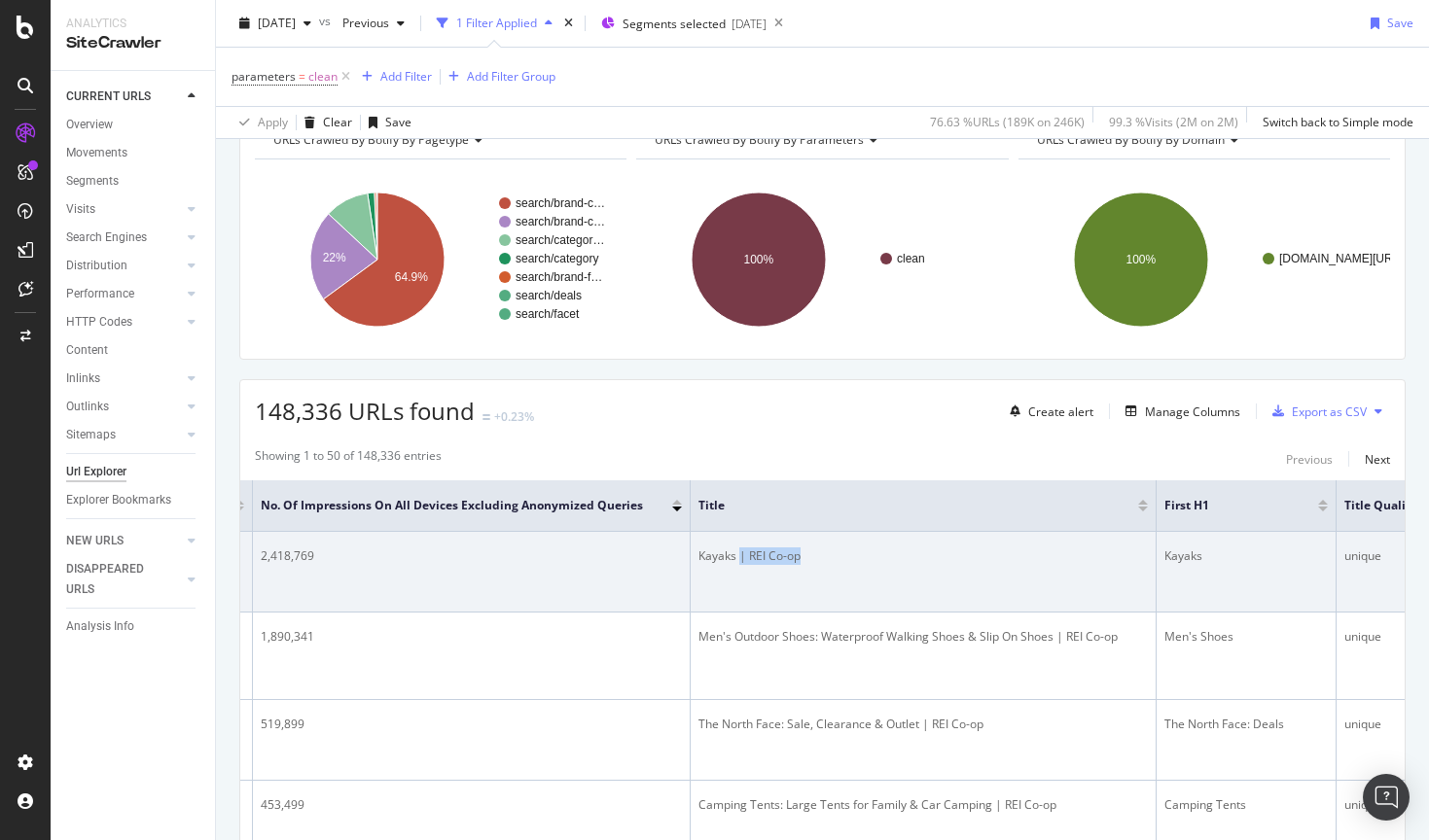
drag, startPoint x: 736, startPoint y: 558, endPoint x: 806, endPoint y: 569, distance: 70.9
click at [807, 569] on td "Kayaks | REI Co-op" at bounding box center [923, 572] width 466 height 81
click at [806, 569] on td "Kayaks | REI Co-op" at bounding box center [923, 572] width 466 height 81
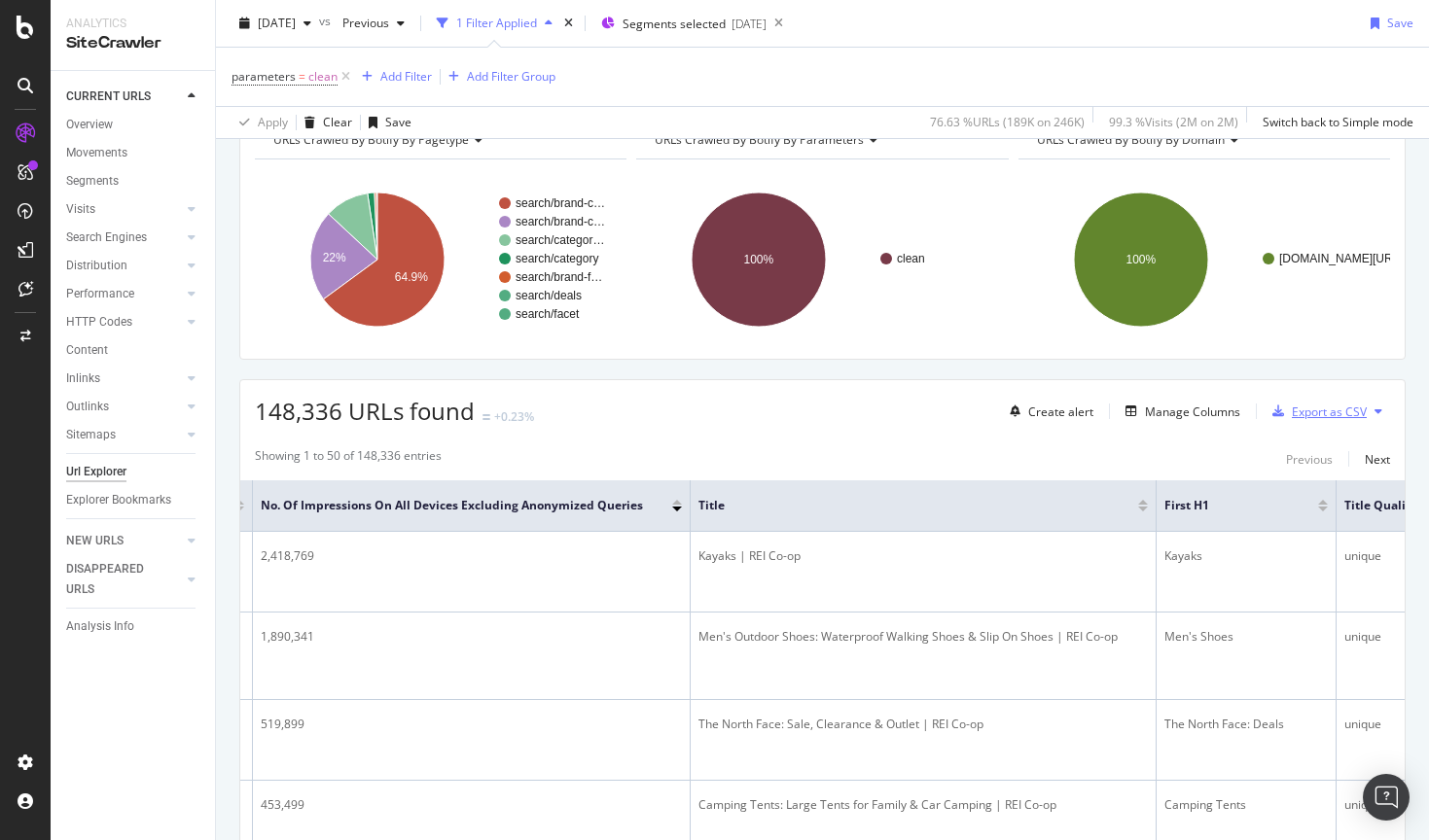
click at [1287, 418] on div "Export as CSV" at bounding box center [1315, 411] width 102 height 29
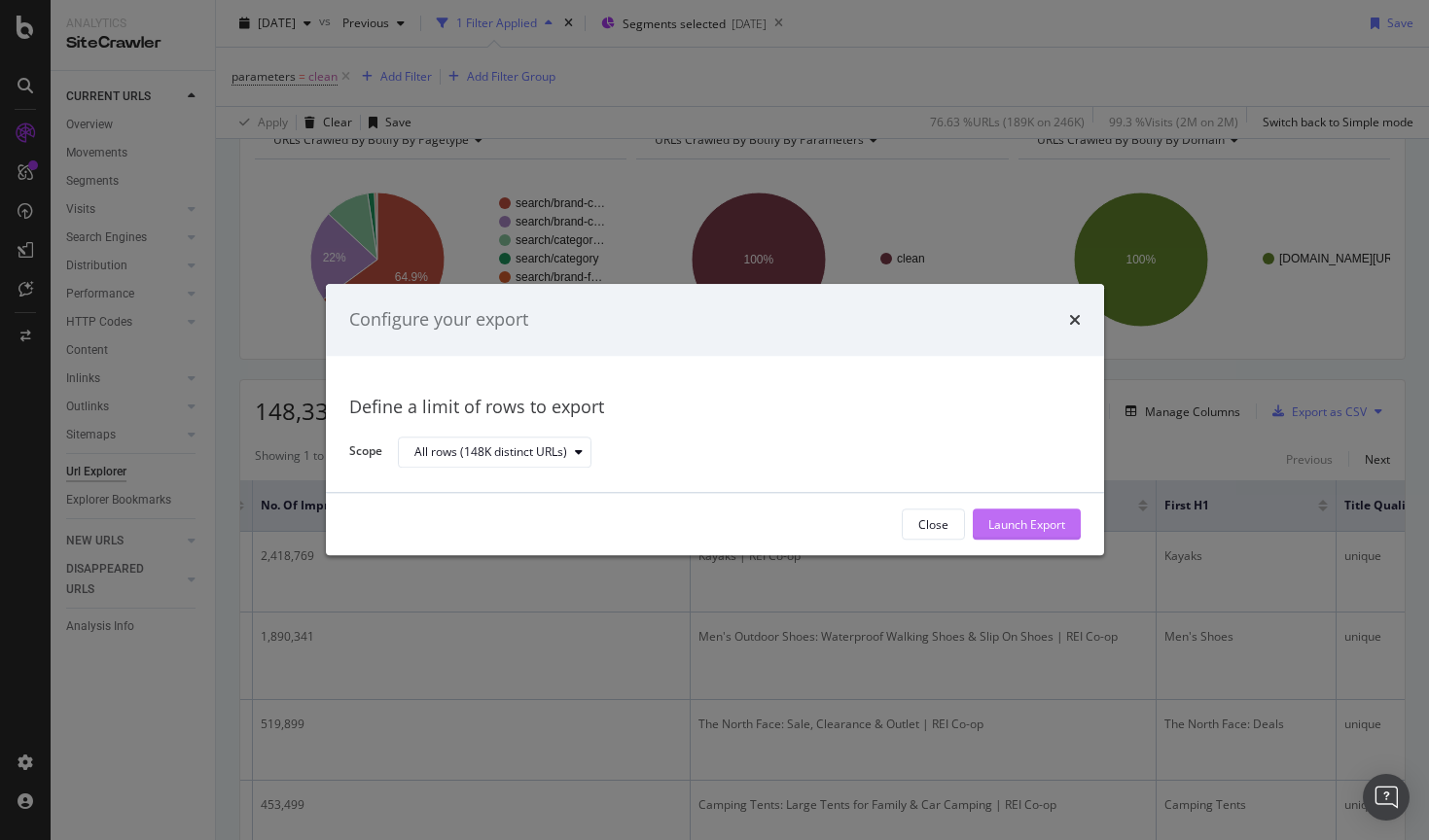
click at [1024, 528] on div "Launch Export" at bounding box center [1026, 525] width 77 height 17
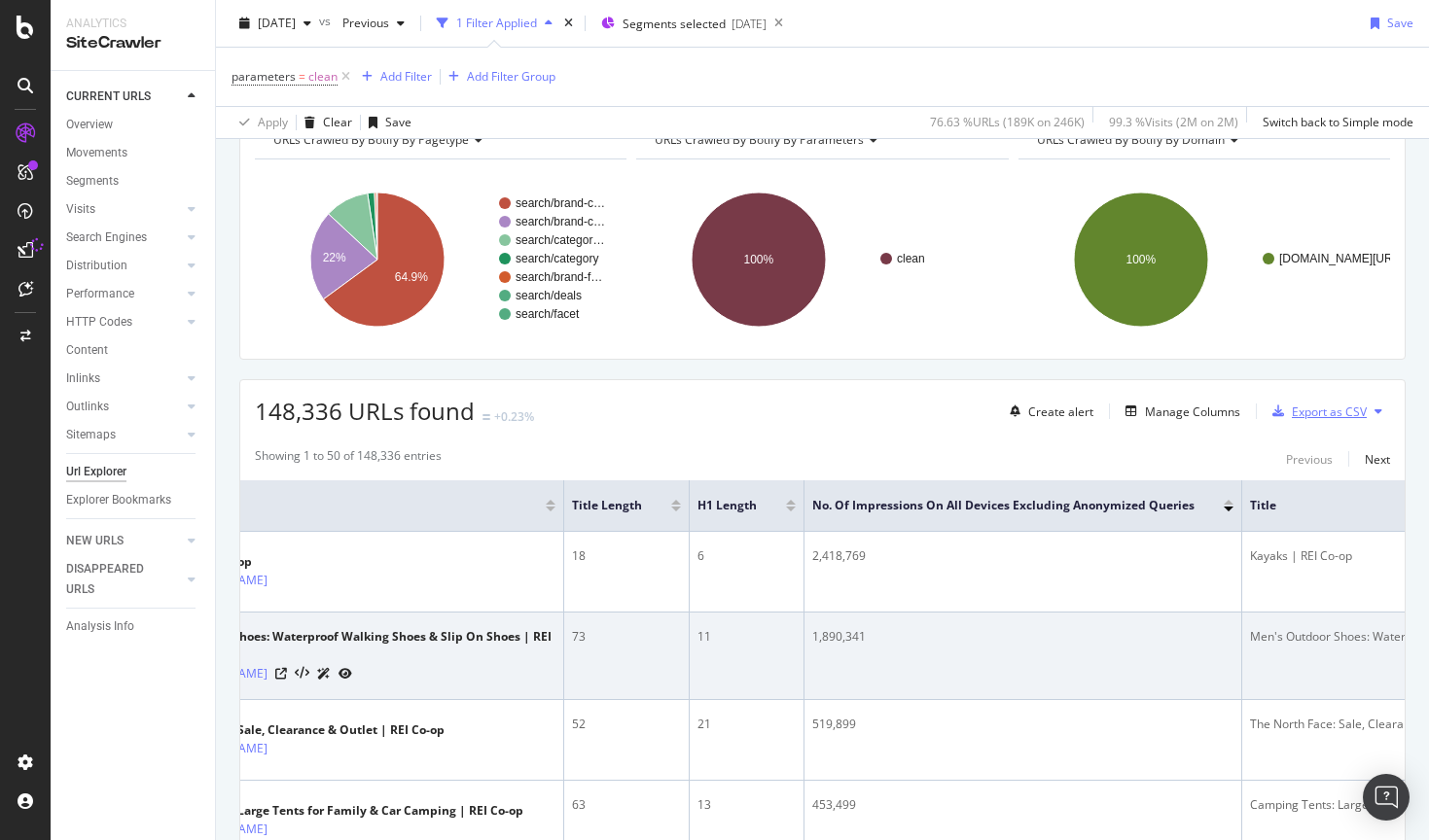
scroll to position [0, 0]
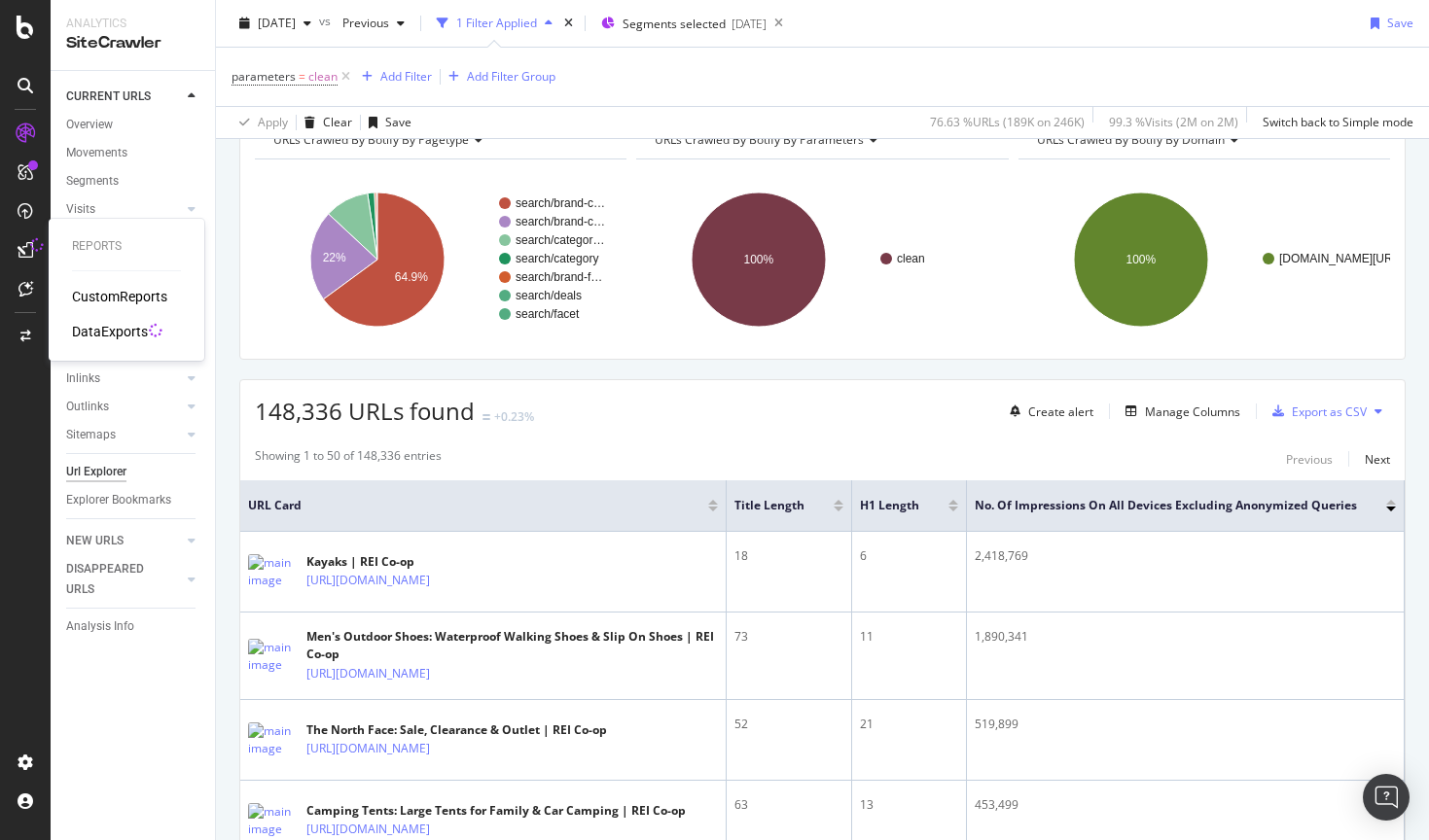
click at [118, 327] on div "DataExports" at bounding box center [110, 331] width 76 height 19
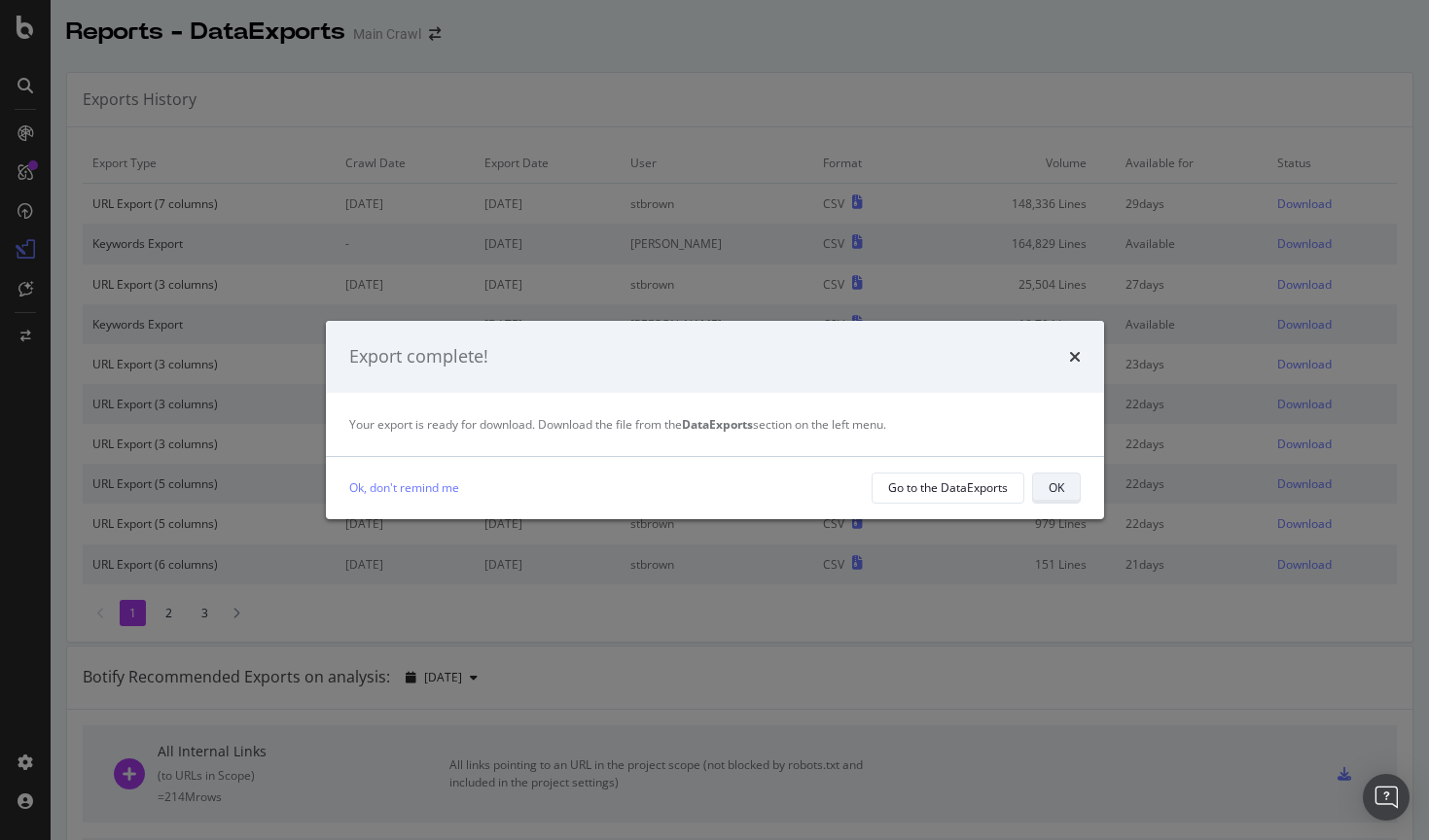
click at [1055, 480] on div "OK" at bounding box center [1057, 488] width 16 height 17
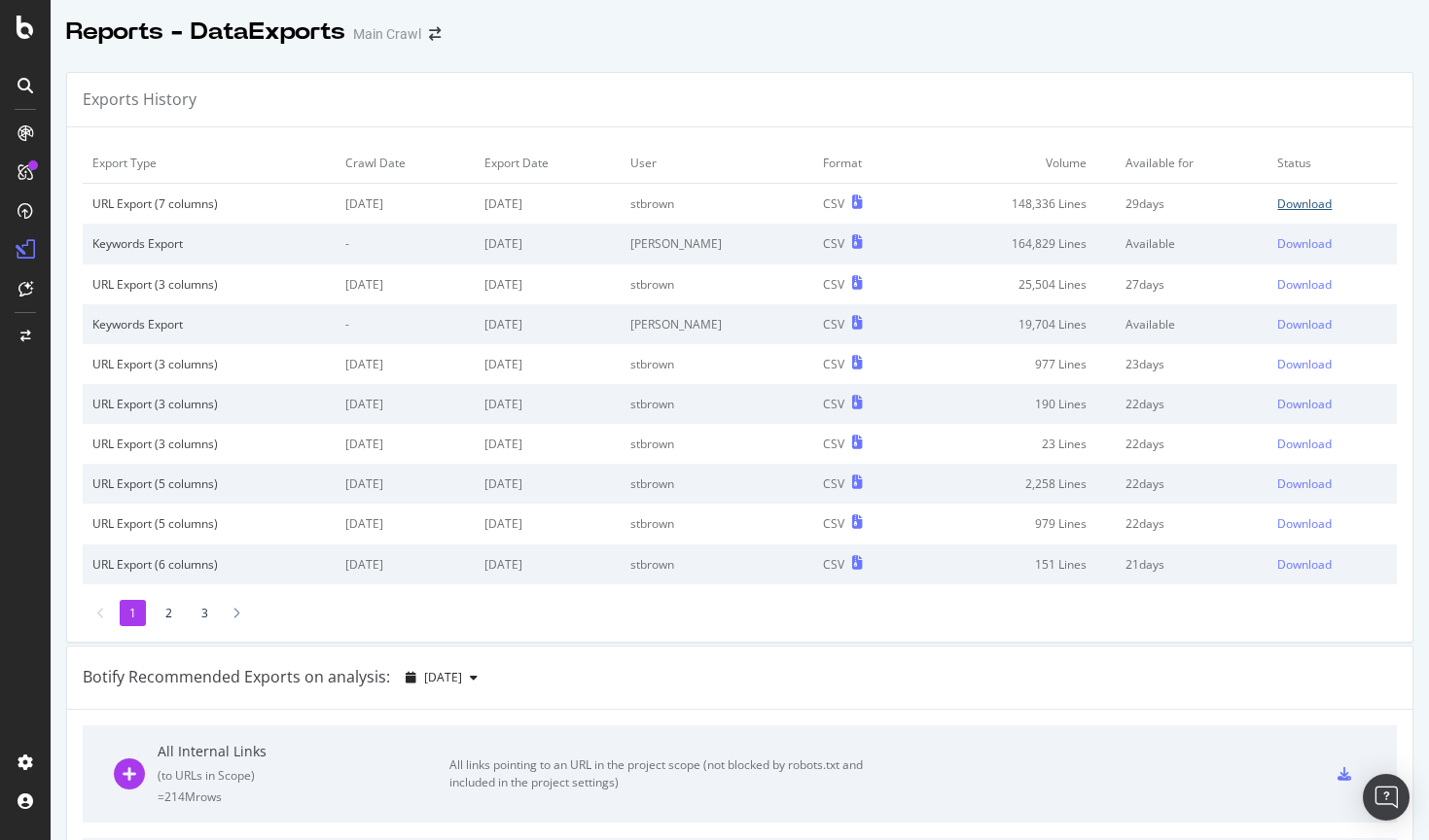
click at [1330, 206] on link "Download" at bounding box center [1332, 204] width 110 height 17
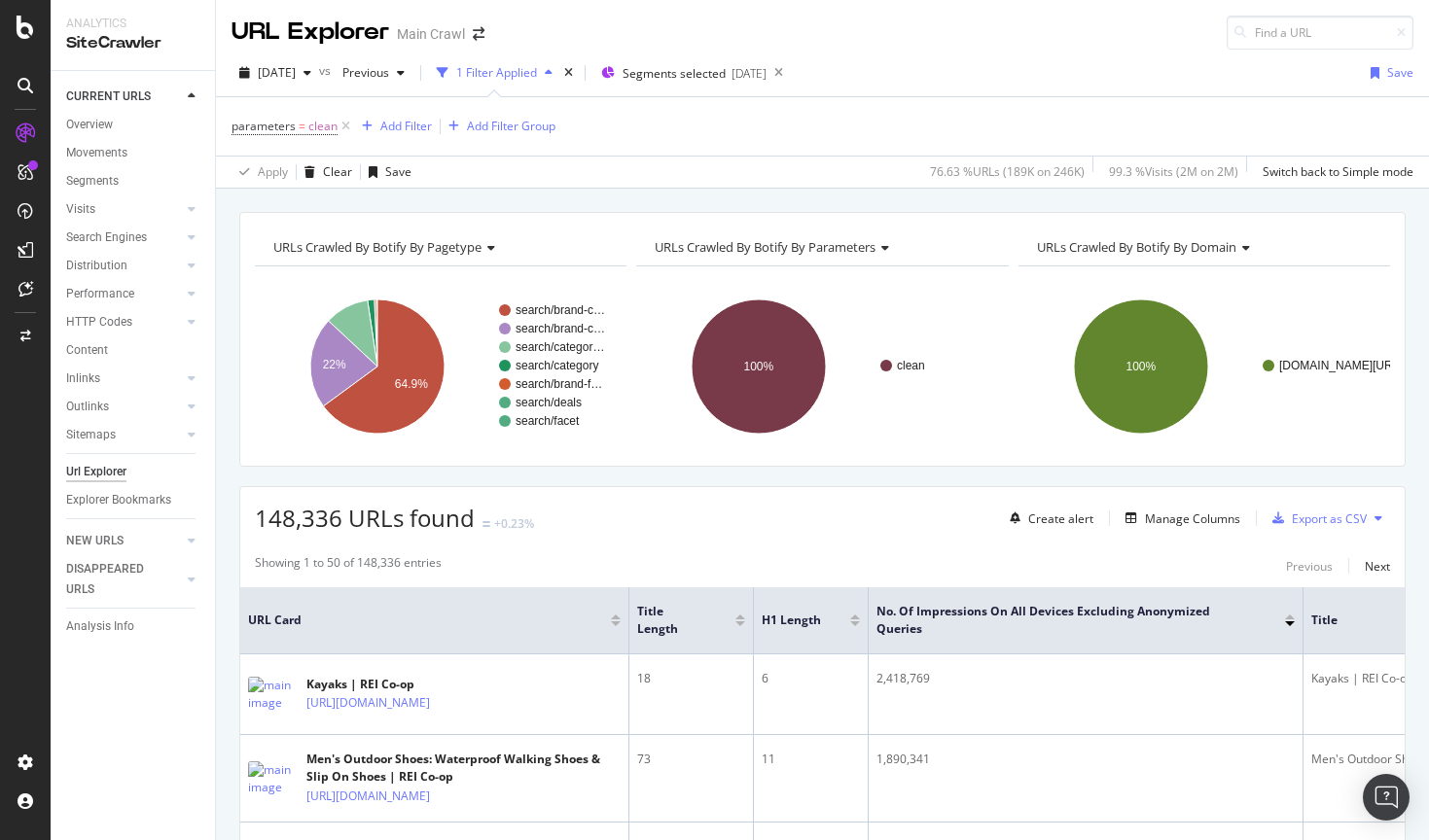
click at [1078, 244] on span "URLs Crawled By Botify By domain" at bounding box center [1137, 247] width 200 height 18
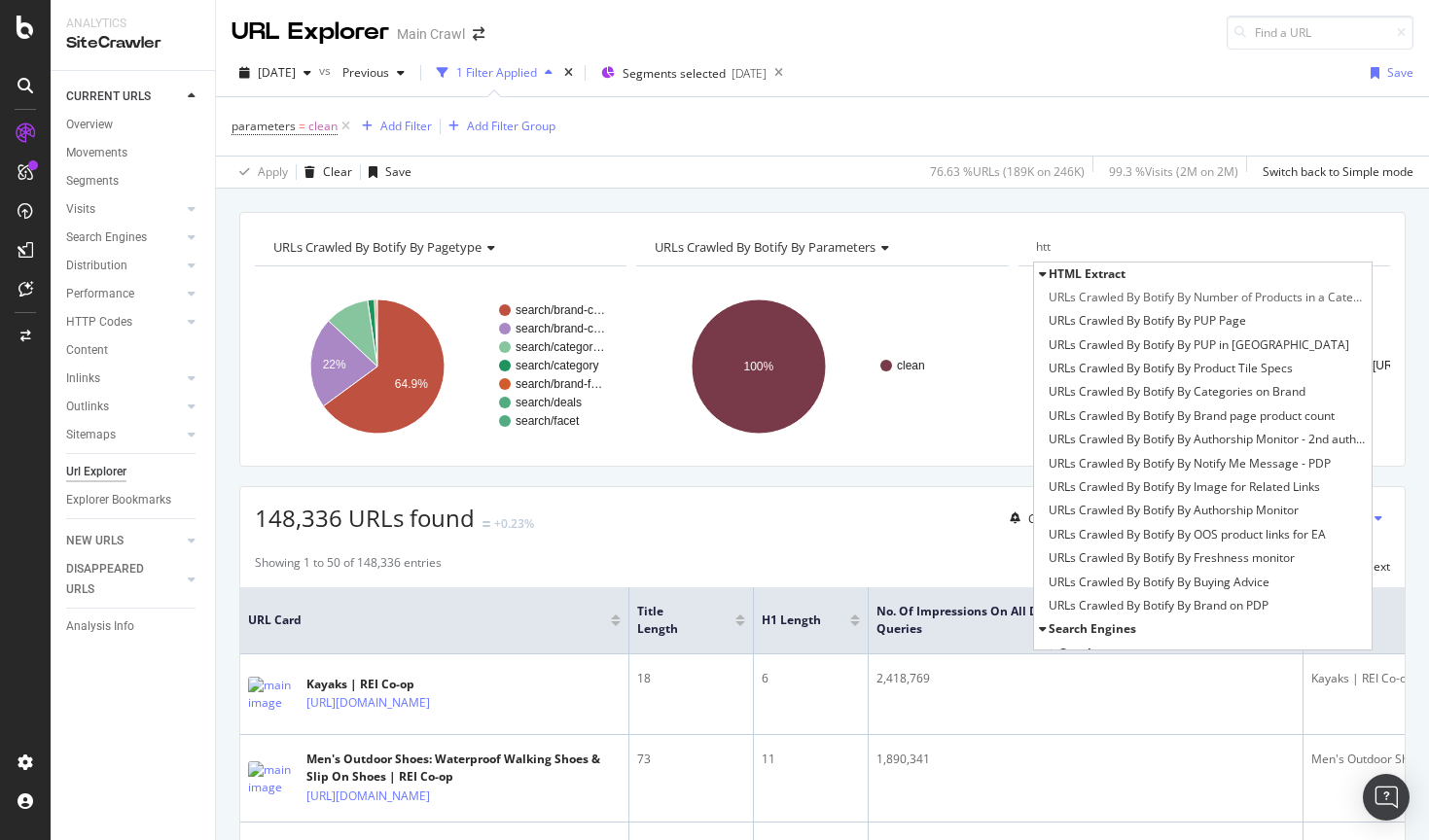
type input "http"
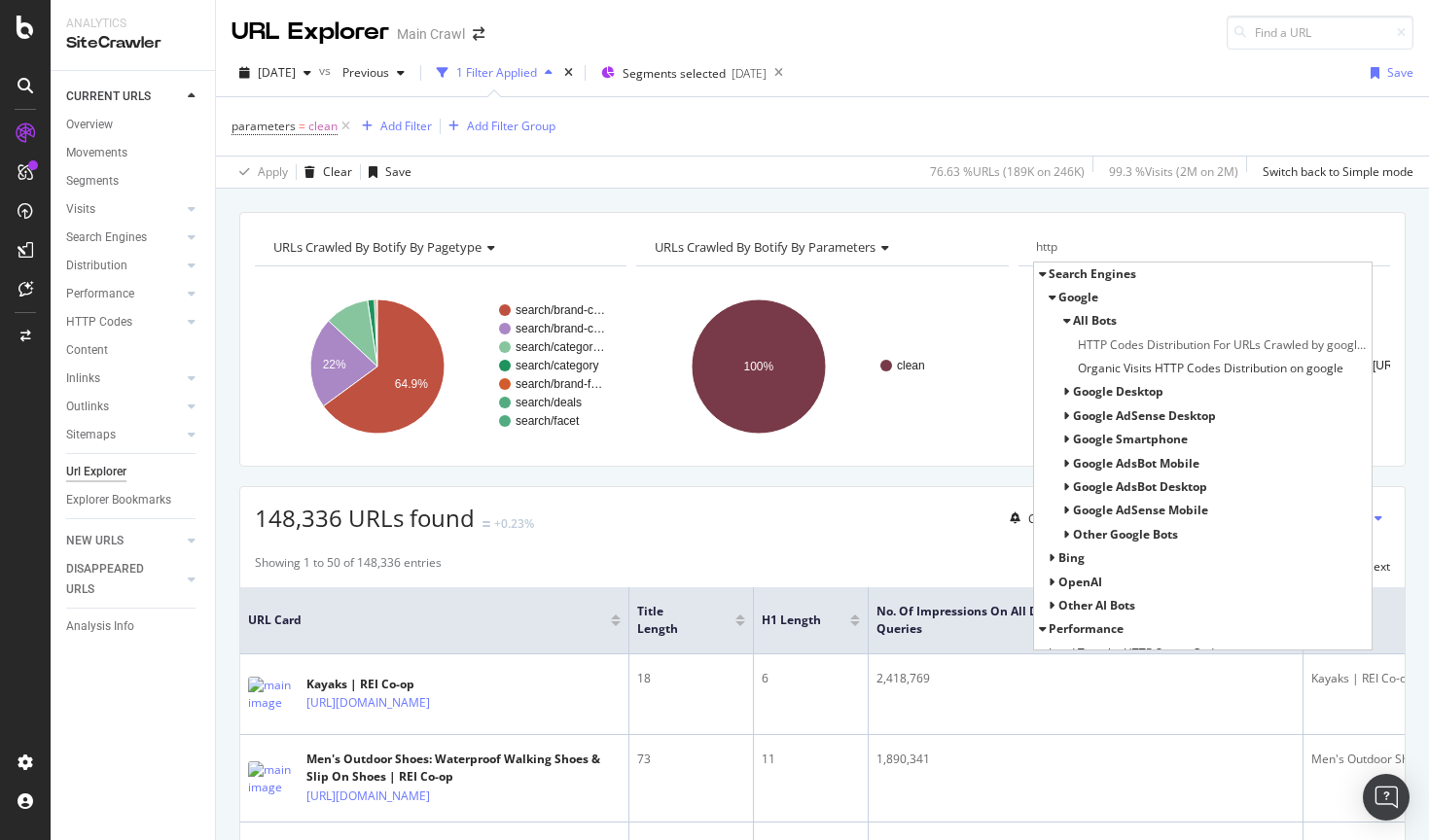
click at [1109, 241] on input "http" at bounding box center [1101, 246] width 131 height 31
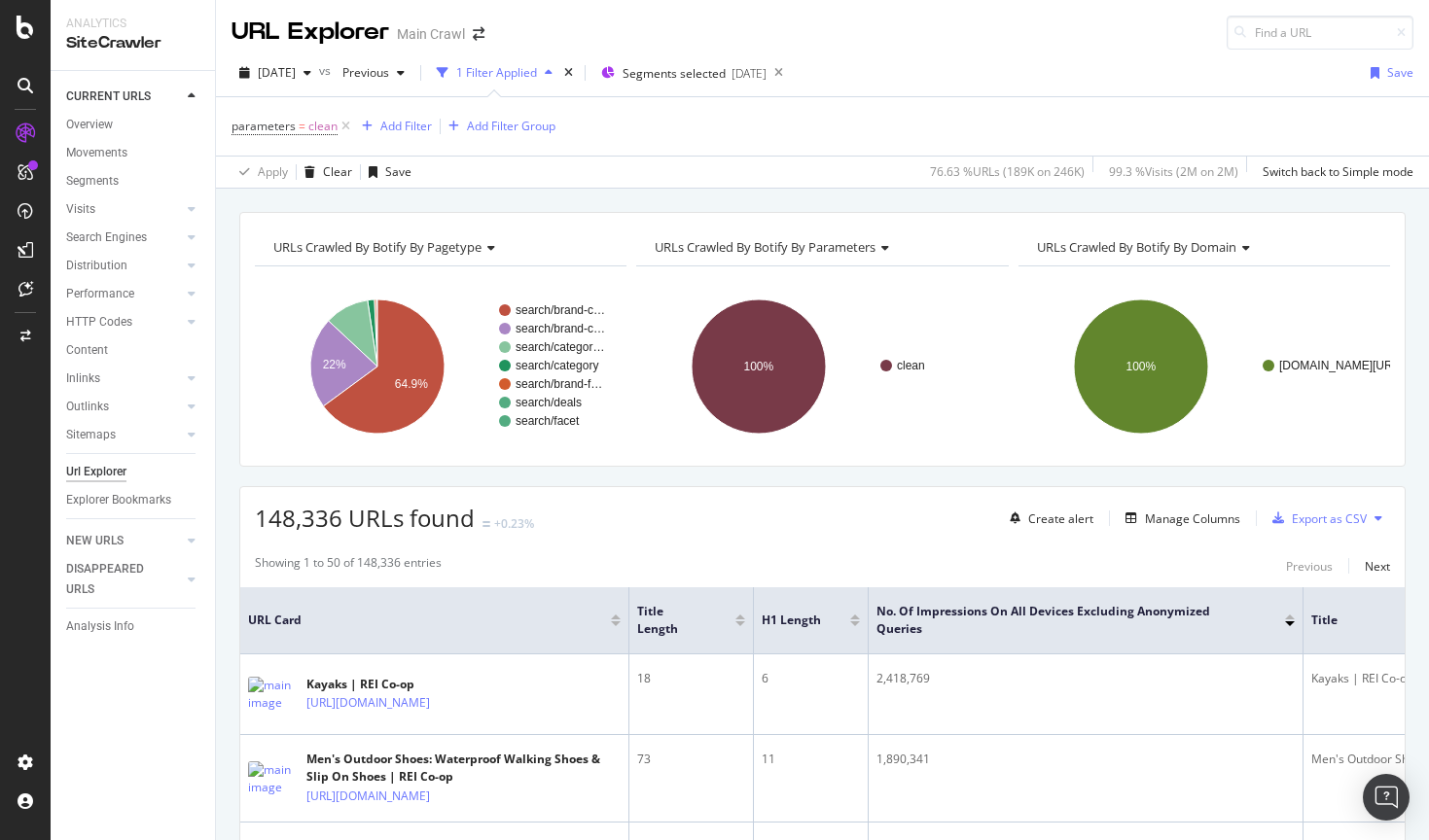
click at [1109, 241] on span "URLs Crawled By Botify By domain" at bounding box center [1137, 247] width 200 height 18
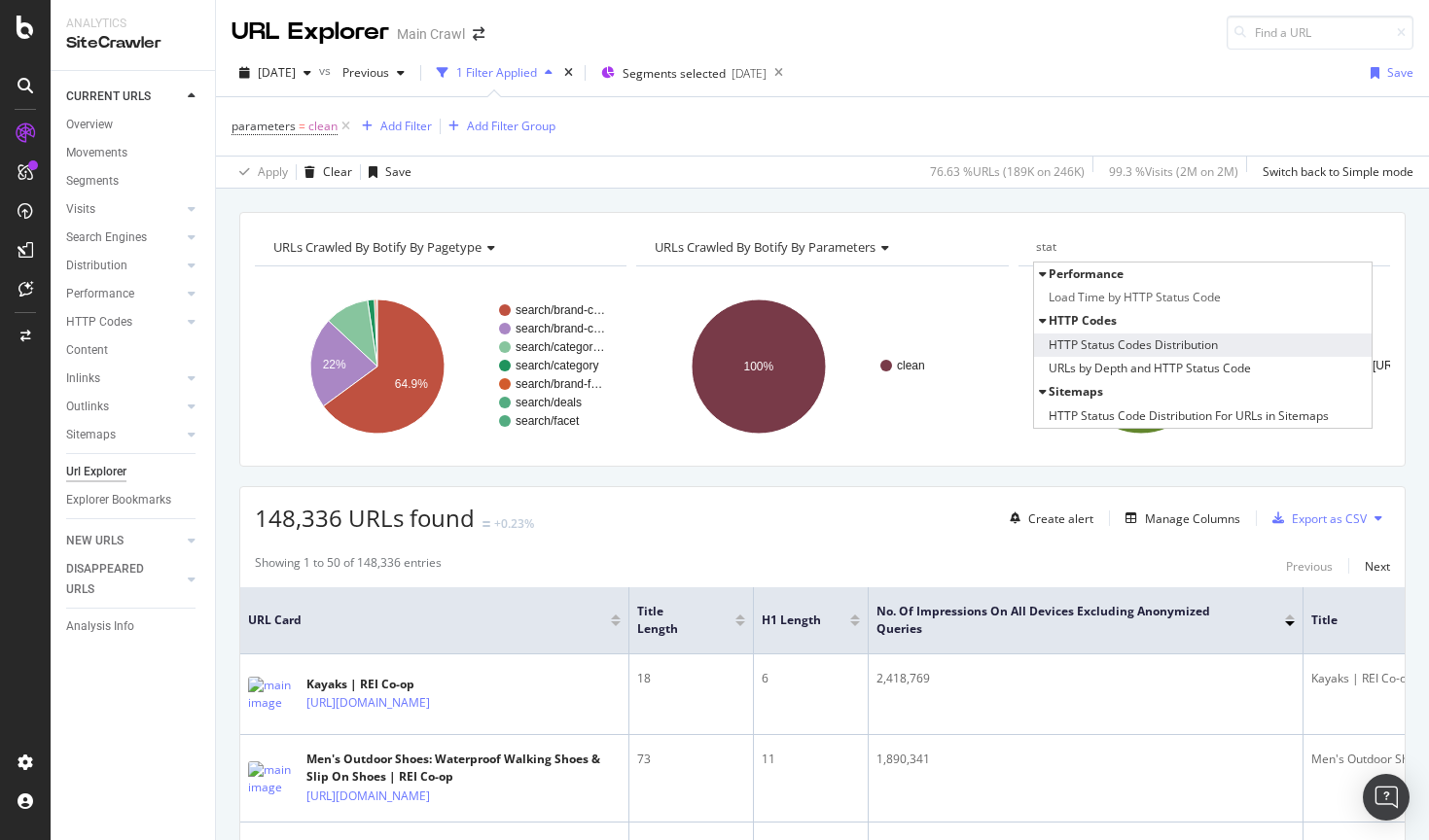
type input "stat"
click at [1129, 347] on span "HTTP Status Codes Distribution" at bounding box center [1134, 344] width 170 height 19
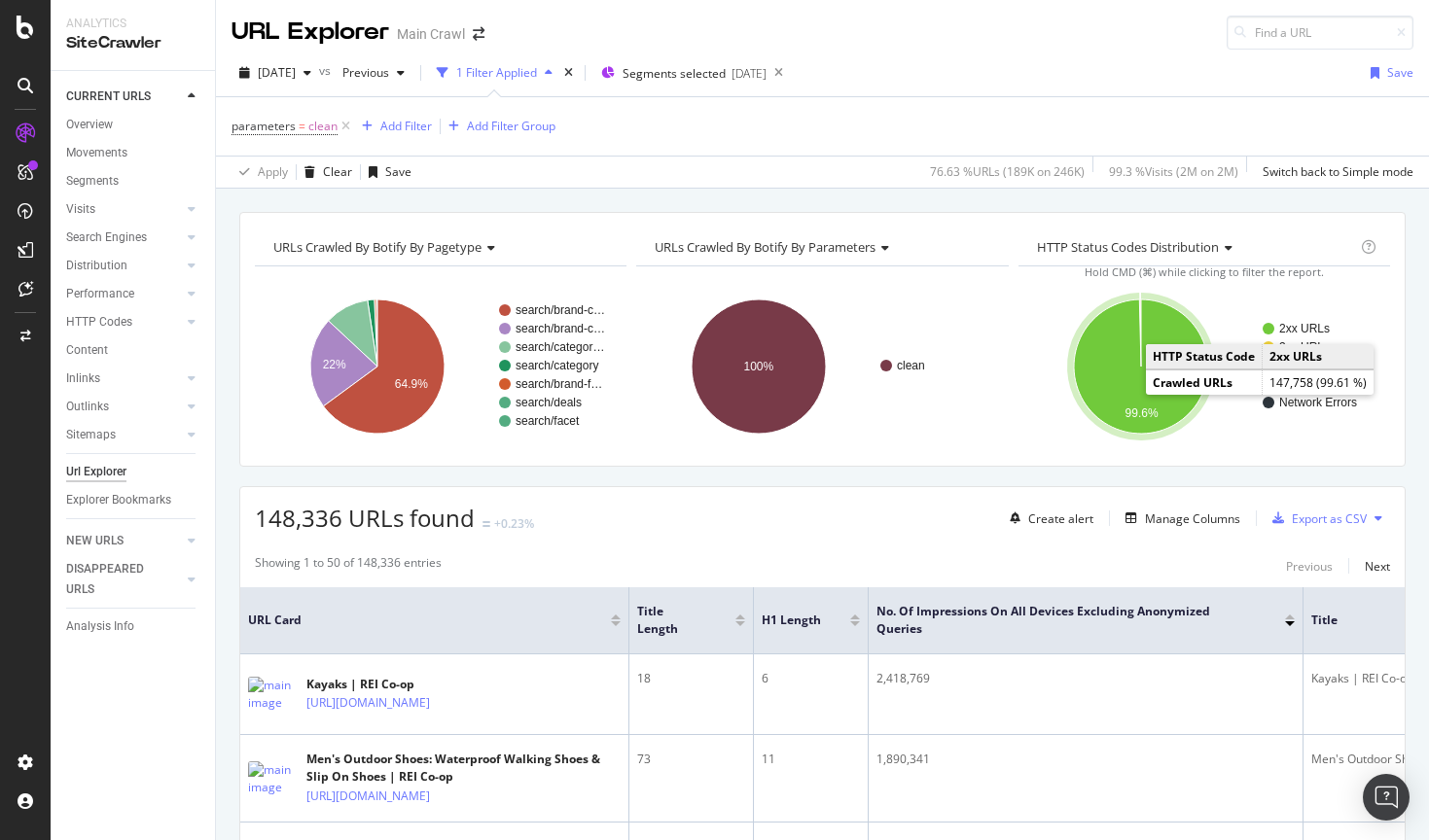
click at [1269, 327] on circle "A chart." at bounding box center [1268, 329] width 12 height 12
